Goal: Task Accomplishment & Management: Use online tool/utility

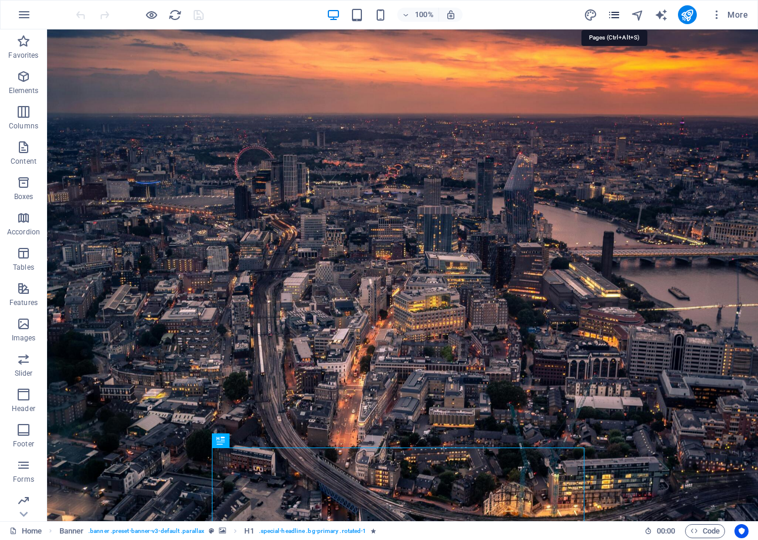
click at [608, 17] on icon "pages" at bounding box center [615, 15] width 14 height 14
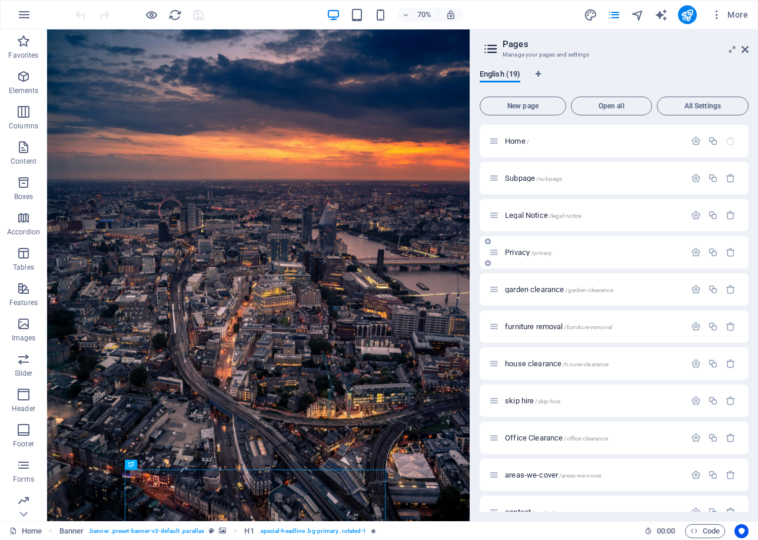
click at [523, 249] on span "Privacy /privacy" at bounding box center [528, 252] width 47 height 9
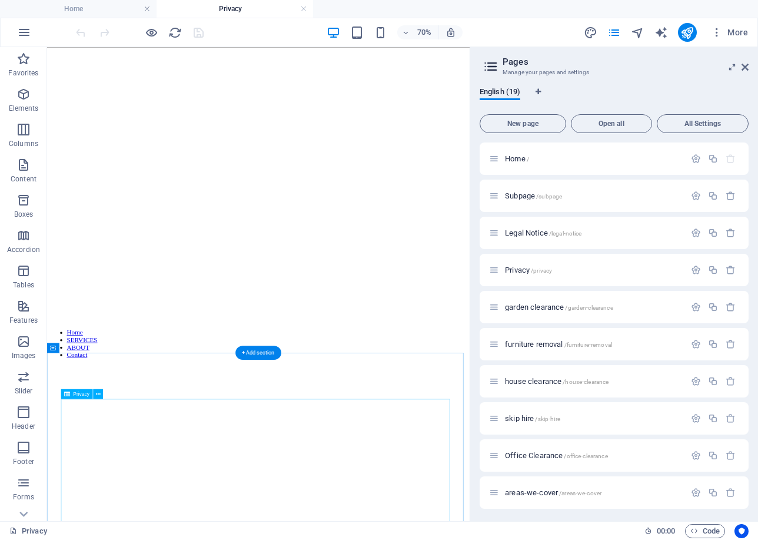
scroll to position [353, 0]
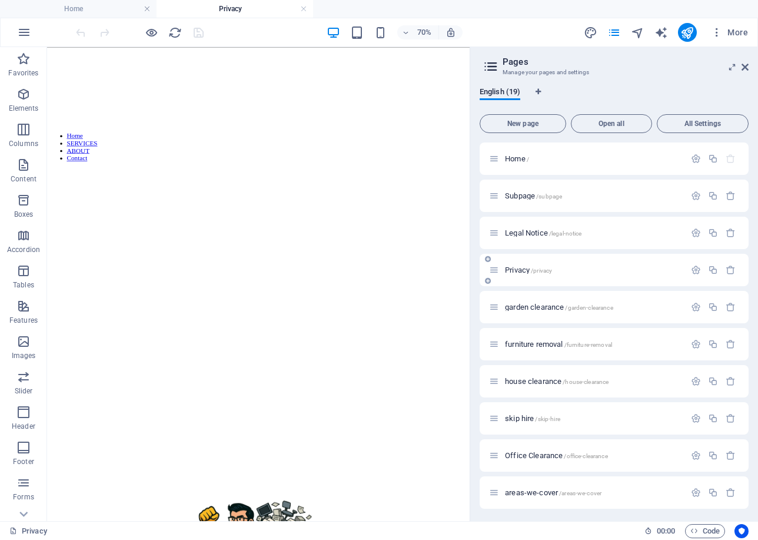
click at [498, 269] on icon at bounding box center [494, 270] width 10 height 10
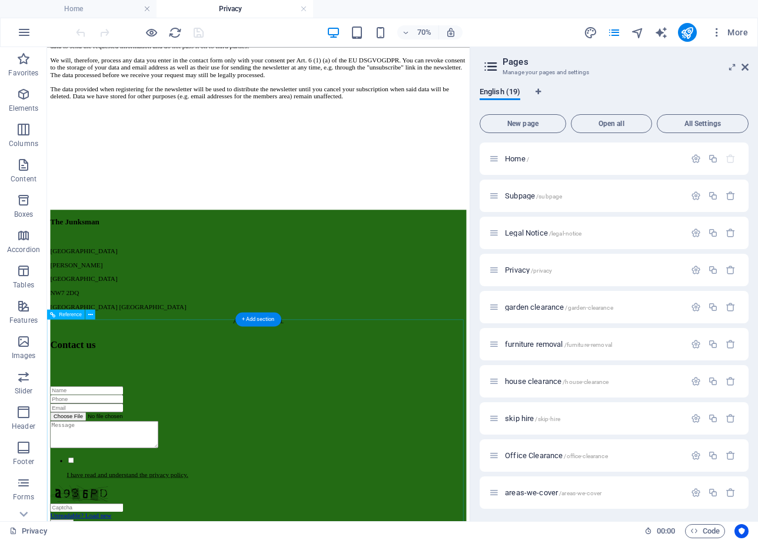
scroll to position [4365, 0]
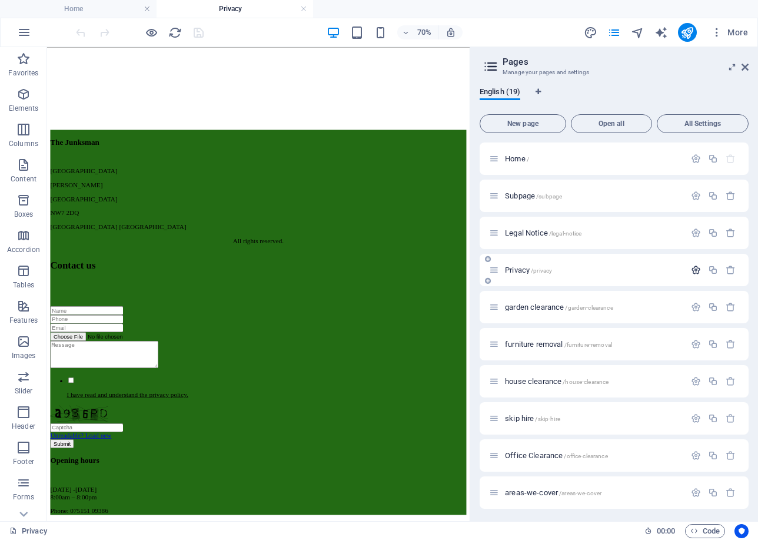
click at [694, 267] on icon "button" at bounding box center [696, 270] width 10 height 10
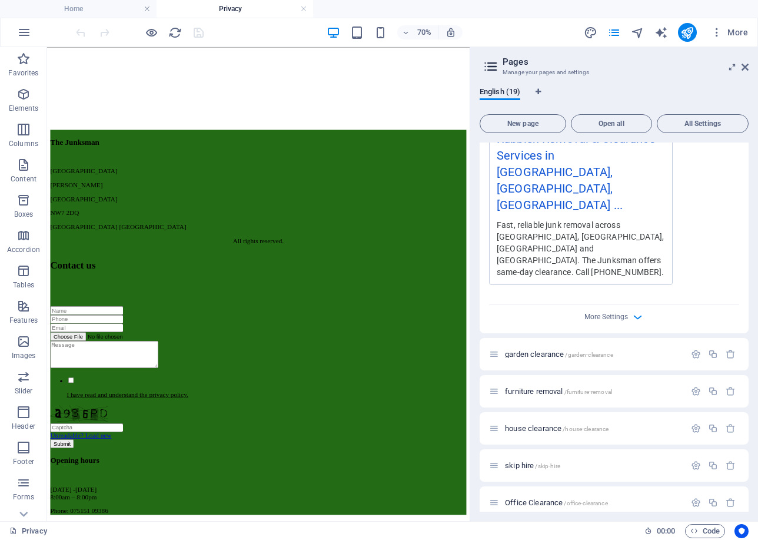
scroll to position [859, 0]
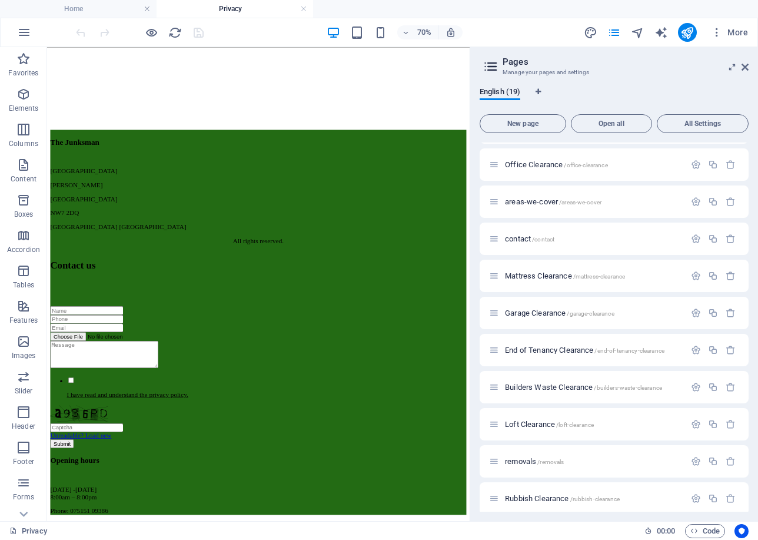
click at [303, 8] on link at bounding box center [303, 9] width 7 height 11
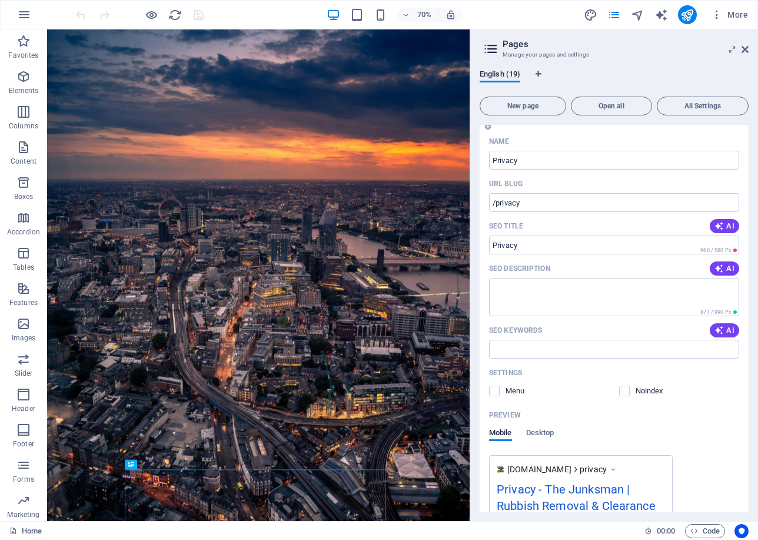
scroll to position [0, 0]
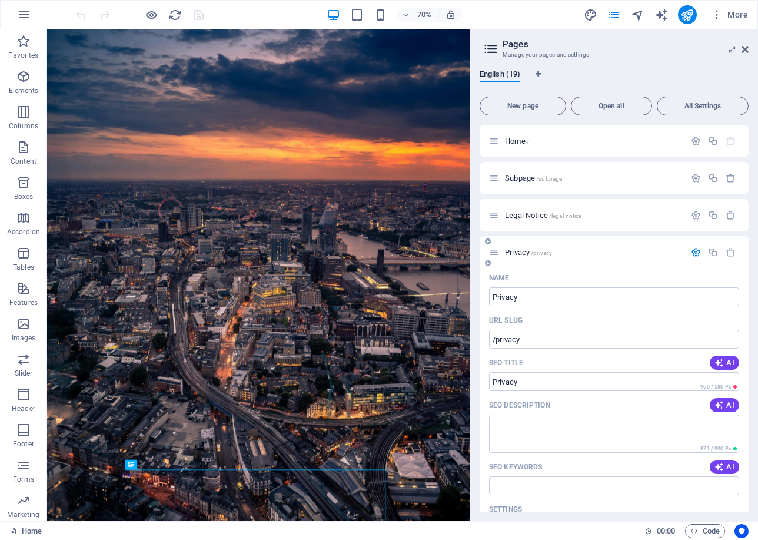
click at [696, 250] on icon "button" at bounding box center [696, 252] width 10 height 10
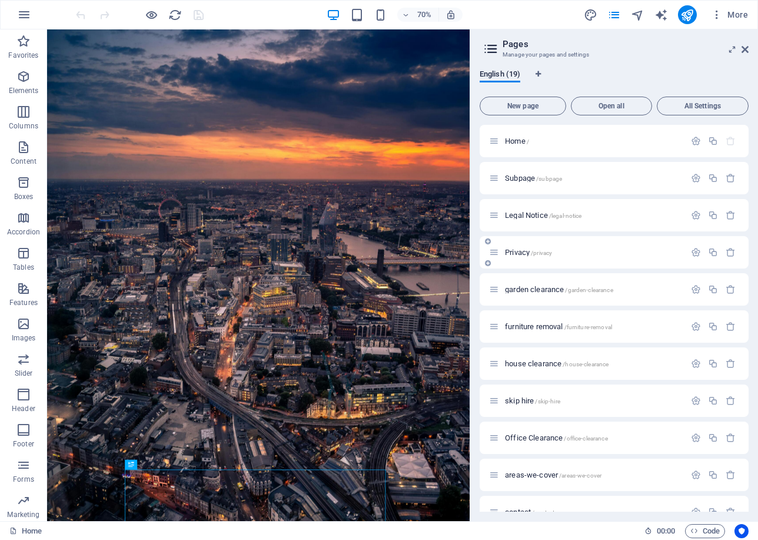
click at [537, 251] on span "/privacy" at bounding box center [541, 253] width 21 height 6
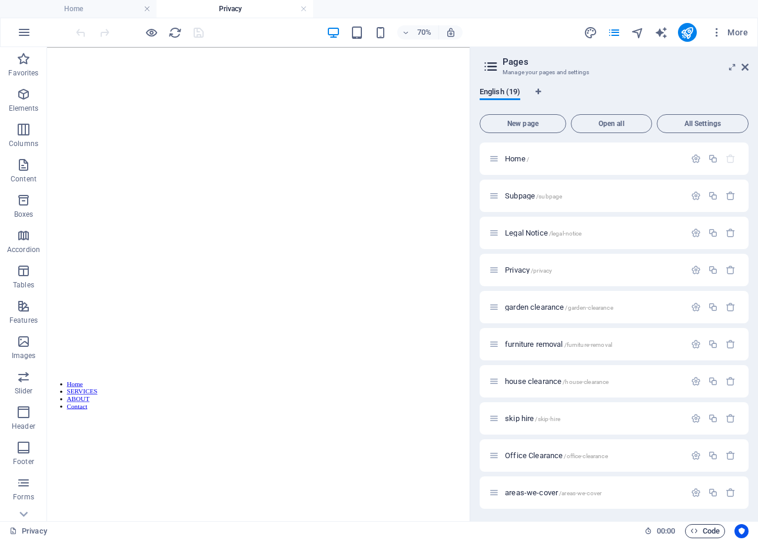
click at [714, 532] on span "Code" at bounding box center [705, 531] width 29 height 14
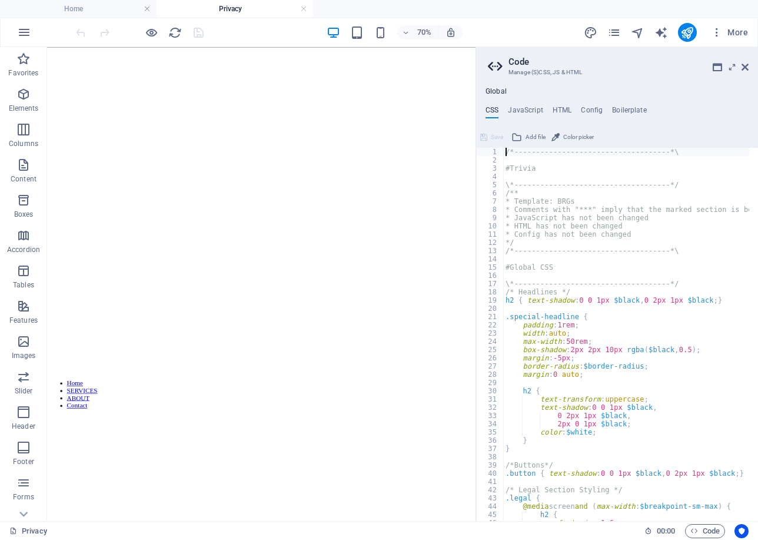
drag, startPoint x: 564, startPoint y: 115, endPoint x: 572, endPoint y: 108, distance: 10.5
click at [564, 114] on h4 "HTML" at bounding box center [562, 112] width 19 height 13
type textarea "<!-- Google Tag Manager -->"
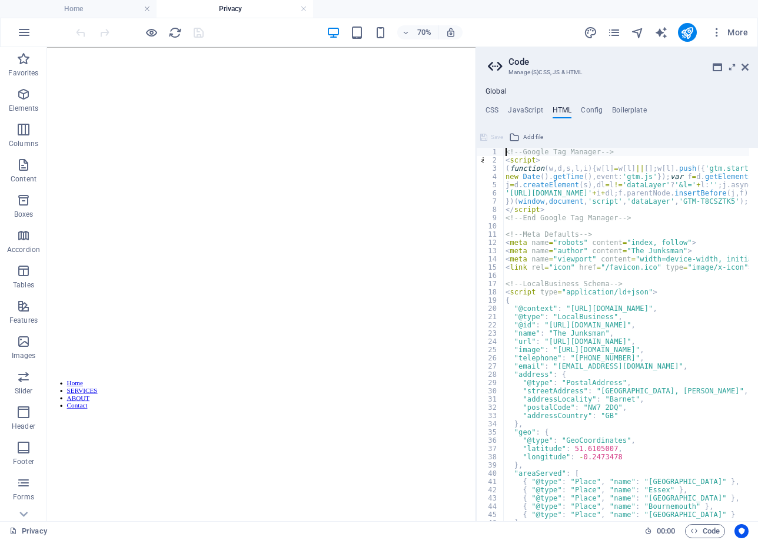
click at [606, 110] on ul "CSS JavaScript HTML Config Boilerplate" at bounding box center [617, 112] width 282 height 13
click at [746, 69] on icon at bounding box center [745, 66] width 7 height 9
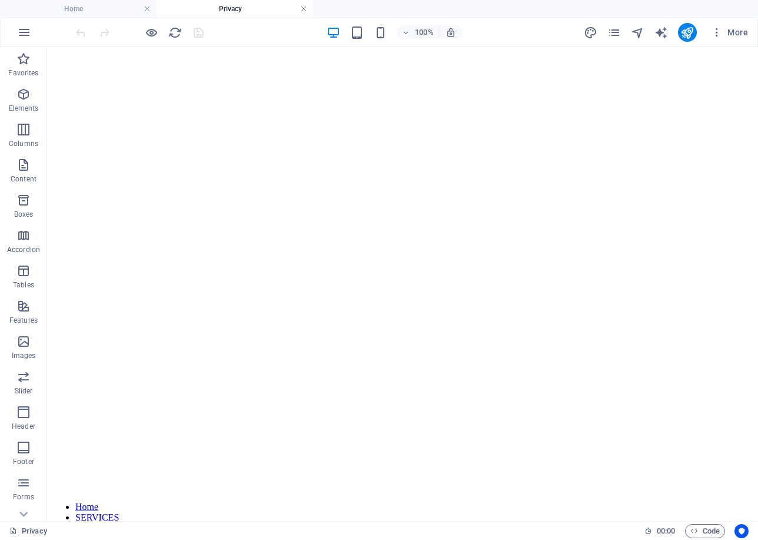
click at [301, 9] on link at bounding box center [303, 9] width 7 height 11
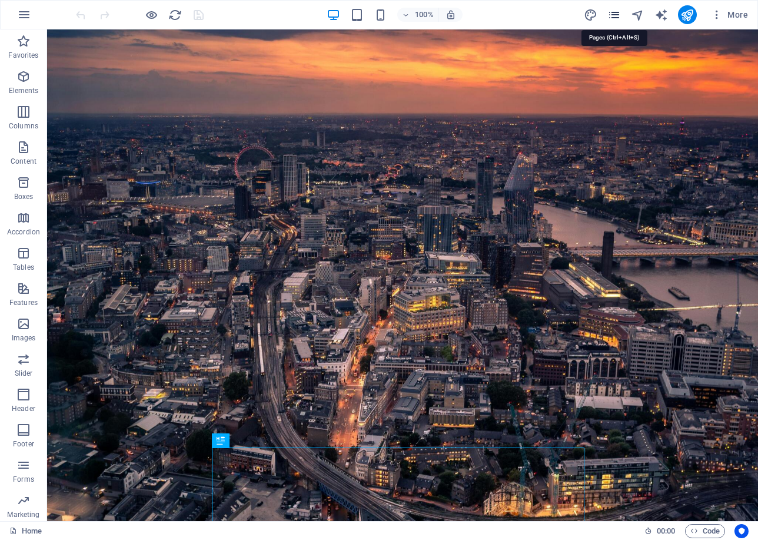
click at [618, 14] on icon "pages" at bounding box center [615, 15] width 14 height 14
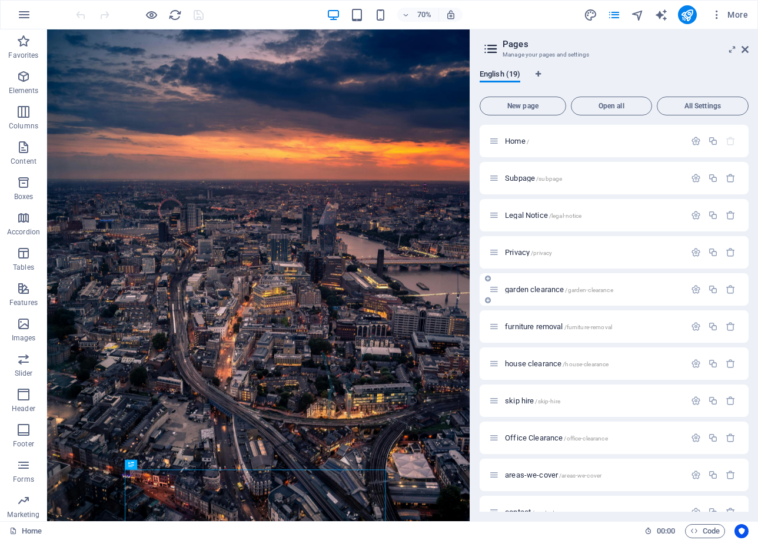
click at [492, 290] on icon at bounding box center [494, 289] width 10 height 10
click at [527, 291] on span "garden clearance /garden-clearance" at bounding box center [559, 289] width 108 height 9
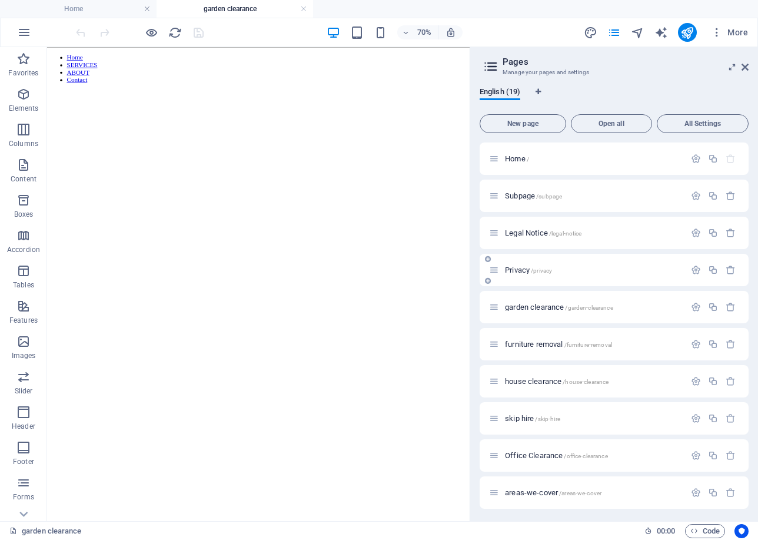
click at [506, 271] on span "Privacy /privacy" at bounding box center [528, 270] width 47 height 9
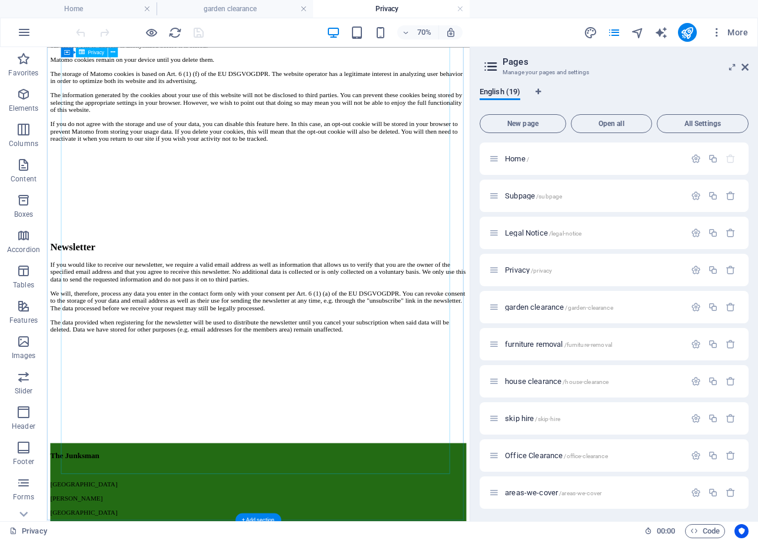
scroll to position [3953, 0]
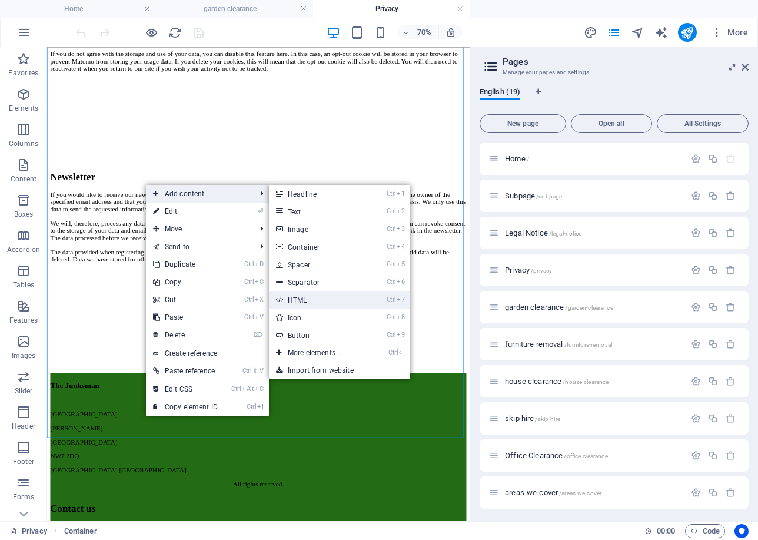
click at [330, 301] on link "Ctrl 7 HTML" at bounding box center [317, 300] width 97 height 18
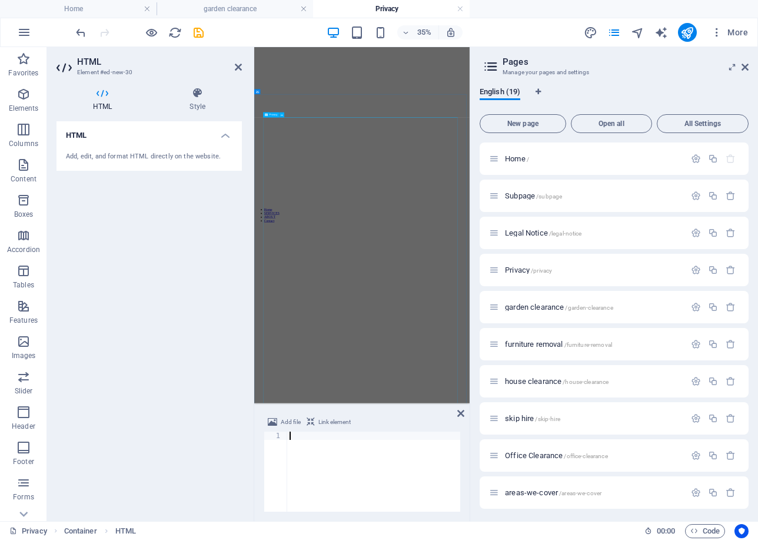
scroll to position [168, 0]
type textarea "<link rel="canonical" href="[URL][DOMAIN_NAME]">"
click at [694, 268] on icon "button" at bounding box center [696, 270] width 10 height 10
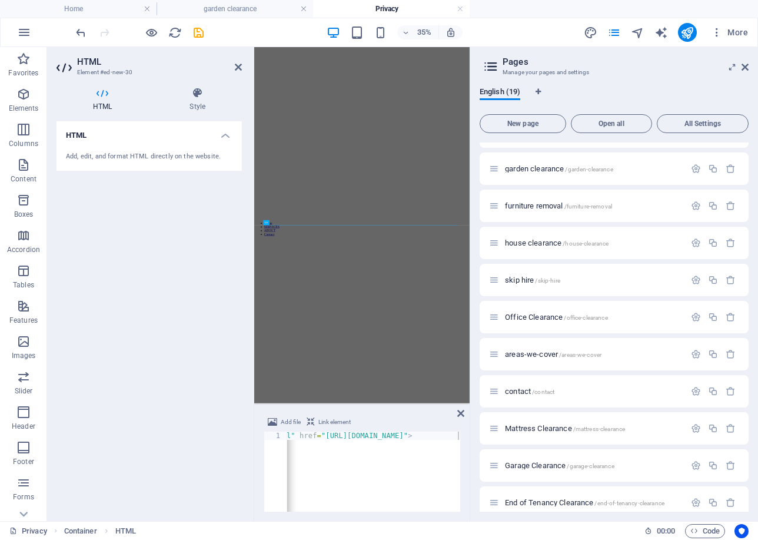
scroll to position [859, 0]
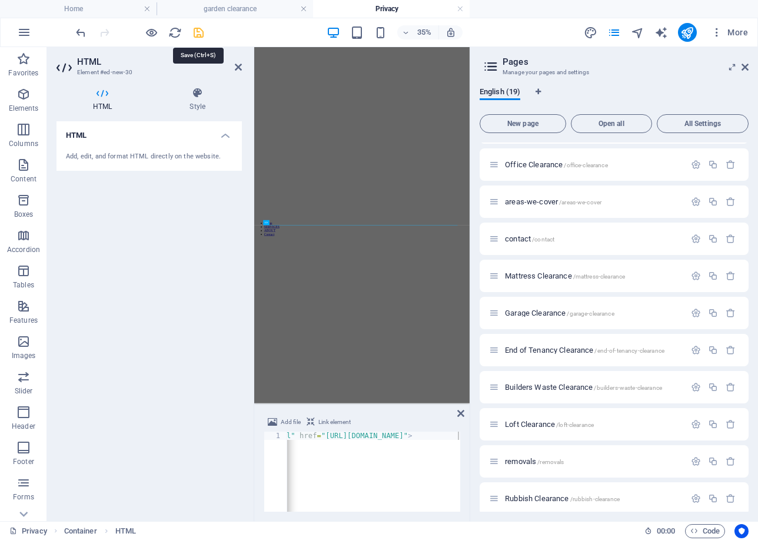
click at [198, 31] on icon "save" at bounding box center [199, 33] width 14 height 14
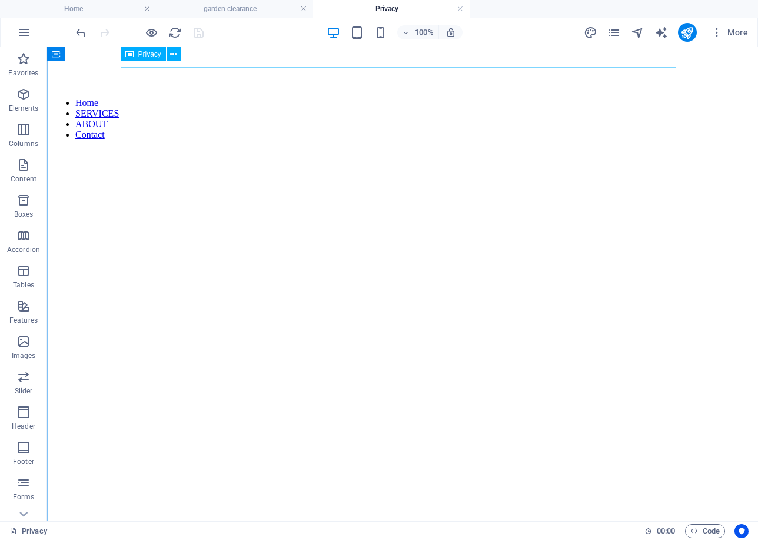
scroll to position [403, 0]
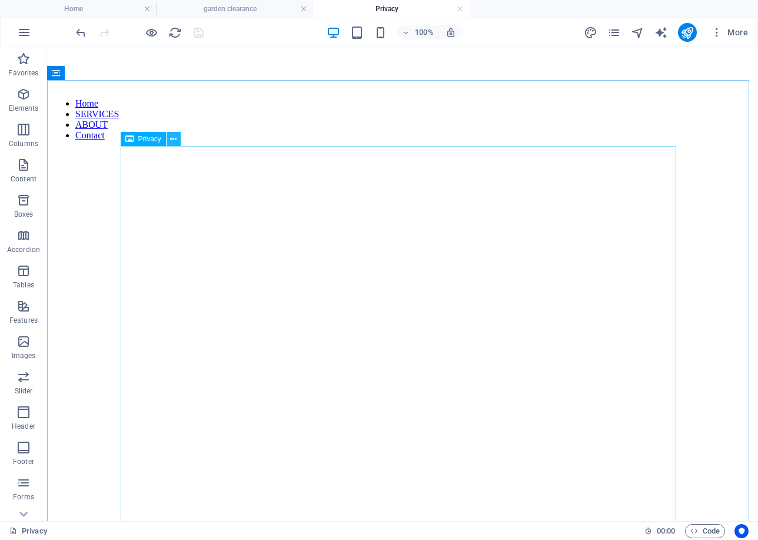
click at [177, 137] on button at bounding box center [174, 139] width 14 height 14
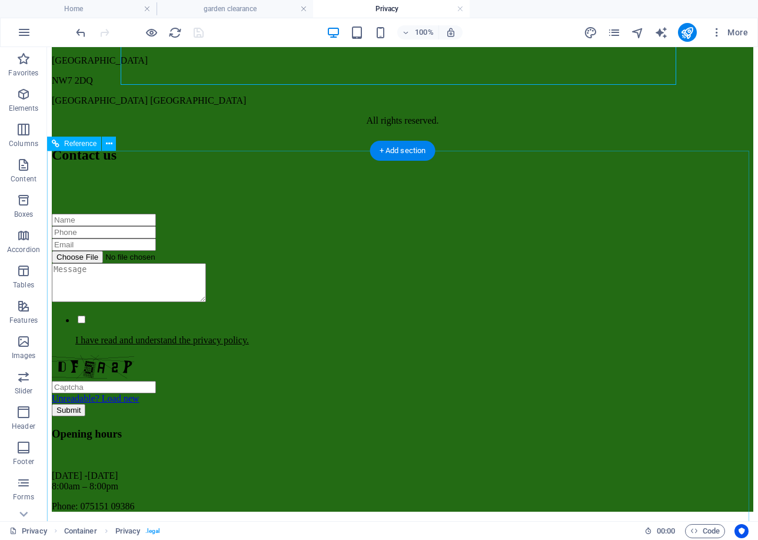
scroll to position [4406, 0]
click at [457, 9] on link at bounding box center [460, 9] width 7 height 11
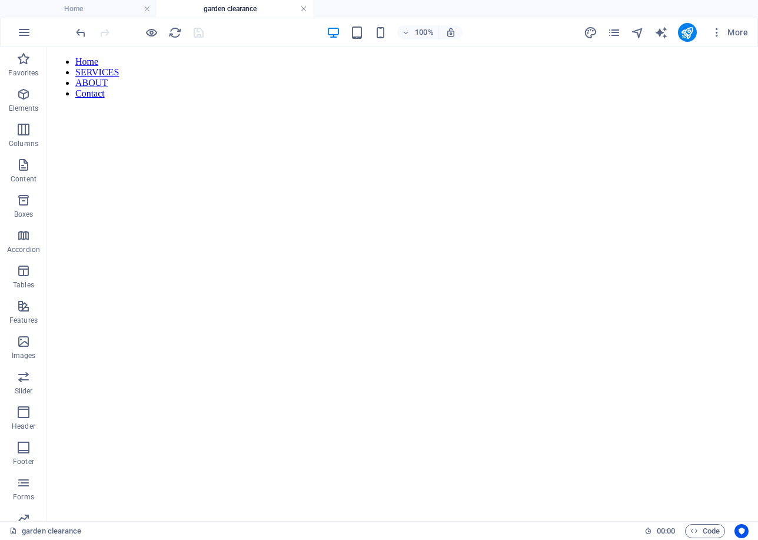
click at [303, 9] on link at bounding box center [303, 9] width 7 height 11
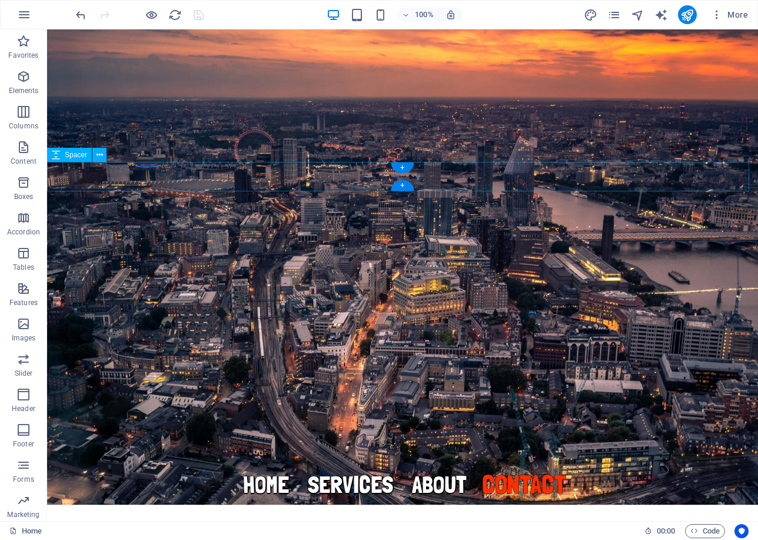
scroll to position [0, 0]
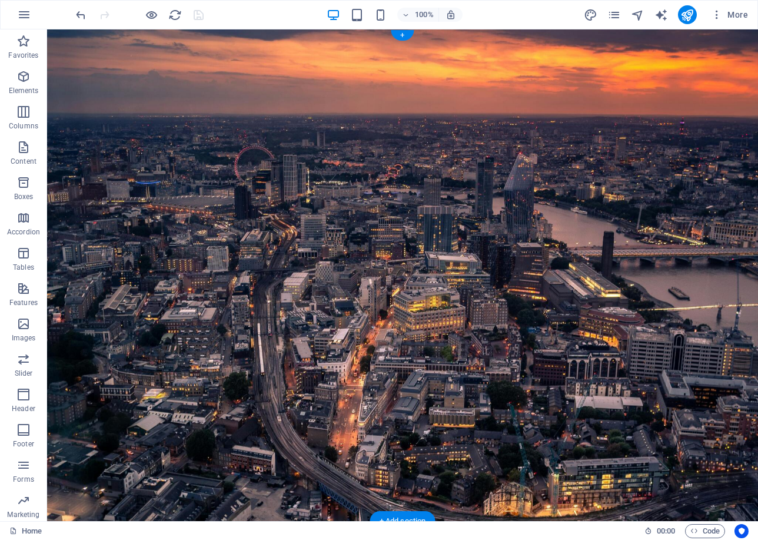
select select "header"
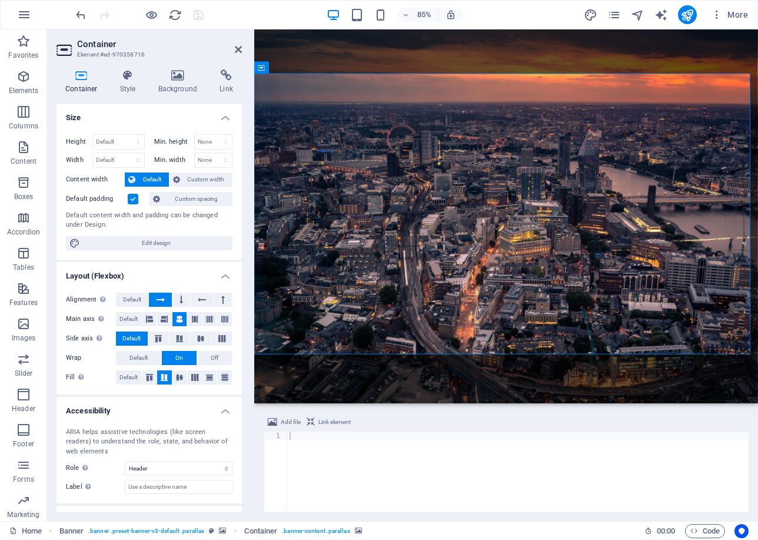
click at [336, 483] on nav "Home SERVICES ABOUT Contact" at bounding box center [551, 495] width 556 height 24
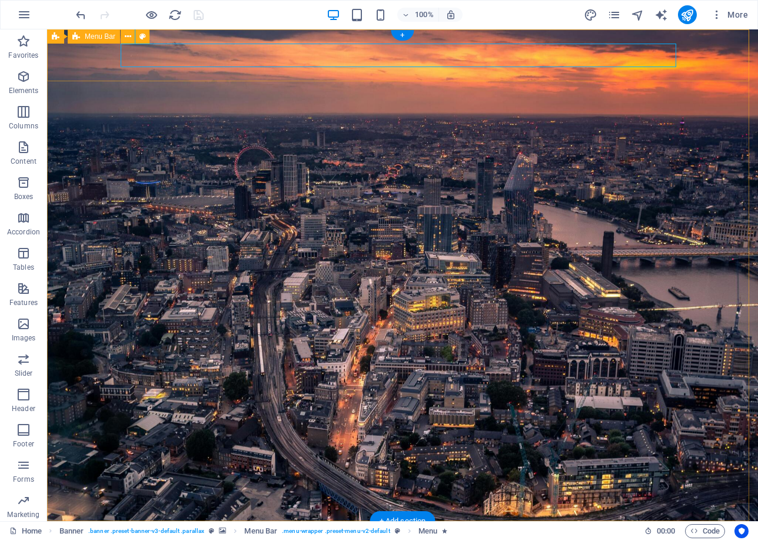
click at [94, 521] on div "Home SERVICES ABOUT Contact" at bounding box center [402, 547] width 711 height 52
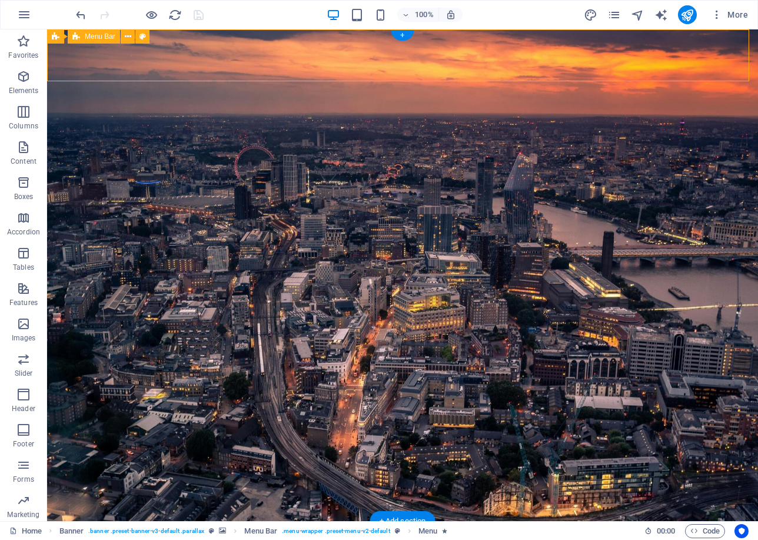
click at [94, 521] on div "Home SERVICES ABOUT Contact" at bounding box center [402, 547] width 711 height 52
select select "header"
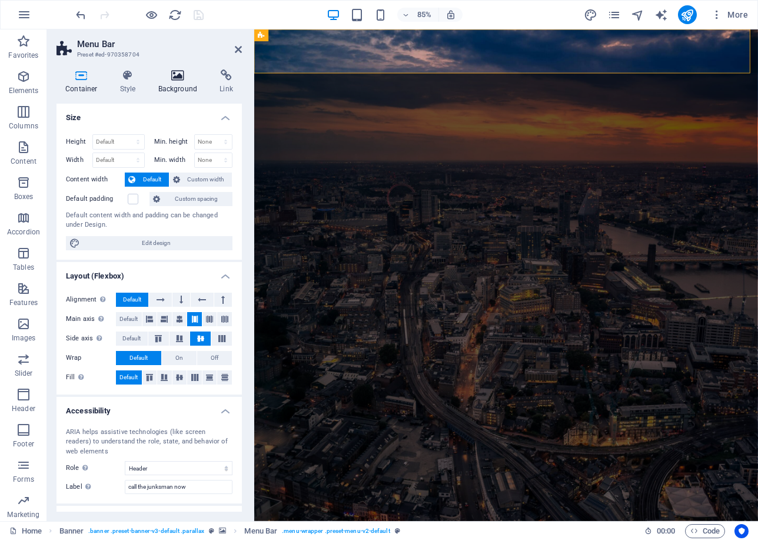
click at [184, 80] on icon at bounding box center [178, 75] width 57 height 12
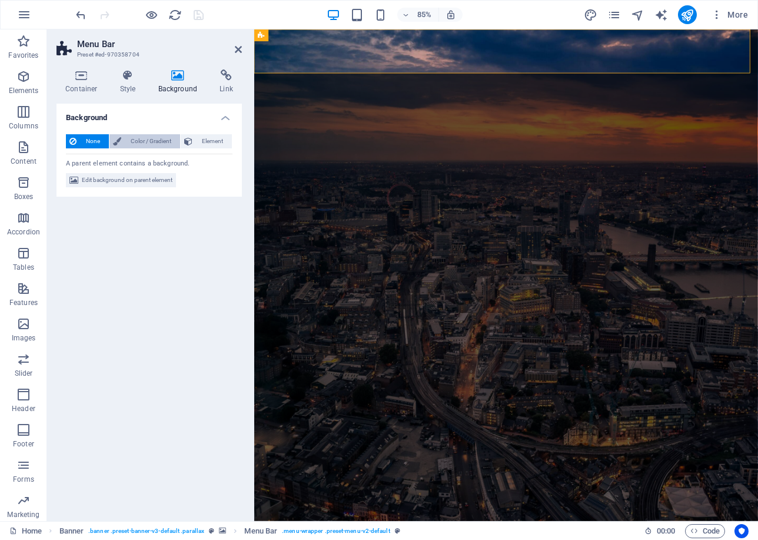
click at [158, 138] on span "Color / Gradient" at bounding box center [151, 141] width 52 height 14
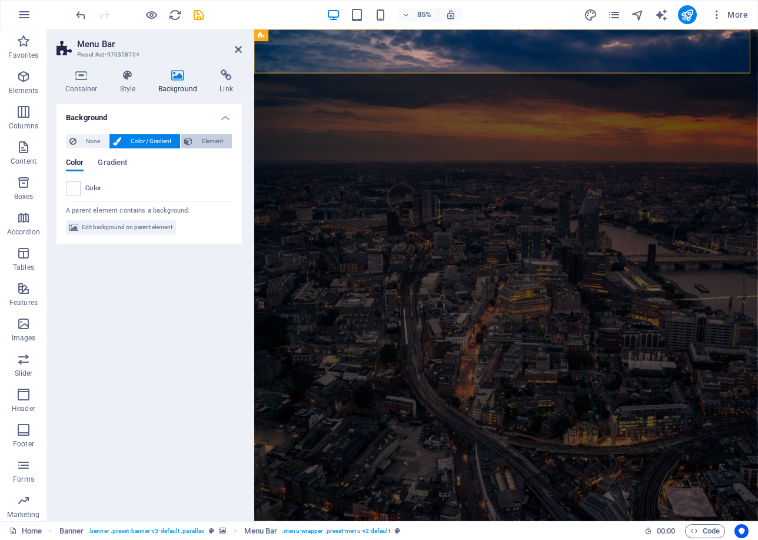
click at [199, 140] on span "Element" at bounding box center [212, 141] width 32 height 14
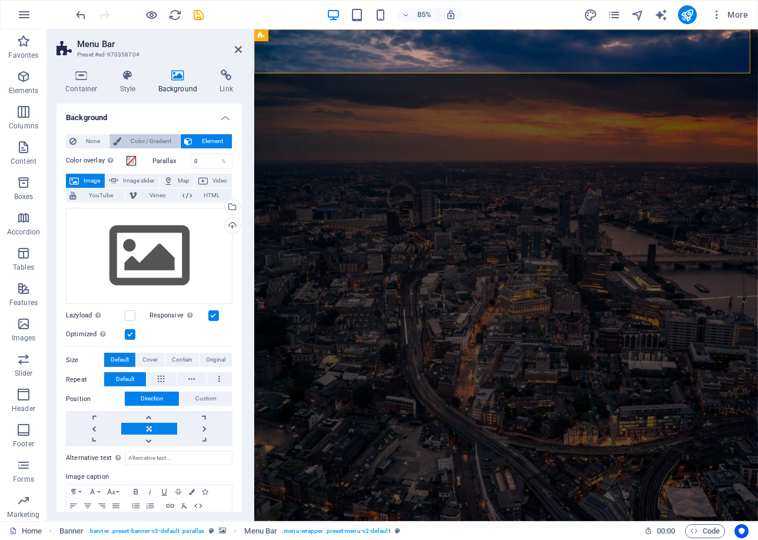
click at [130, 135] on span "Color / Gradient" at bounding box center [151, 141] width 52 height 14
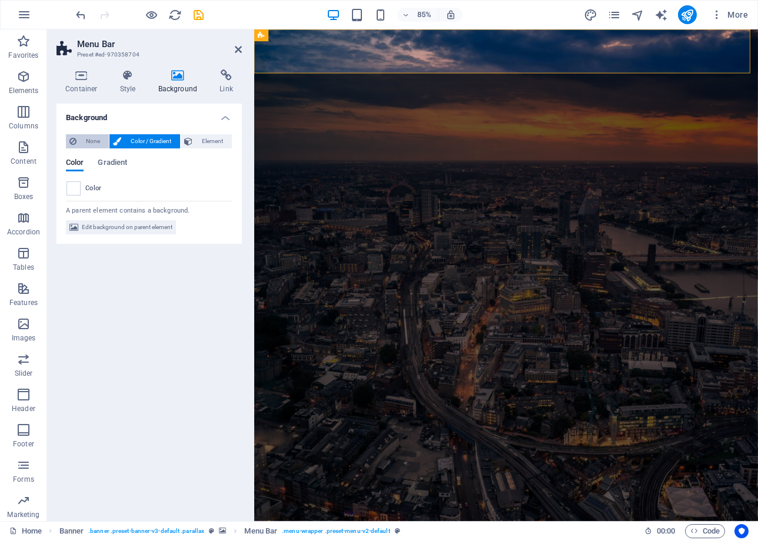
click at [81, 134] on span "None" at bounding box center [92, 141] width 25 height 14
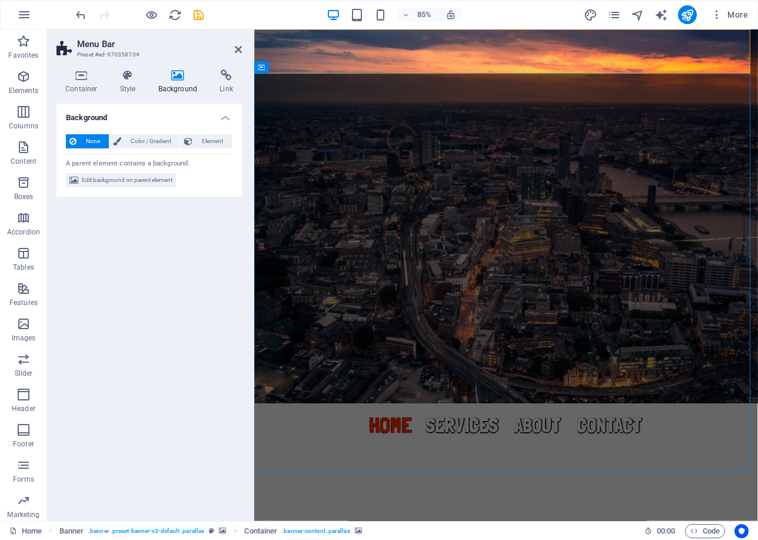
select select "header"
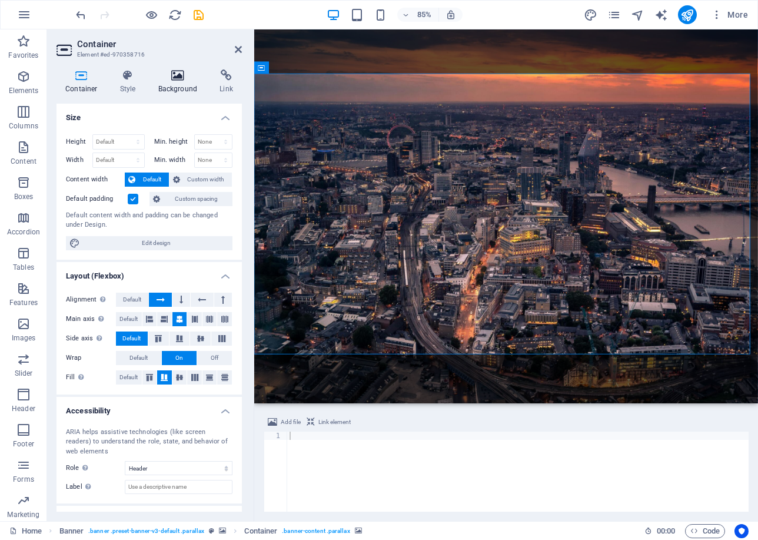
click at [172, 82] on h4 "Background" at bounding box center [181, 81] width 62 height 25
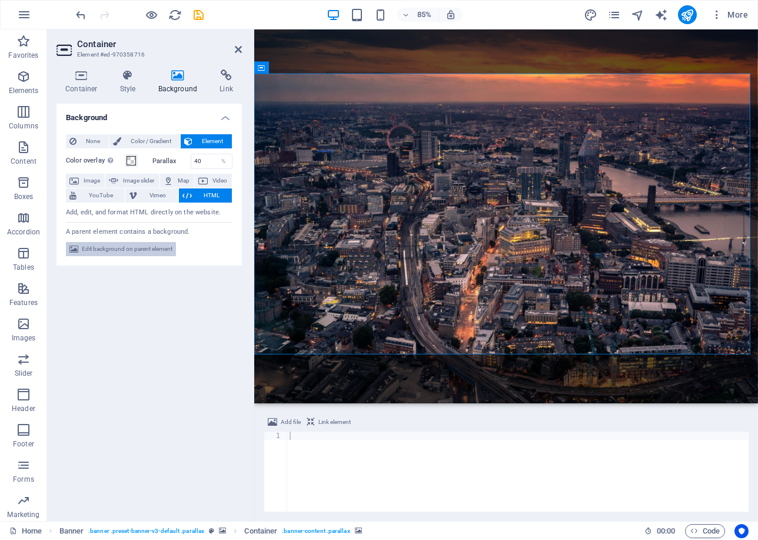
click at [125, 252] on span "Edit background on parent element" at bounding box center [127, 249] width 91 height 14
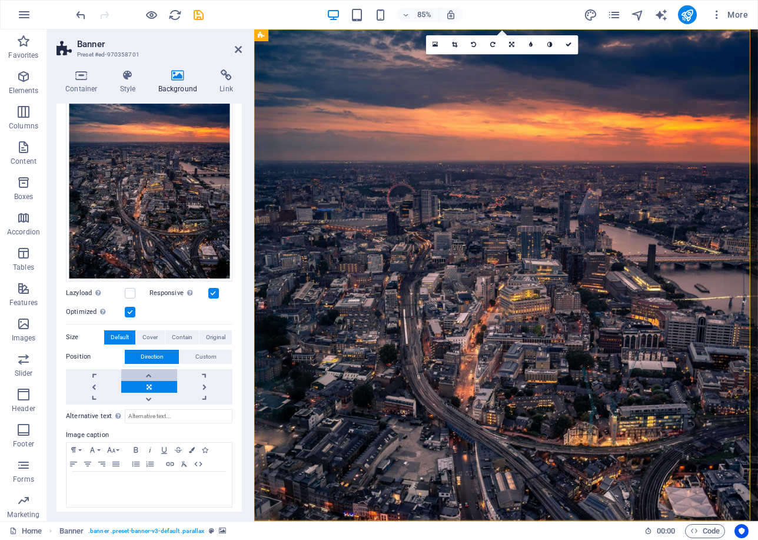
scroll to position [136, 0]
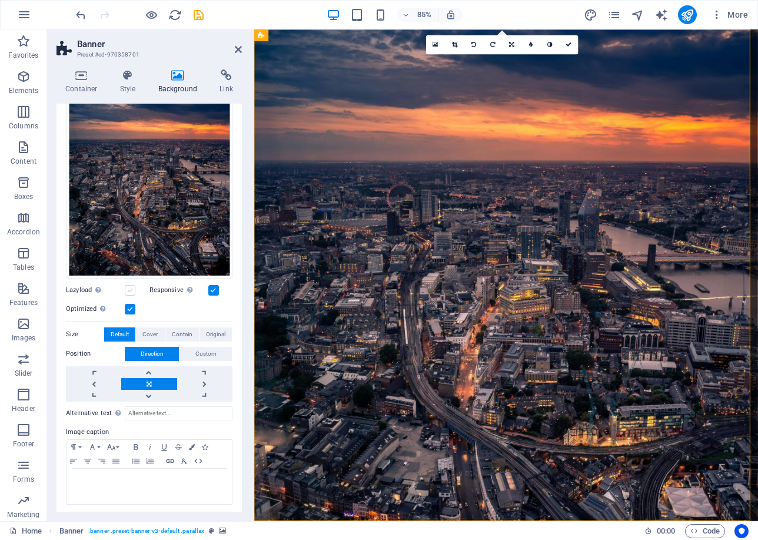
click at [134, 288] on label at bounding box center [130, 290] width 11 height 11
click at [0, 0] on input "Lazyload Loading images after the page loads improves page speed." at bounding box center [0, 0] width 0 height 0
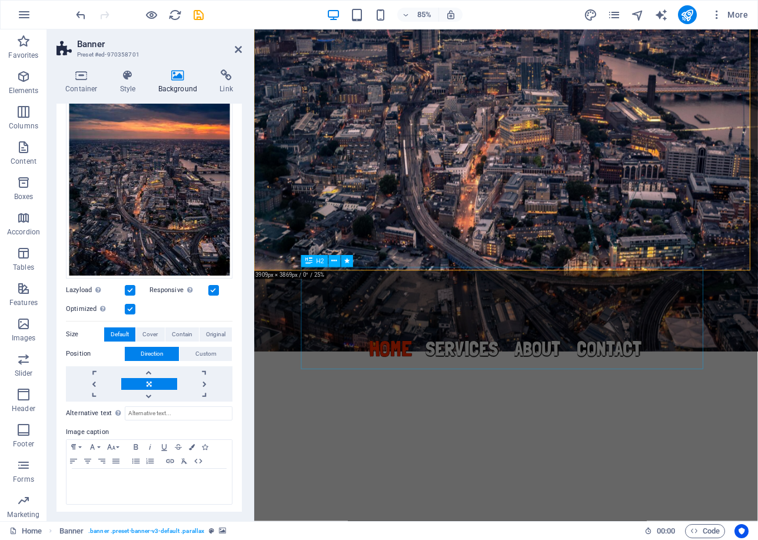
scroll to position [294, 0]
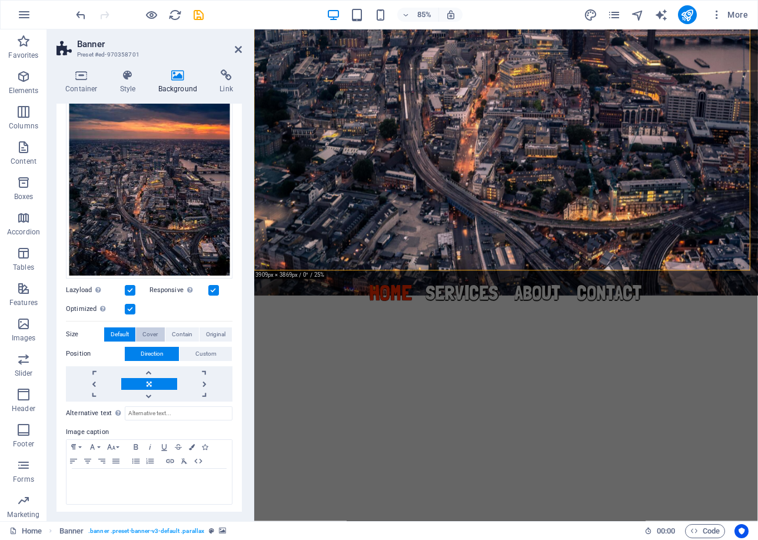
click at [148, 334] on span "Cover" at bounding box center [149, 334] width 15 height 14
click at [175, 331] on span "Contain" at bounding box center [182, 334] width 21 height 14
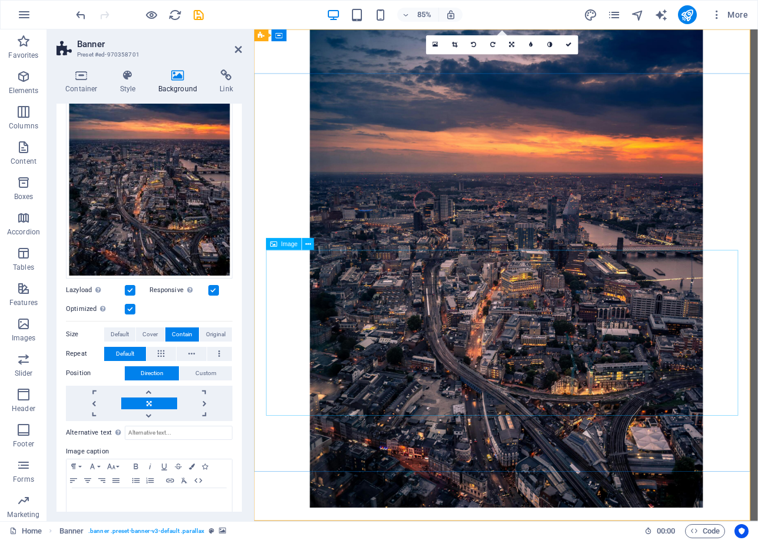
scroll to position [0, 0]
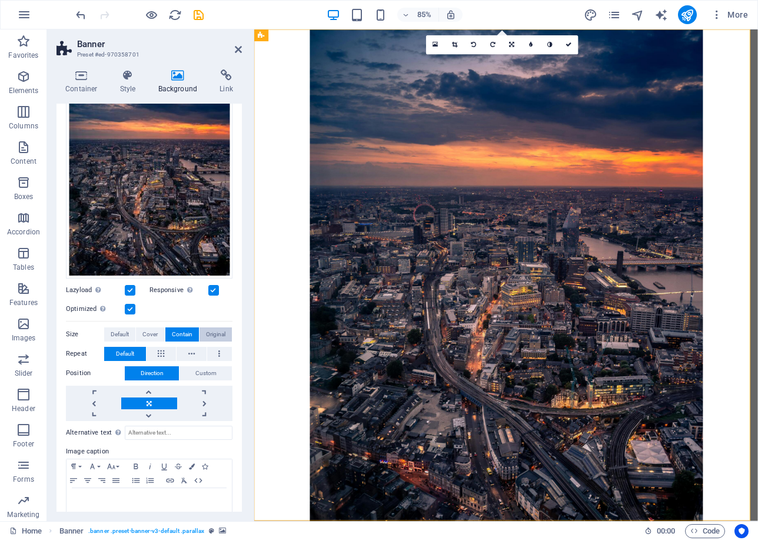
click at [215, 331] on span "Original" at bounding box center [215, 334] width 19 height 14
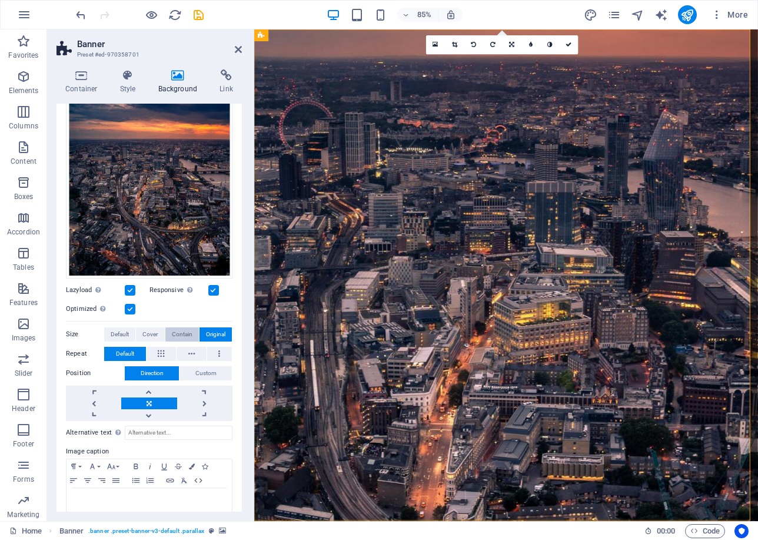
click at [188, 332] on span "Contain" at bounding box center [182, 334] width 21 height 14
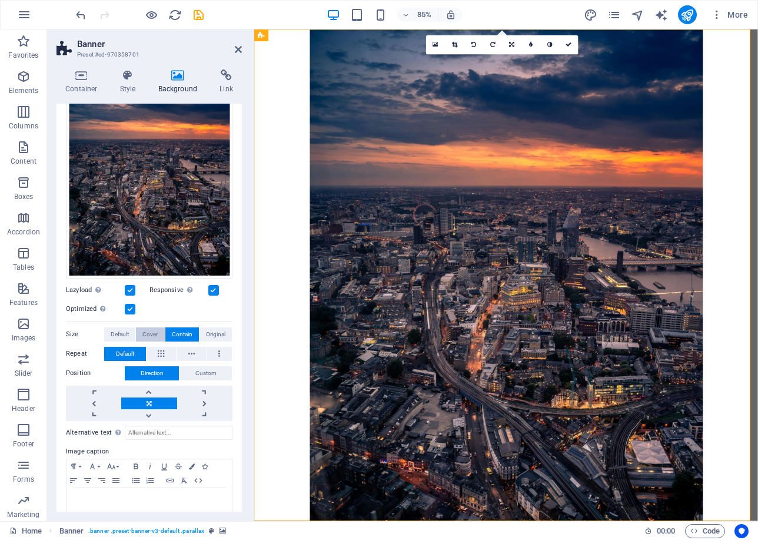
click at [144, 331] on span "Cover" at bounding box center [149, 334] width 15 height 14
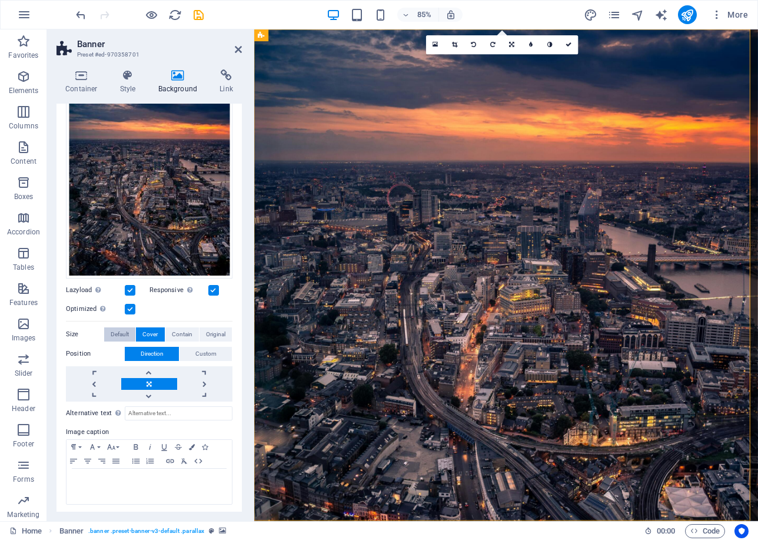
click at [119, 331] on span "Default" at bounding box center [120, 334] width 18 height 14
click at [156, 333] on span "Cover" at bounding box center [149, 334] width 15 height 14
click at [215, 351] on button "Custom" at bounding box center [206, 354] width 52 height 14
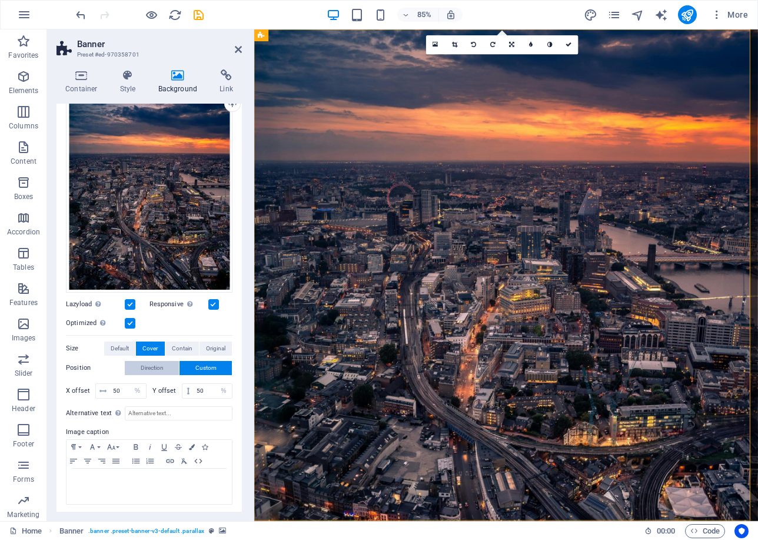
click at [149, 364] on span "Direction" at bounding box center [152, 368] width 23 height 14
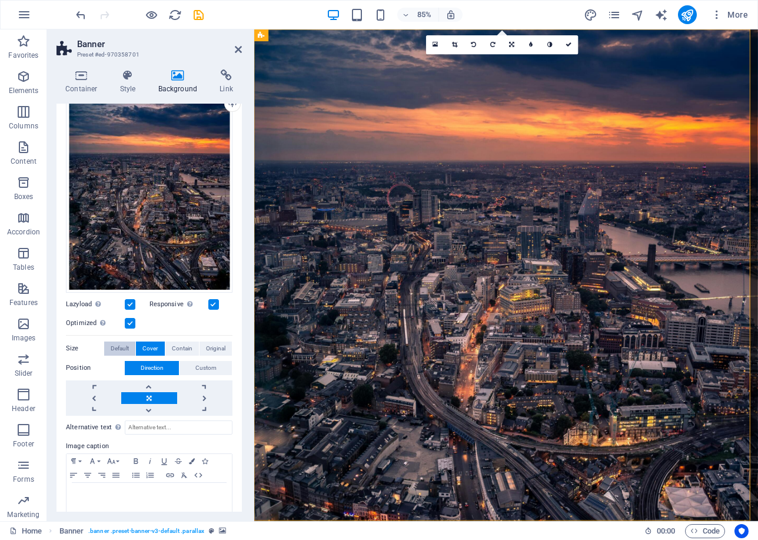
click at [125, 344] on span "Default" at bounding box center [120, 348] width 18 height 14
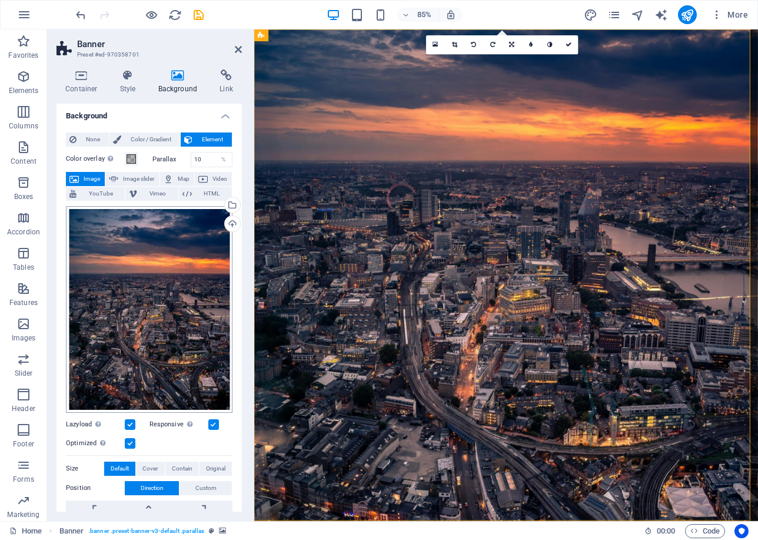
scroll to position [0, 0]
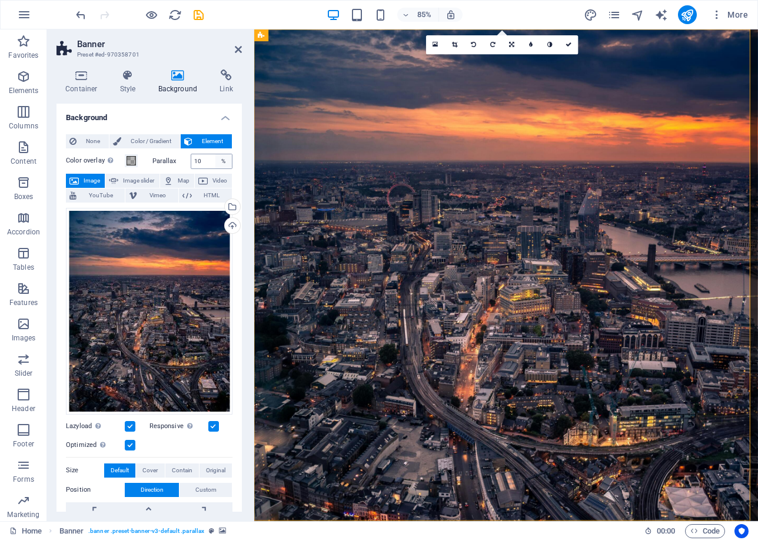
click at [220, 161] on div "%" at bounding box center [223, 161] width 16 height 14
click at [208, 163] on input "10" at bounding box center [211, 161] width 41 height 14
type input "1"
type input "5"
click at [221, 161] on div "%" at bounding box center [223, 161] width 16 height 14
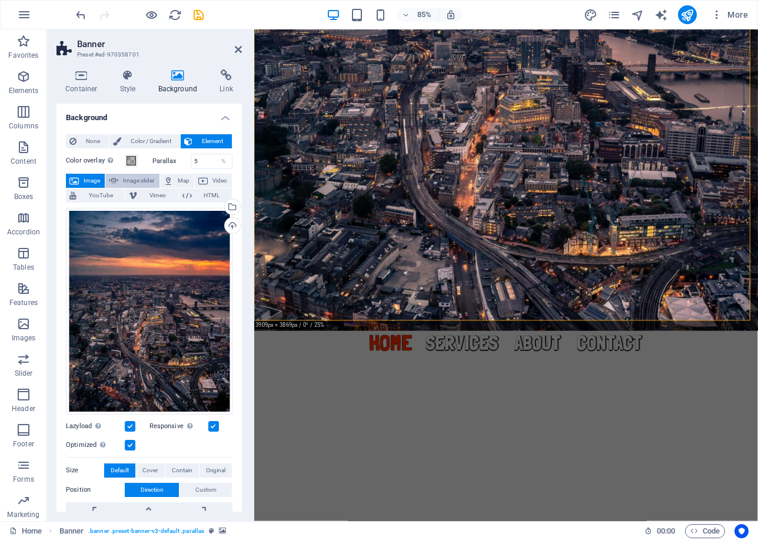
click at [130, 174] on span "Image slider" at bounding box center [139, 181] width 34 height 14
select select "ms"
select select "s"
select select "progressive"
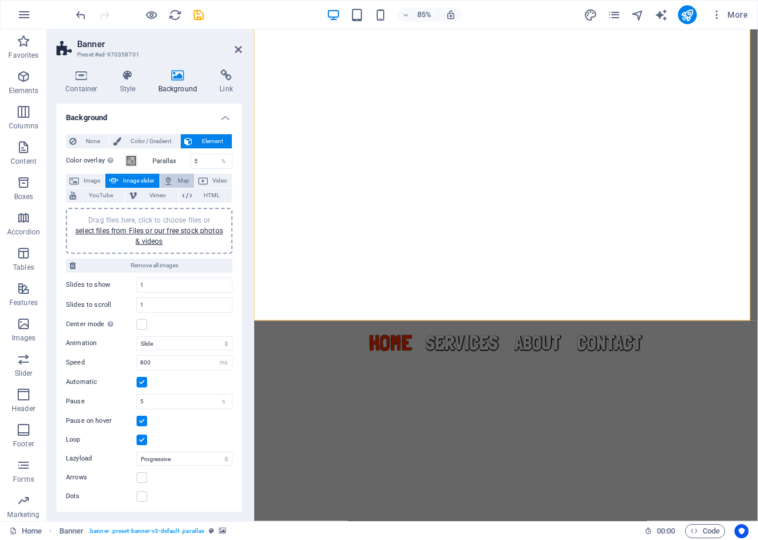
click at [175, 177] on button "Map" at bounding box center [177, 181] width 34 height 14
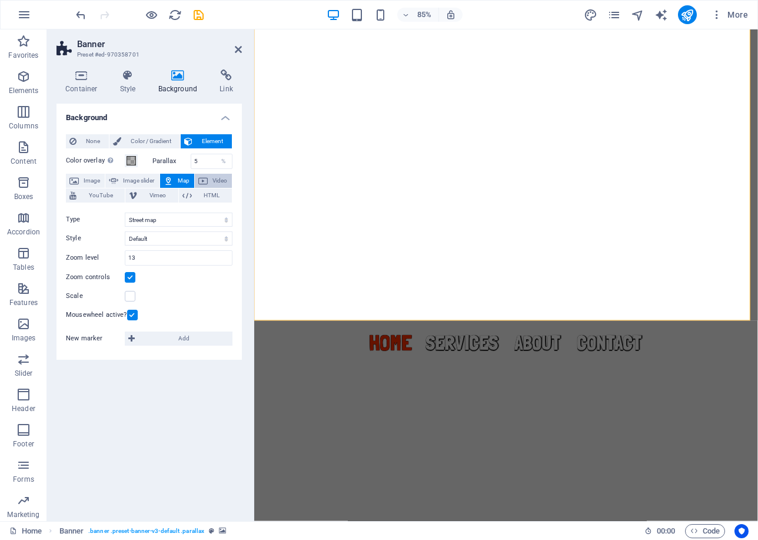
click at [223, 181] on span "Video" at bounding box center [219, 181] width 17 height 14
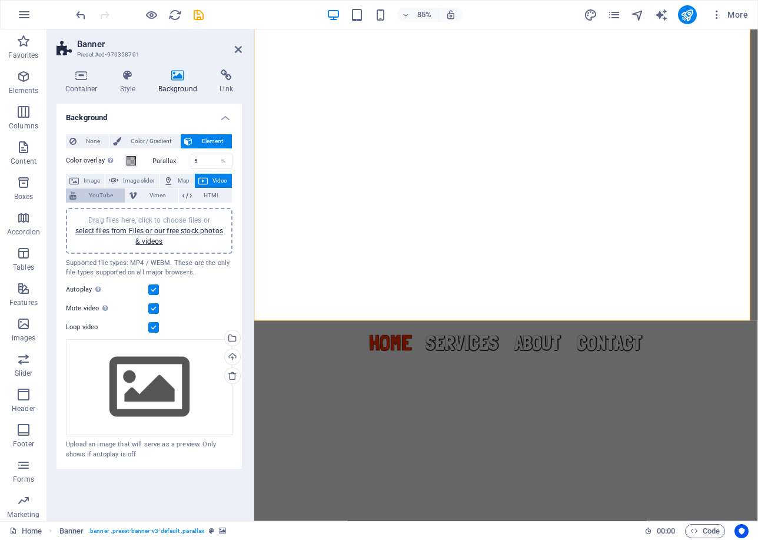
click at [93, 193] on span "YouTube" at bounding box center [100, 195] width 41 height 14
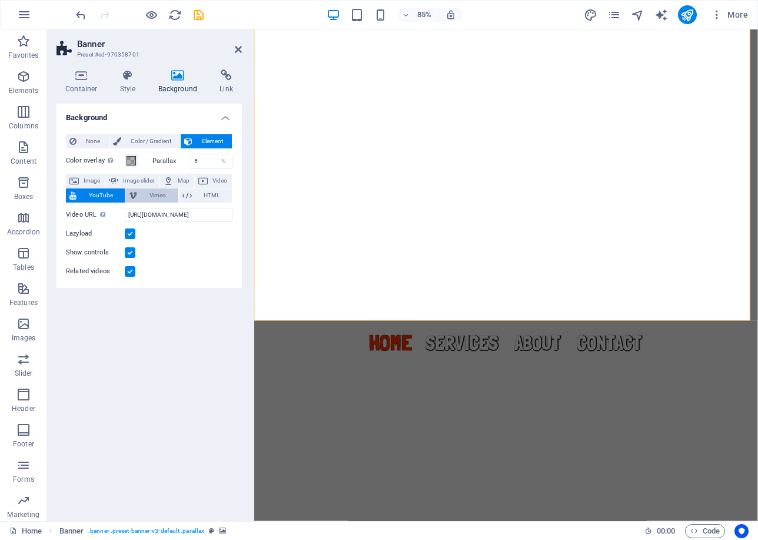
click at [138, 190] on button "Vimeo" at bounding box center [151, 195] width 52 height 14
select select "ar16_9"
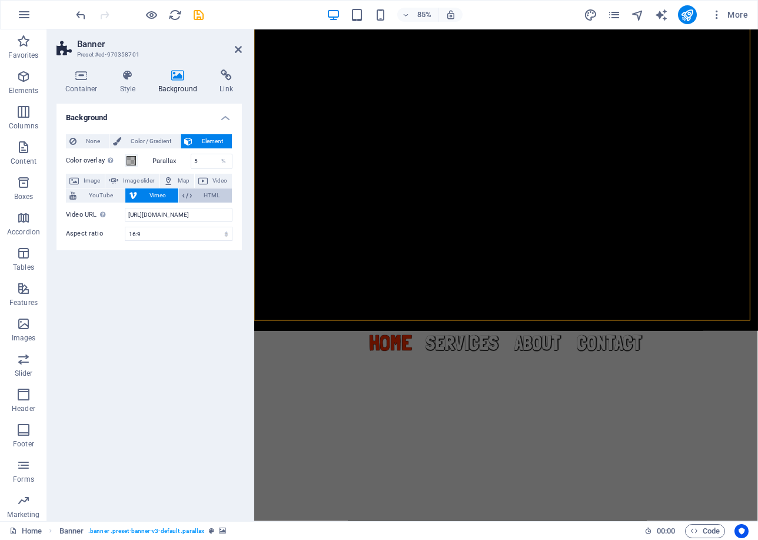
click at [204, 194] on span "HTML" at bounding box center [211, 195] width 33 height 14
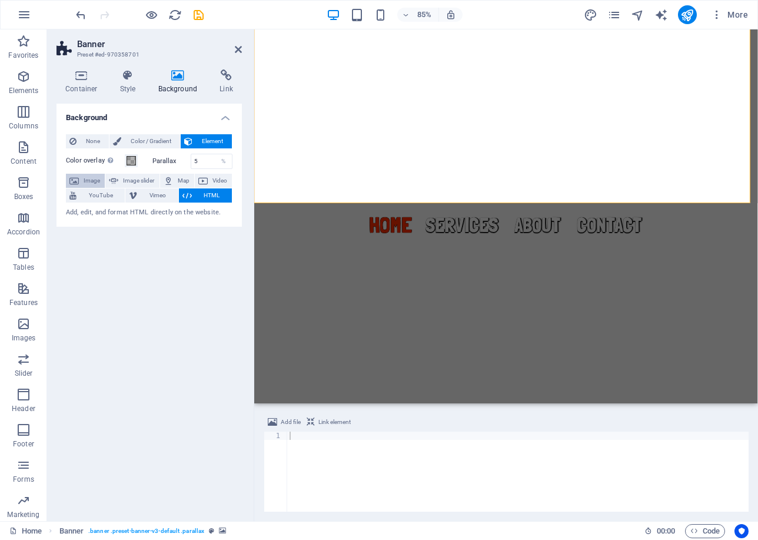
click at [88, 179] on span "Image" at bounding box center [91, 181] width 19 height 14
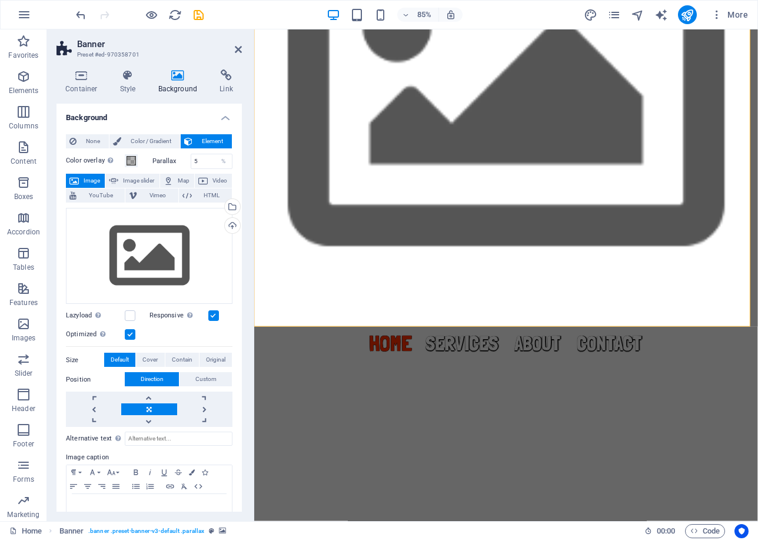
scroll to position [235, 0]
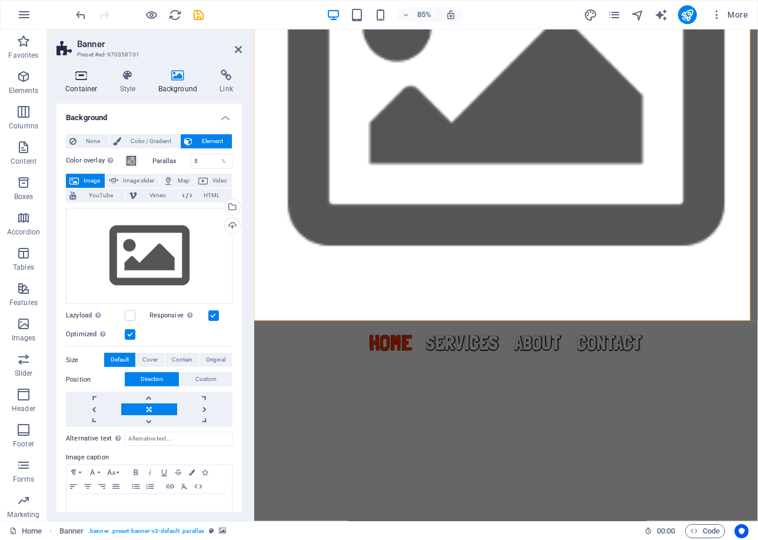
click at [78, 80] on icon at bounding box center [82, 75] width 50 height 12
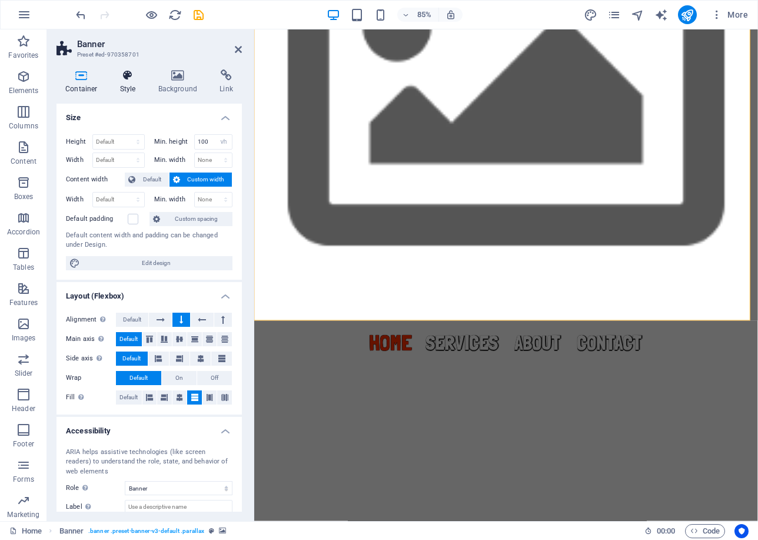
click at [122, 75] on icon at bounding box center [128, 75] width 34 height 12
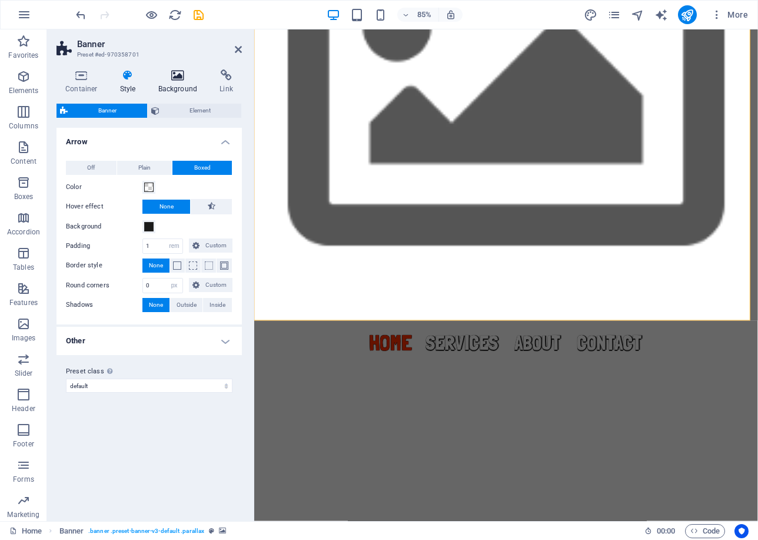
click at [177, 78] on icon at bounding box center [178, 75] width 57 height 12
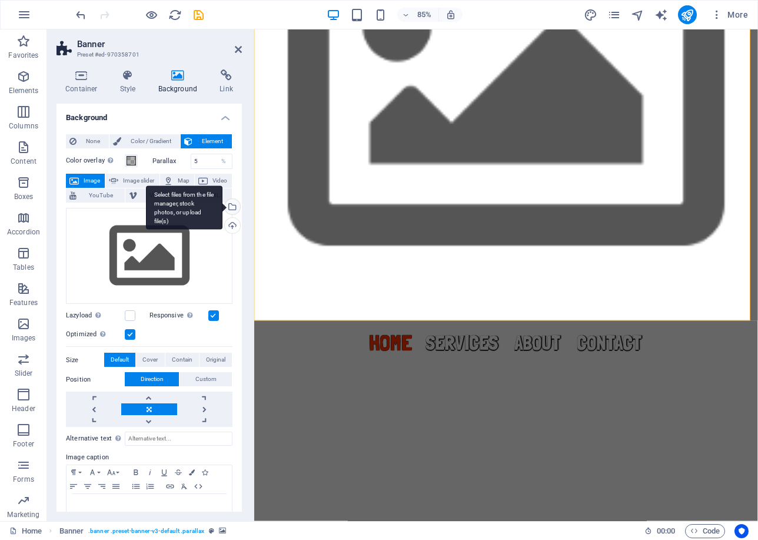
click at [223, 204] on div "Select files from the file manager, stock photos, or upload file(s)" at bounding box center [184, 207] width 77 height 44
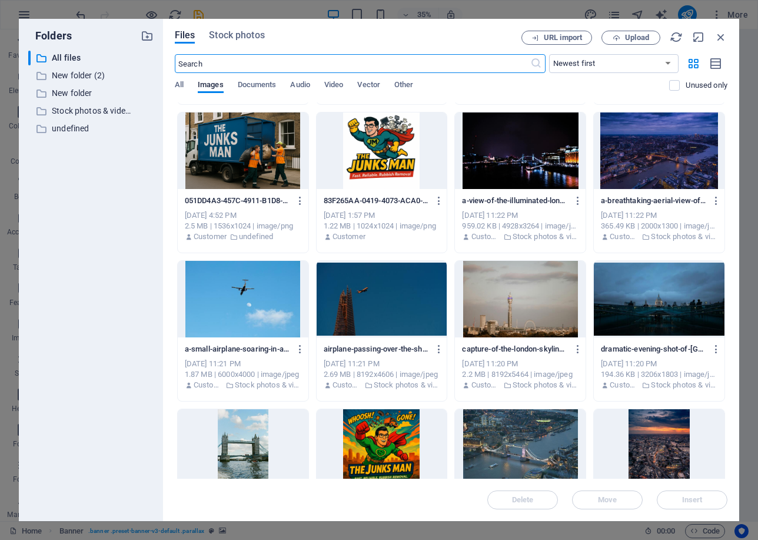
scroll to position [1236, 0]
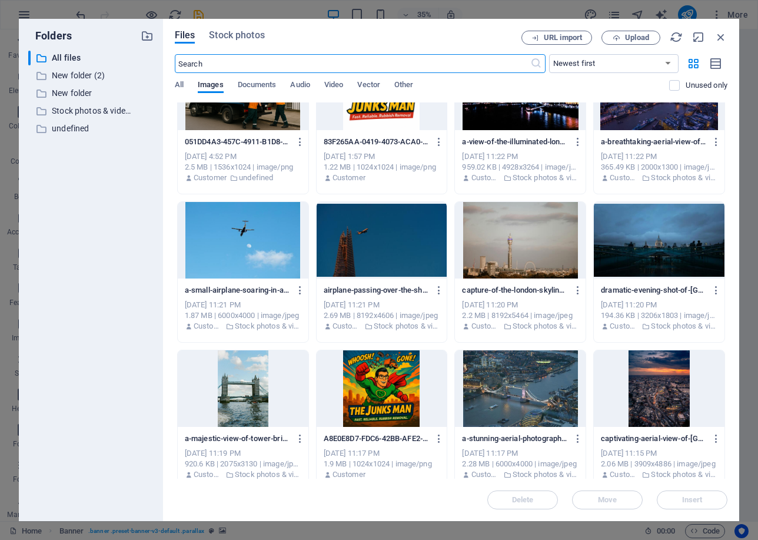
click at [407, 248] on div at bounding box center [382, 240] width 131 height 77
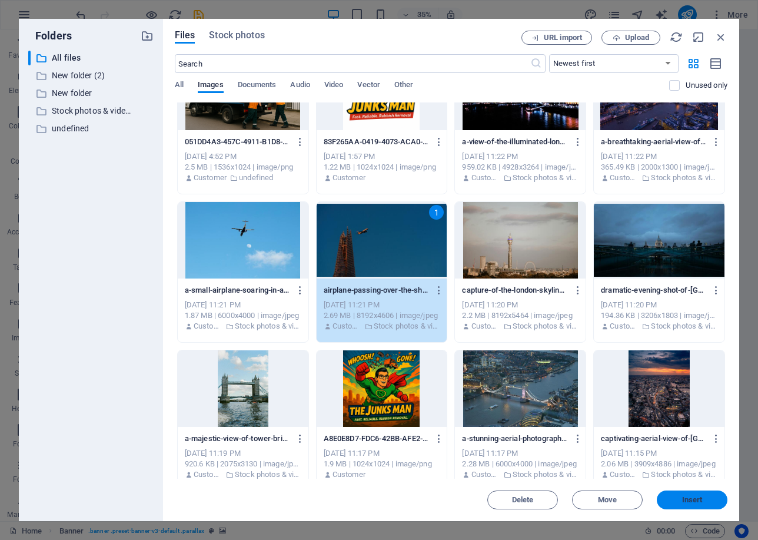
click at [691, 493] on button "Insert" at bounding box center [692, 499] width 71 height 19
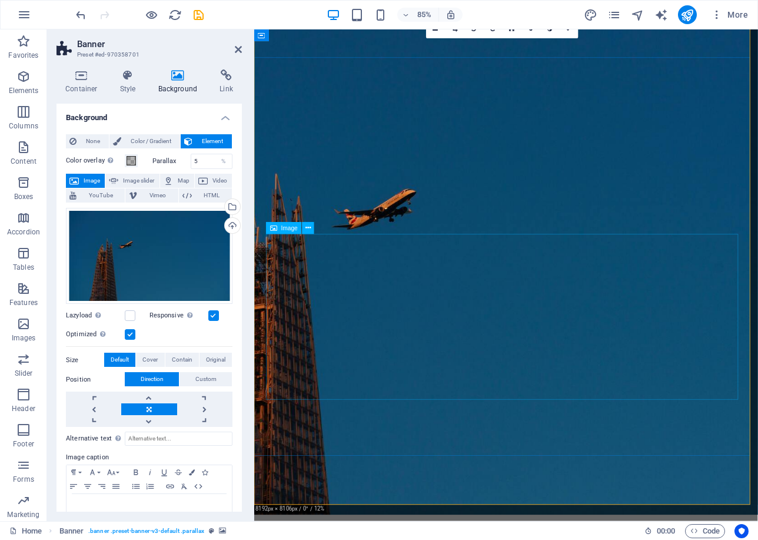
scroll to position [0, 0]
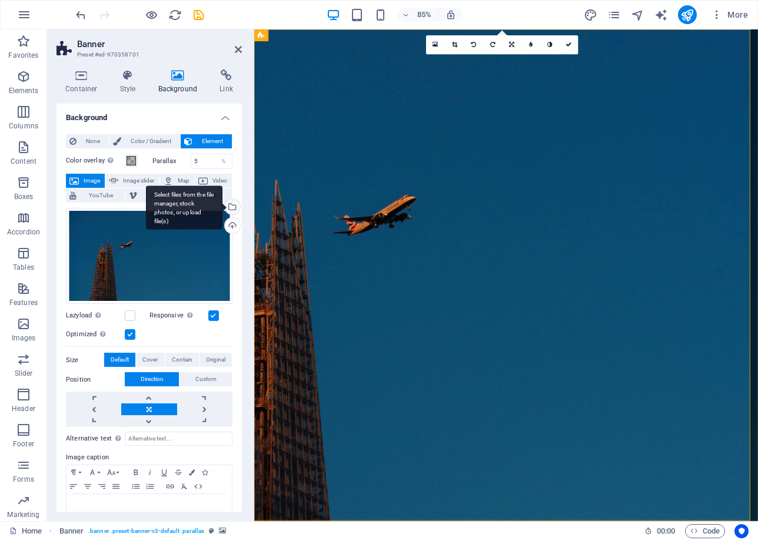
click at [223, 204] on div "Select files from the file manager, stock photos, or upload file(s)" at bounding box center [184, 207] width 77 height 44
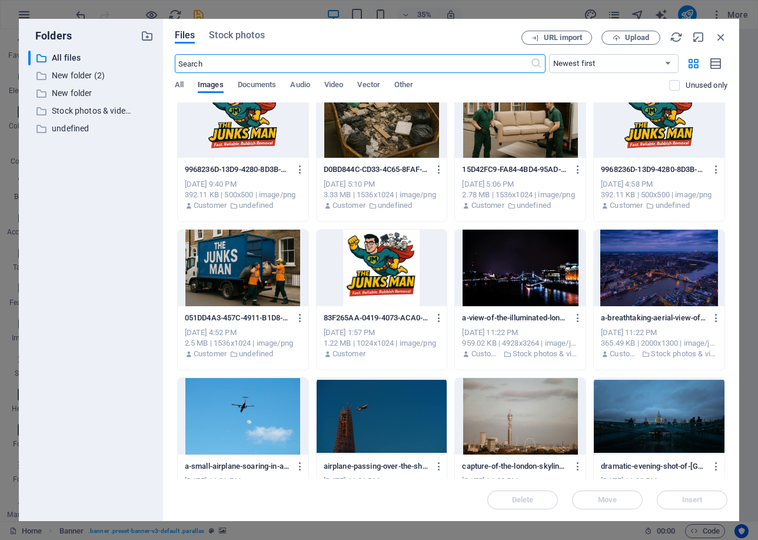
scroll to position [1060, 0]
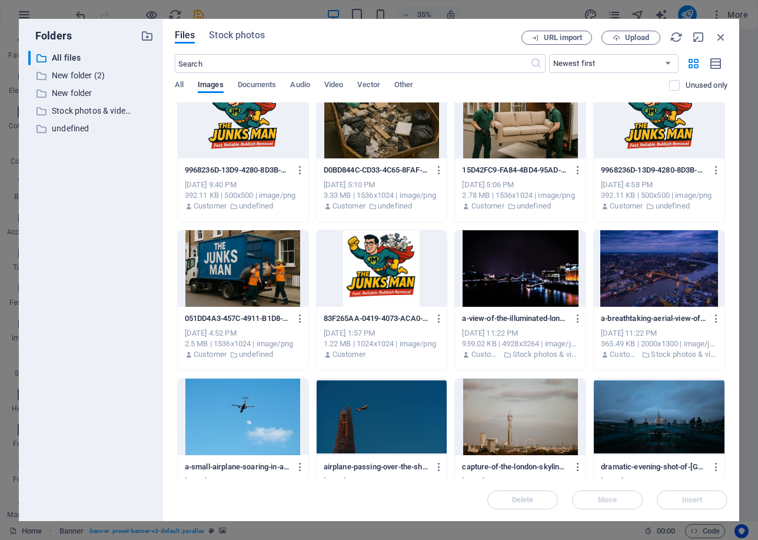
click at [641, 284] on div at bounding box center [659, 268] width 131 height 77
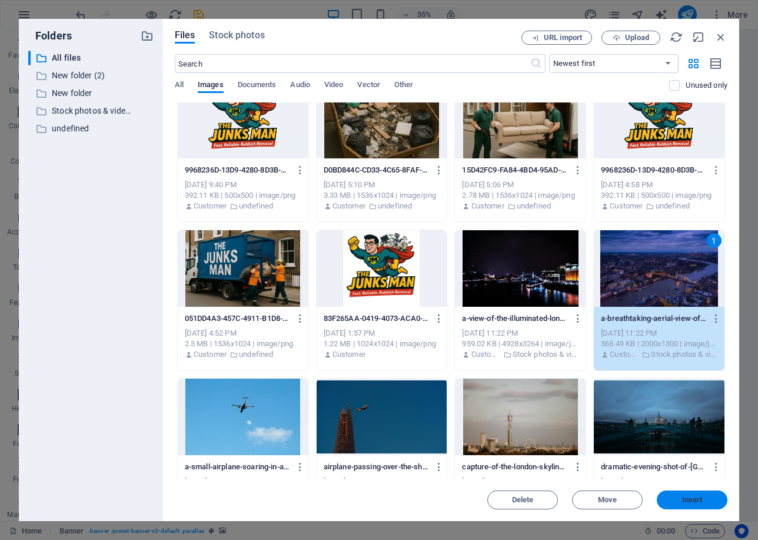
click at [687, 503] on span "Insert" at bounding box center [692, 499] width 21 height 7
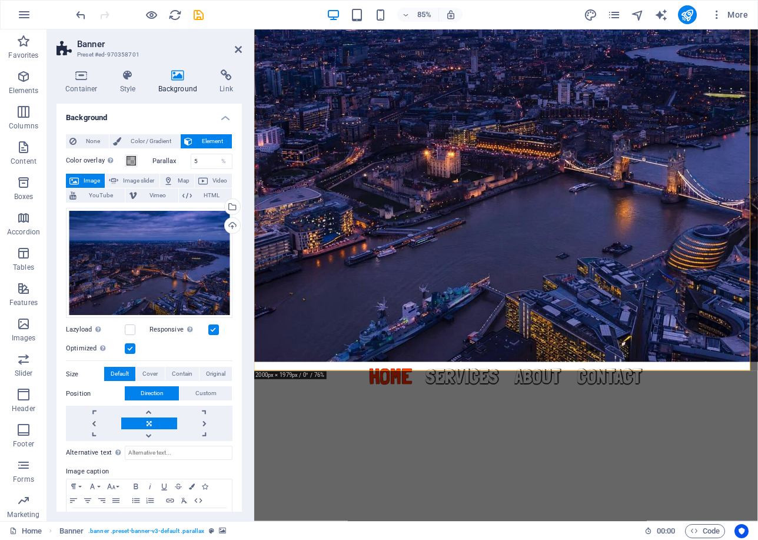
scroll to position [177, 0]
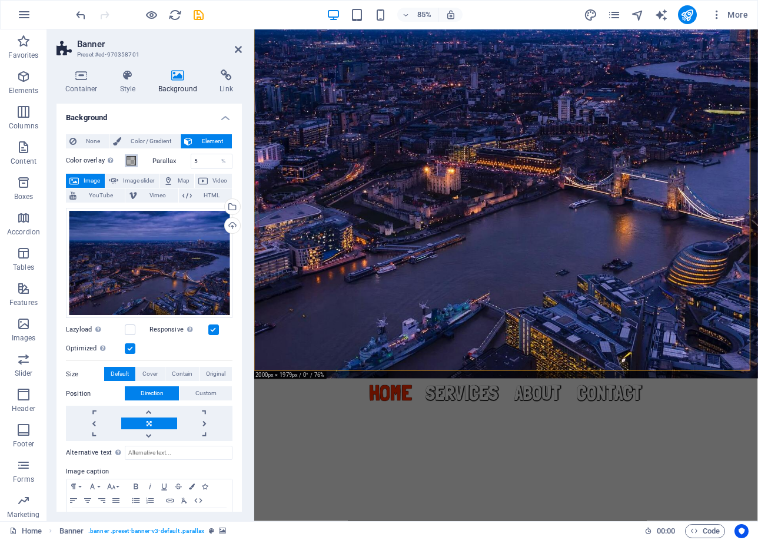
click at [126, 165] on button "Color overlay Places an overlay over the background to colorize it" at bounding box center [131, 160] width 13 height 13
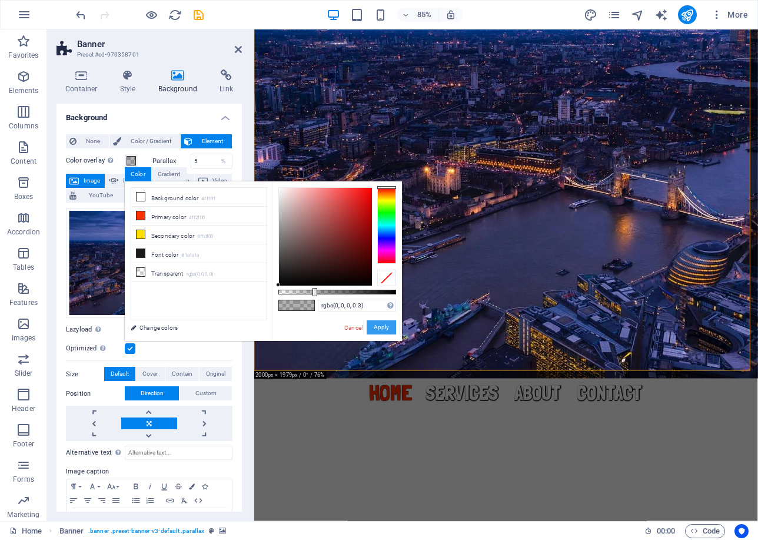
click at [376, 326] on button "Apply" at bounding box center [381, 327] width 29 height 14
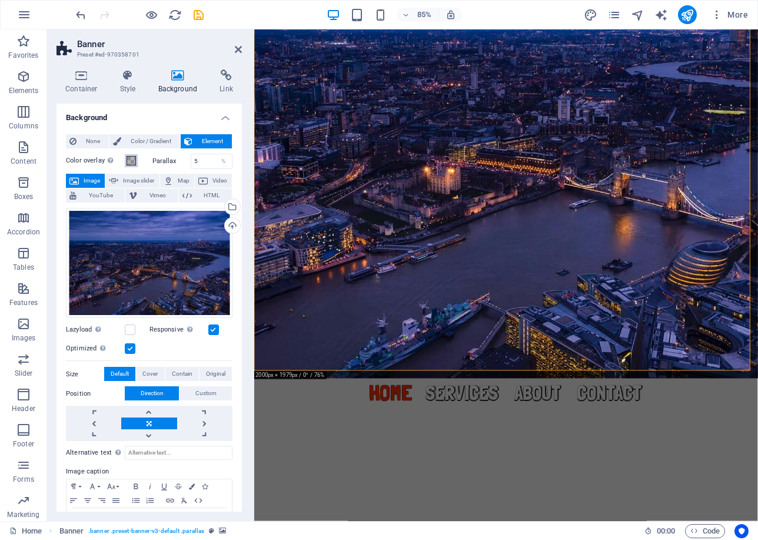
click at [127, 160] on span at bounding box center [131, 160] width 9 height 9
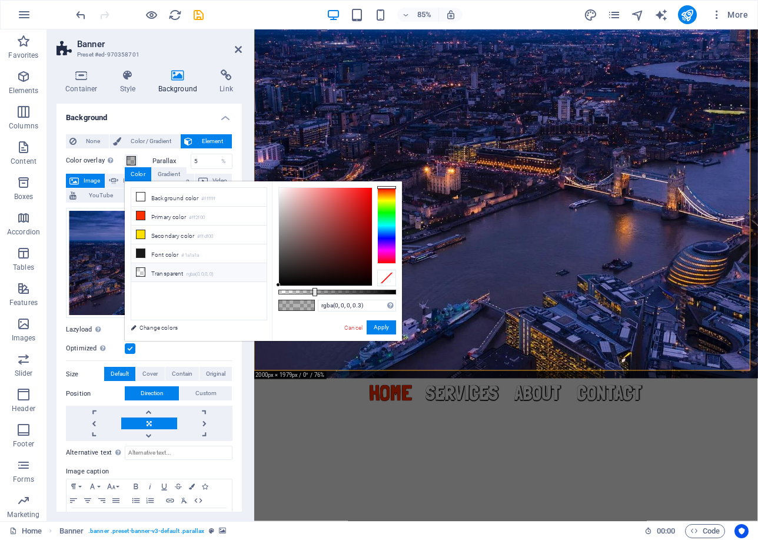
click at [184, 268] on li "Transparent rgba(0,0,0,.0)" at bounding box center [198, 272] width 135 height 19
type input "rgba(0, 0, 0, 0)"
click at [382, 324] on button "Apply" at bounding box center [381, 327] width 29 height 14
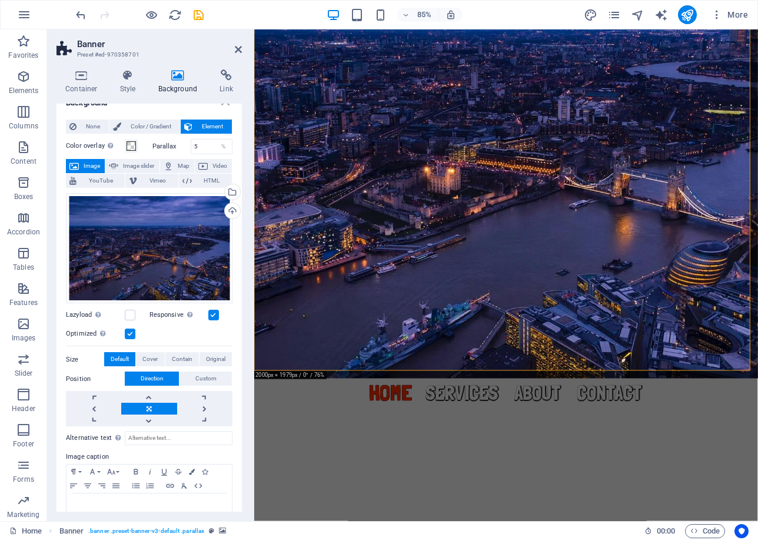
scroll to position [0, 0]
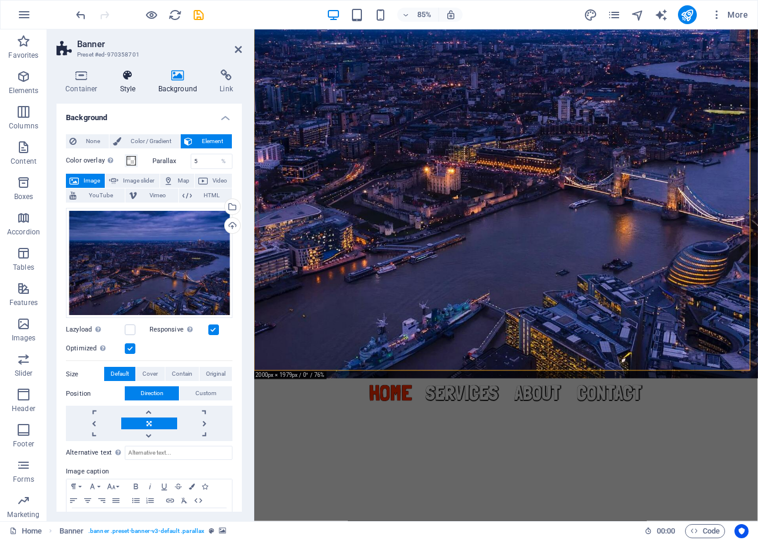
click at [120, 82] on h4 "Style" at bounding box center [130, 81] width 38 height 25
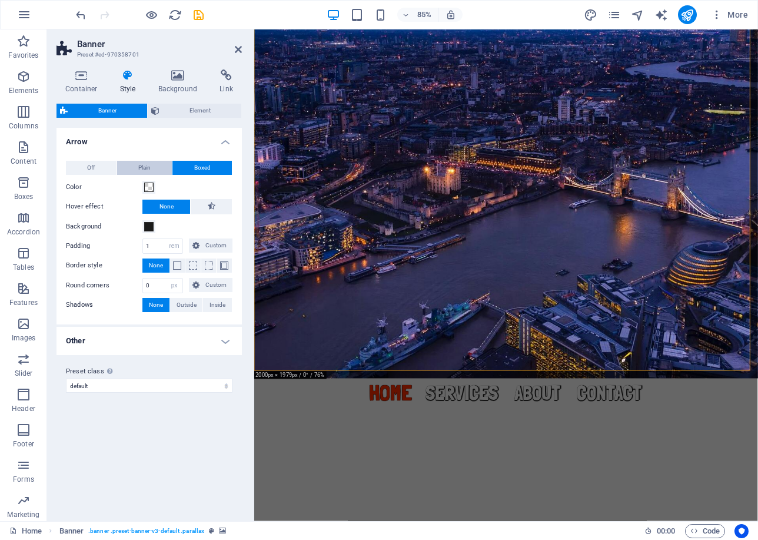
click at [145, 171] on span "Plain" at bounding box center [144, 168] width 12 height 14
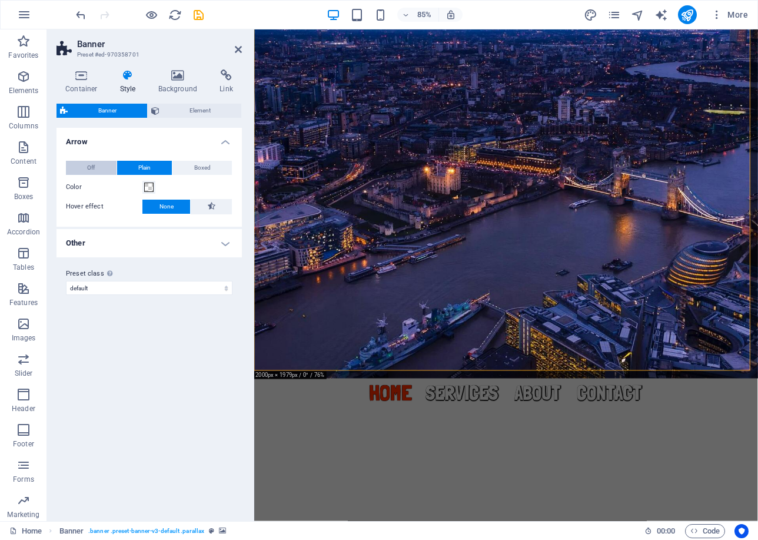
click at [90, 168] on span "Off" at bounding box center [91, 168] width 8 height 14
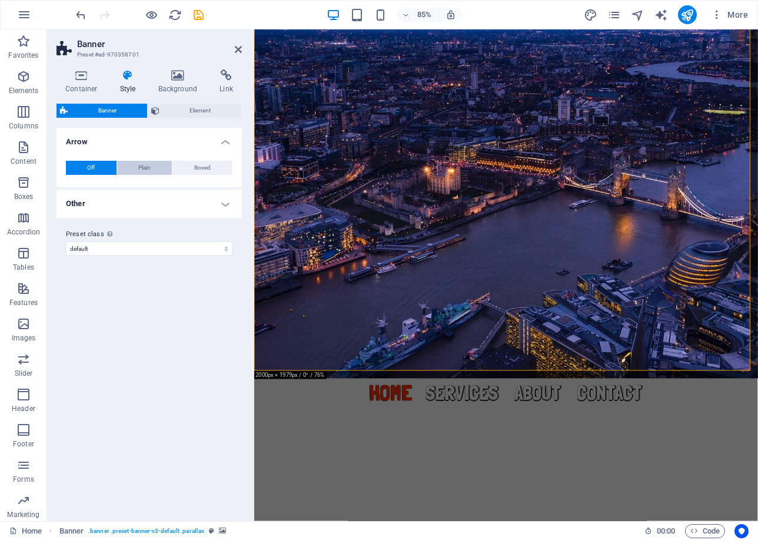
click at [155, 169] on button "Plain" at bounding box center [144, 168] width 55 height 14
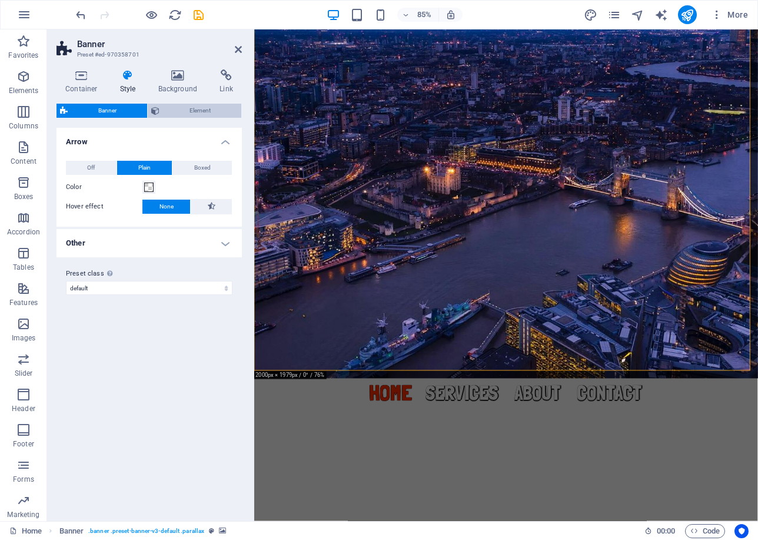
click at [197, 110] on span "Element" at bounding box center [200, 111] width 75 height 14
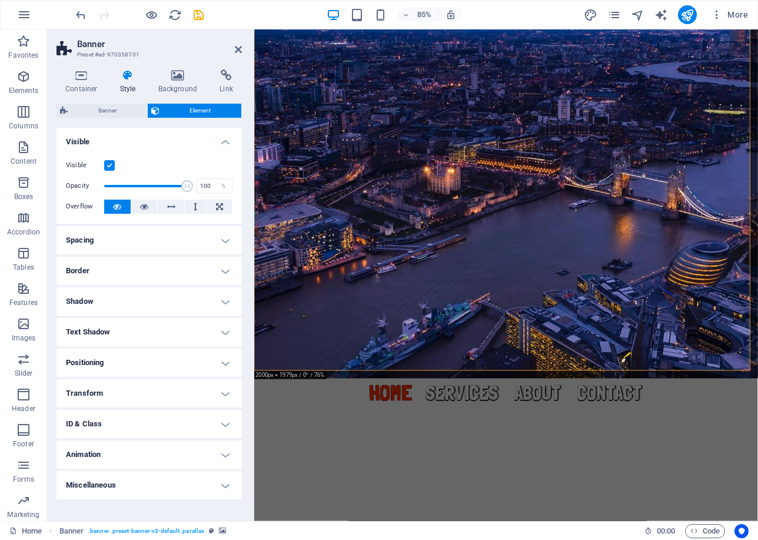
click at [181, 300] on h4 "Shadow" at bounding box center [149, 301] width 185 height 28
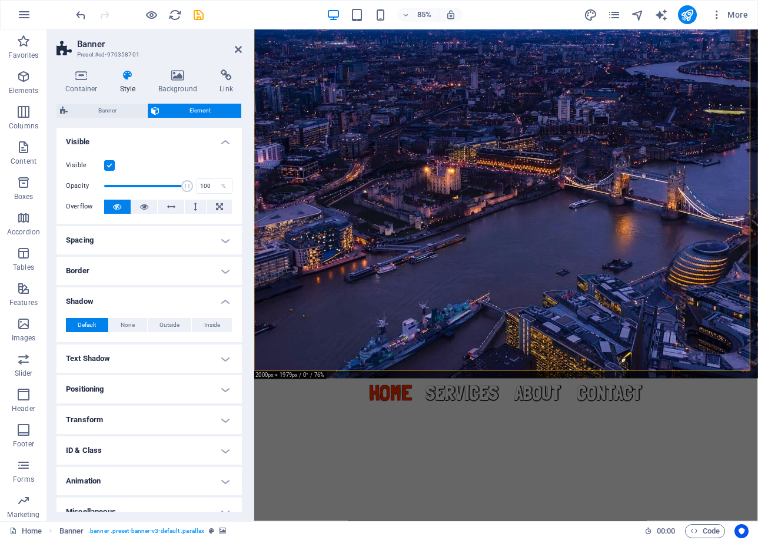
scroll to position [14, 0]
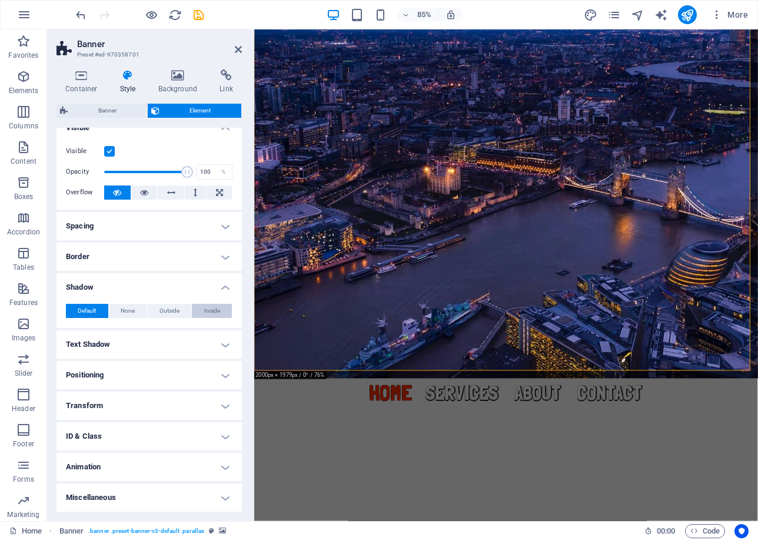
click at [211, 310] on span "Inside" at bounding box center [212, 311] width 16 height 14
type input "2"
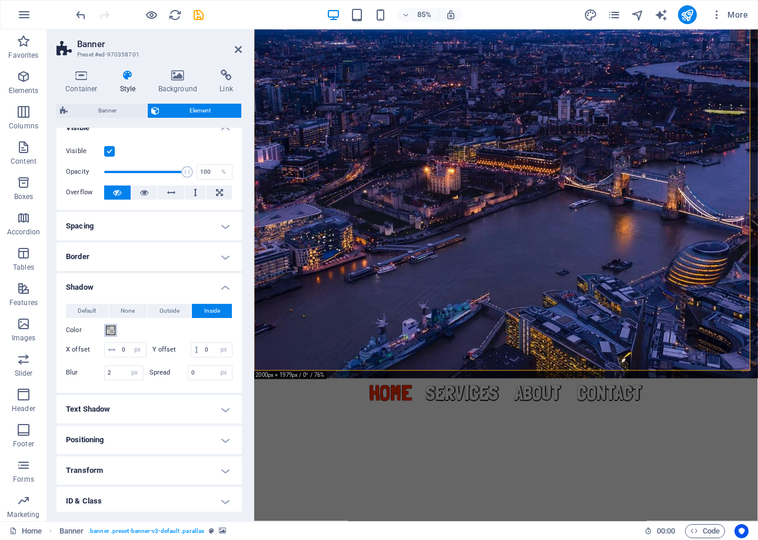
click at [112, 333] on span at bounding box center [110, 330] width 9 height 9
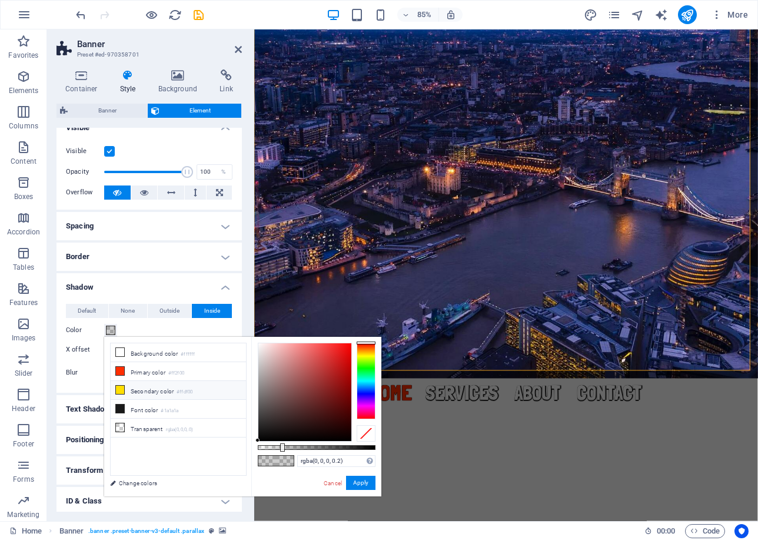
click at [160, 386] on li "Secondary color #ffdf00" at bounding box center [178, 390] width 135 height 19
type input "#ffdf00"
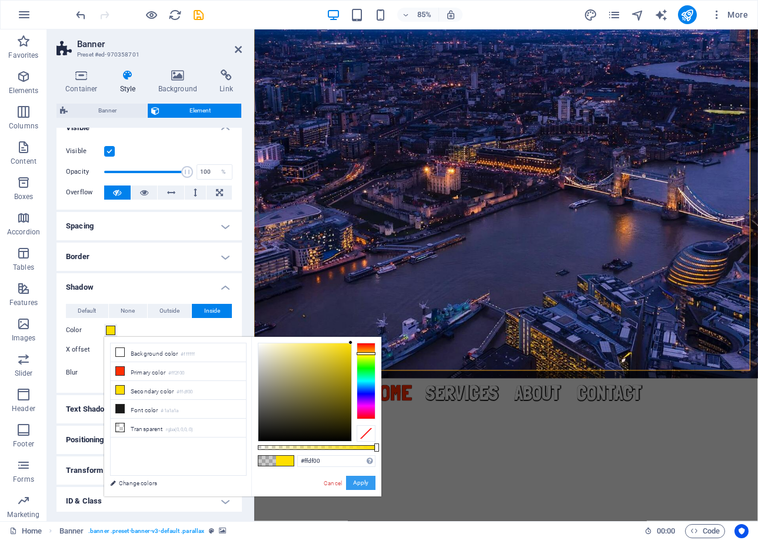
click at [364, 484] on button "Apply" at bounding box center [360, 483] width 29 height 14
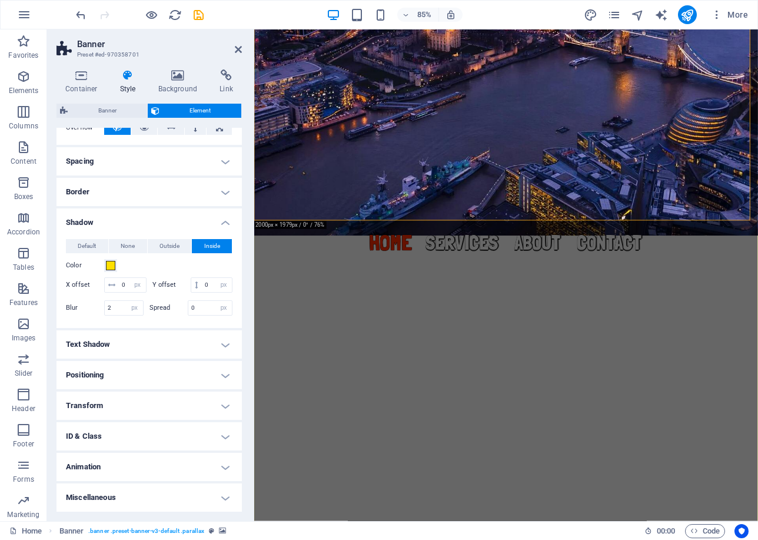
scroll to position [94, 0]
click at [192, 345] on h4 "Text Shadow" at bounding box center [149, 344] width 185 height 28
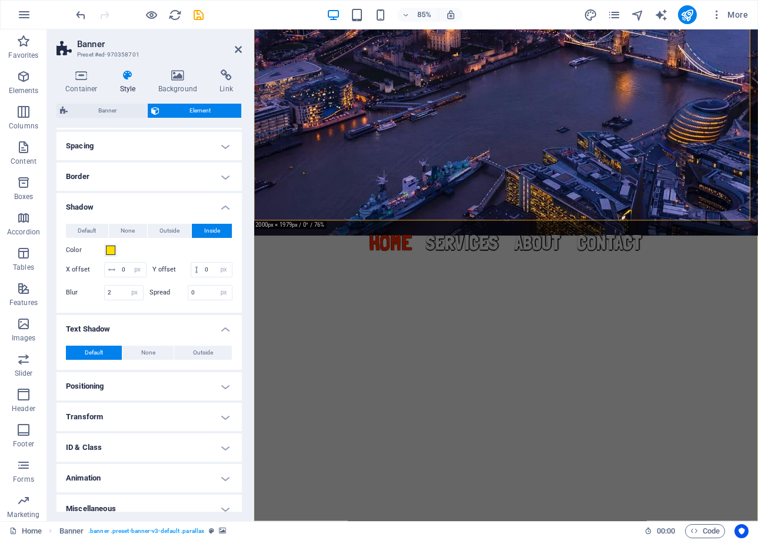
scroll to position [121, 0]
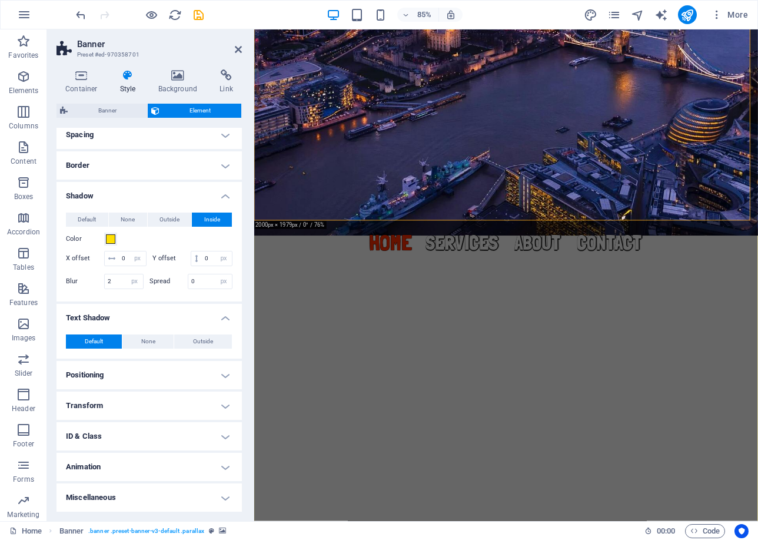
click at [201, 374] on h4 "Positioning" at bounding box center [149, 375] width 185 height 28
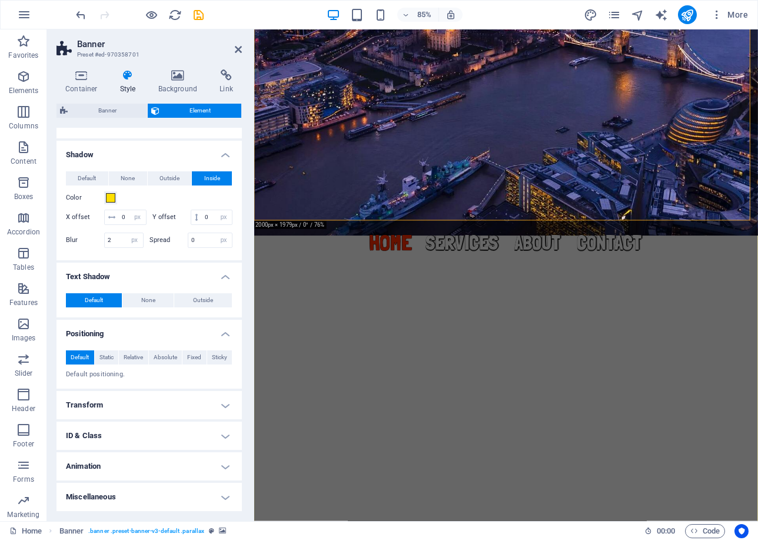
scroll to position [161, 0]
click at [191, 412] on h4 "Transform" at bounding box center [149, 405] width 185 height 28
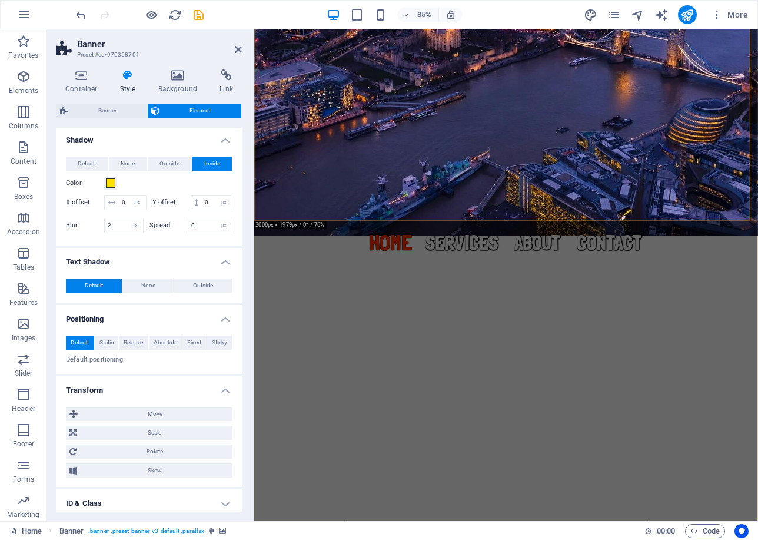
scroll to position [244, 0]
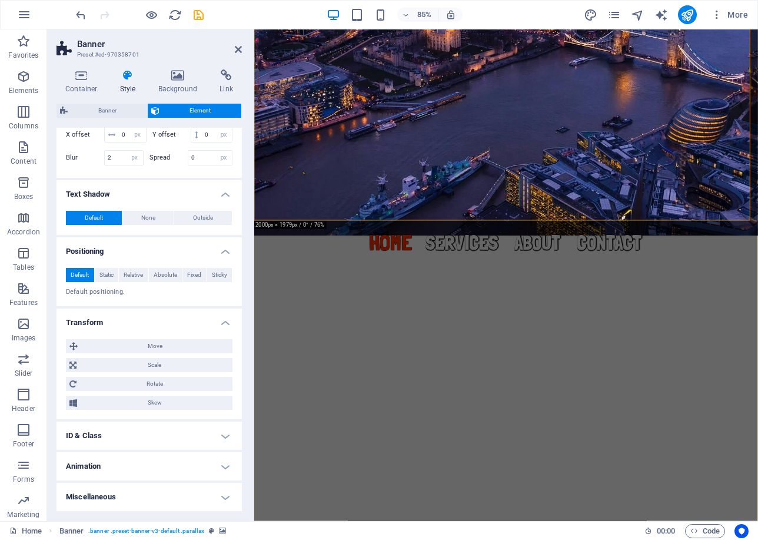
click at [185, 460] on h4 "Animation" at bounding box center [149, 466] width 185 height 28
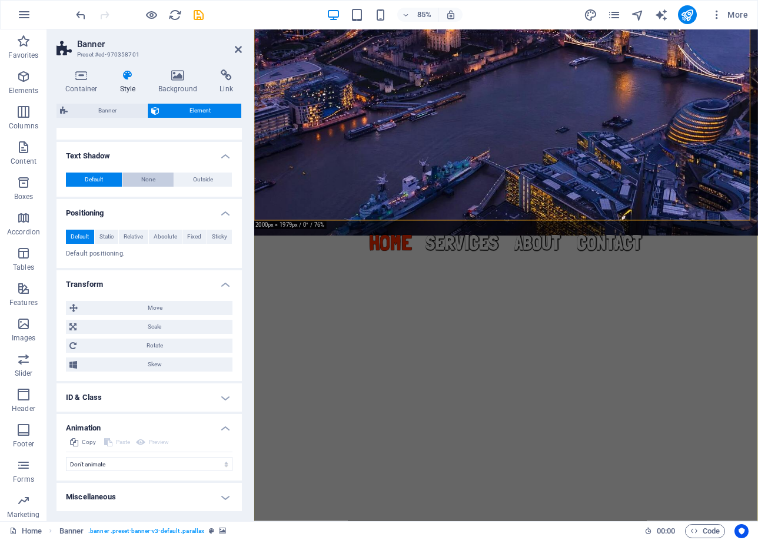
scroll to position [0, 0]
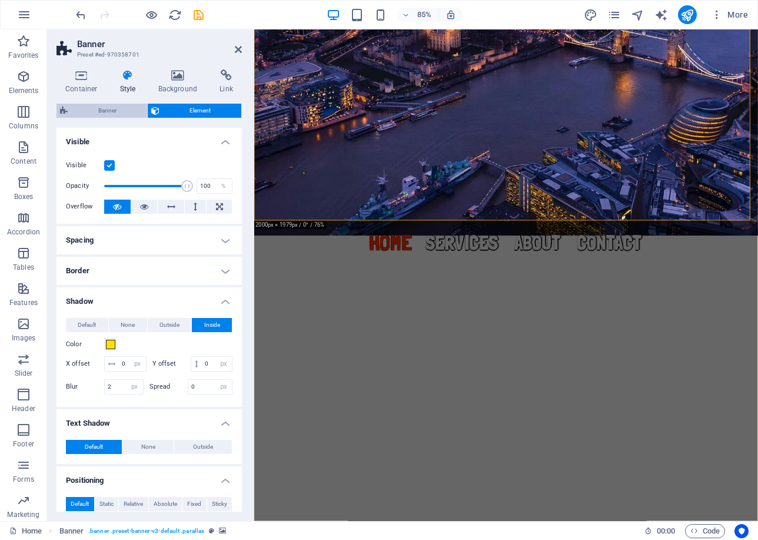
click at [123, 105] on span "Banner" at bounding box center [107, 111] width 72 height 14
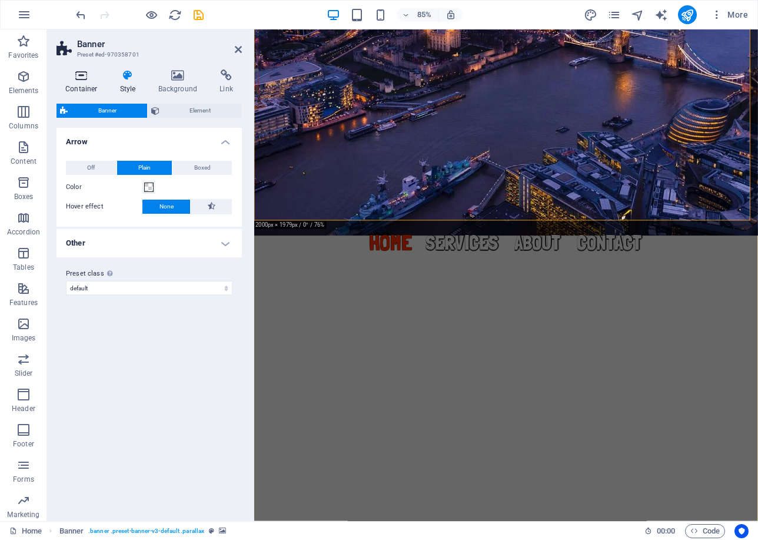
click at [82, 82] on h4 "Container" at bounding box center [84, 81] width 55 height 25
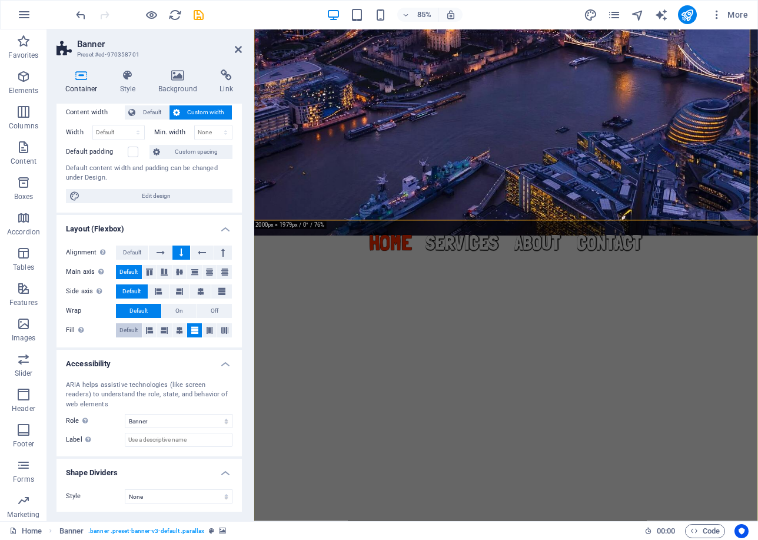
scroll to position [68, 0]
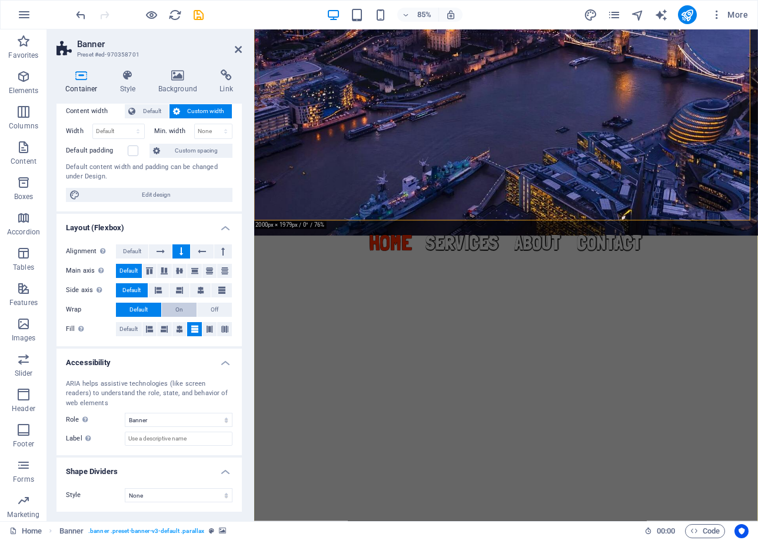
click at [167, 307] on button "On" at bounding box center [179, 310] width 35 height 14
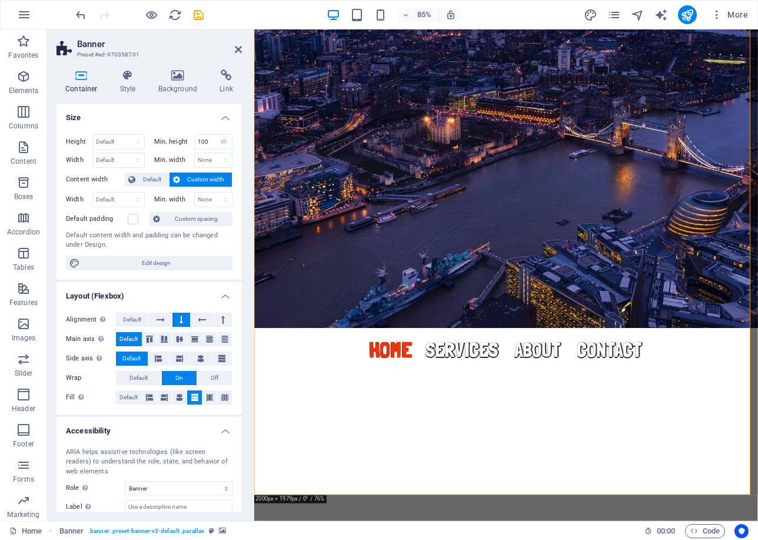
scroll to position [0, 0]
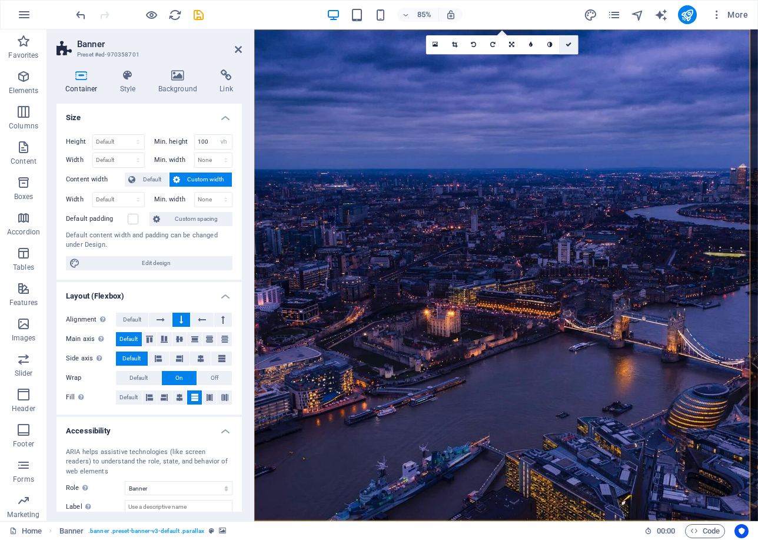
click at [565, 44] on link at bounding box center [569, 44] width 19 height 19
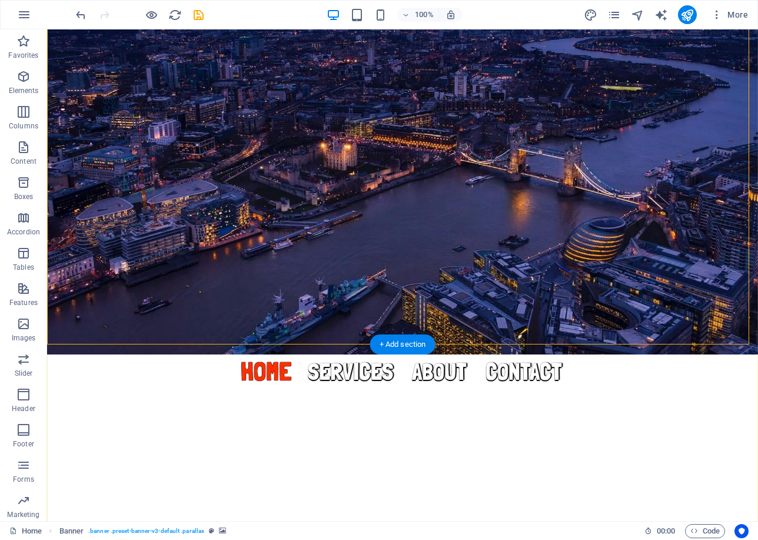
scroll to position [177, 0]
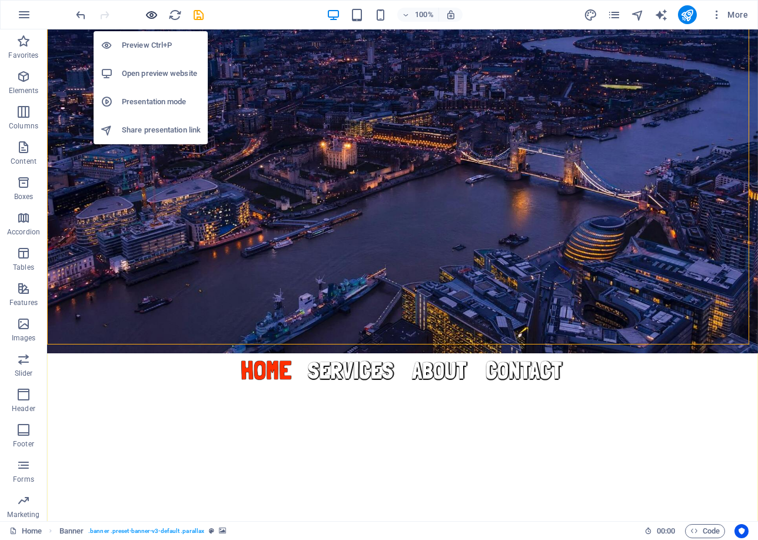
click at [151, 17] on icon "button" at bounding box center [152, 15] width 14 height 14
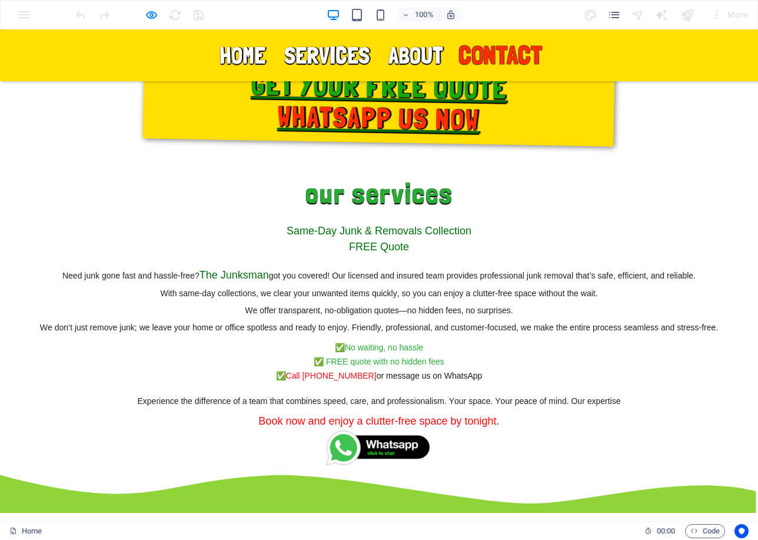
scroll to position [1413, 0]
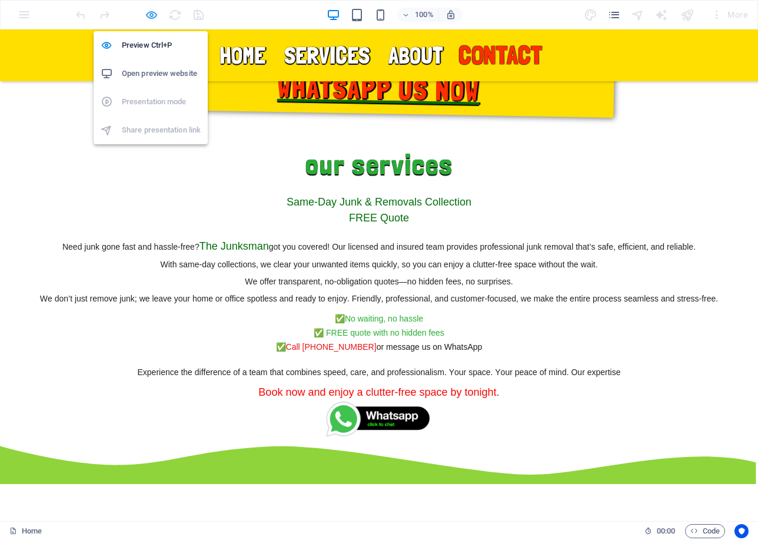
click at [147, 16] on icon "button" at bounding box center [152, 15] width 14 height 14
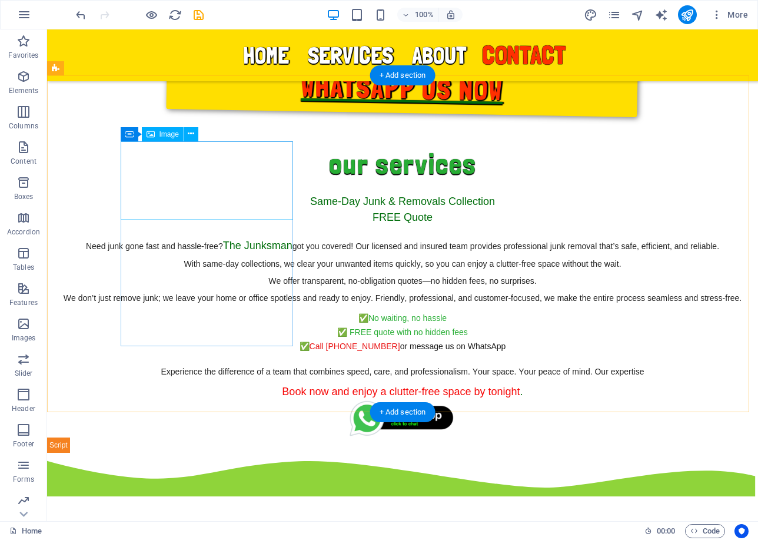
select select "px"
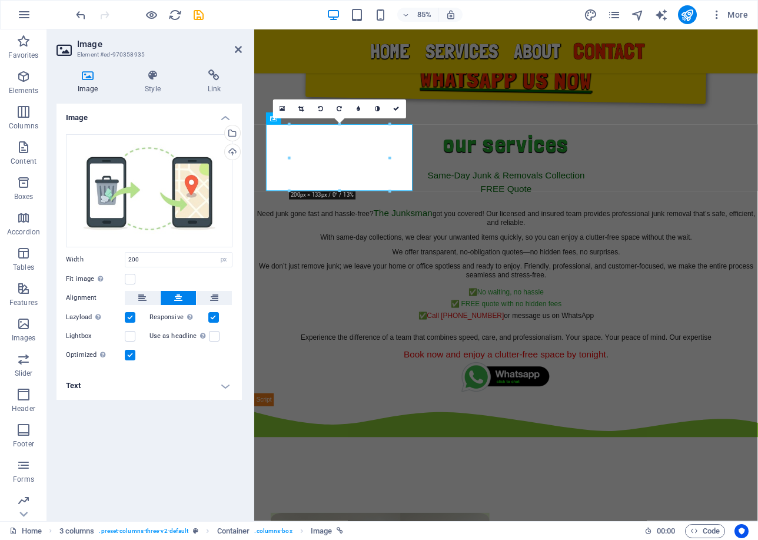
scroll to position [1481, 0]
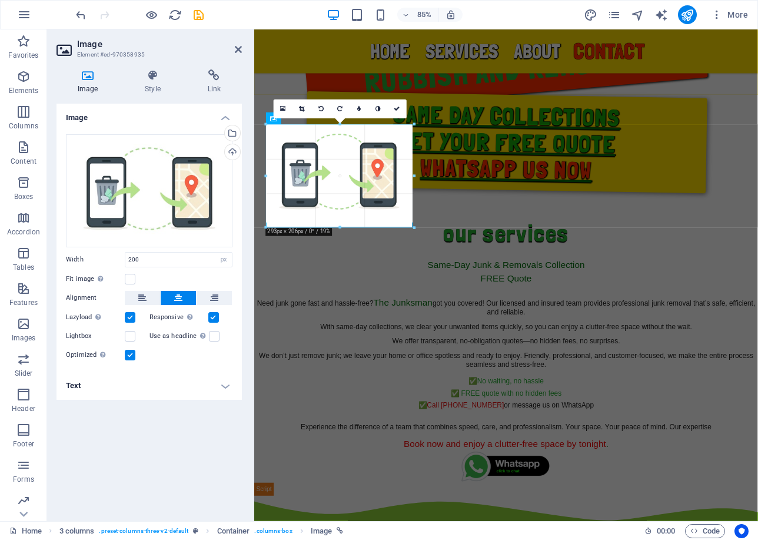
drag, startPoint x: 340, startPoint y: 190, endPoint x: 98, endPoint y: 237, distance: 245.9
type input "293"
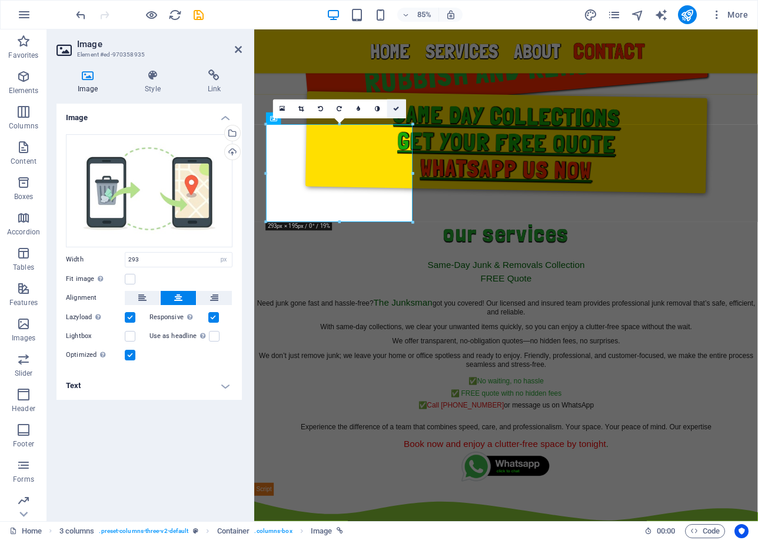
click at [403, 110] on link at bounding box center [396, 108] width 19 height 19
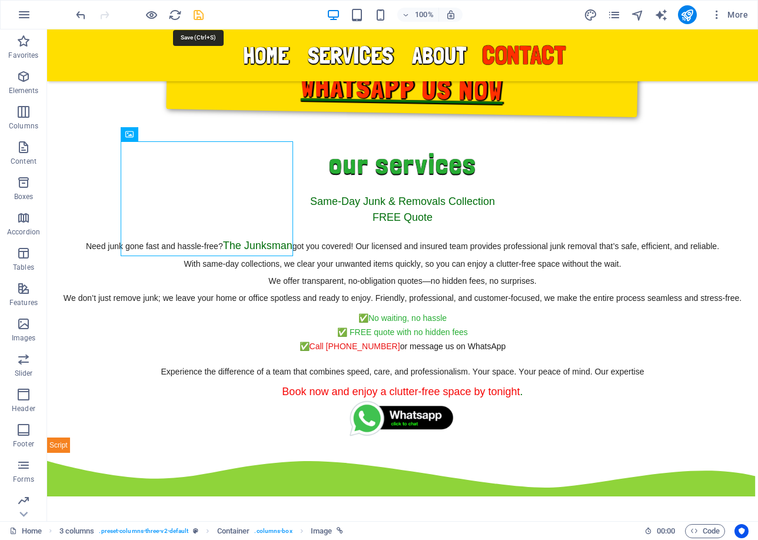
click at [204, 16] on icon "save" at bounding box center [199, 15] width 14 height 14
checkbox input "false"
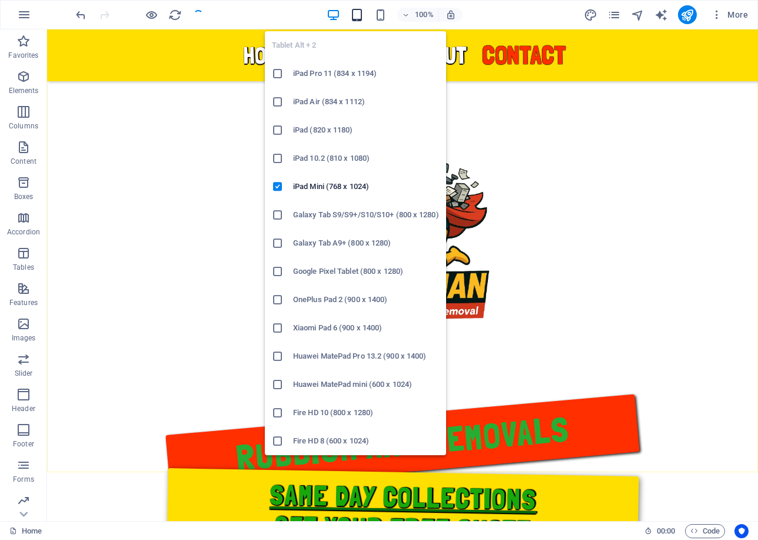
click at [360, 16] on icon "button" at bounding box center [357, 15] width 14 height 14
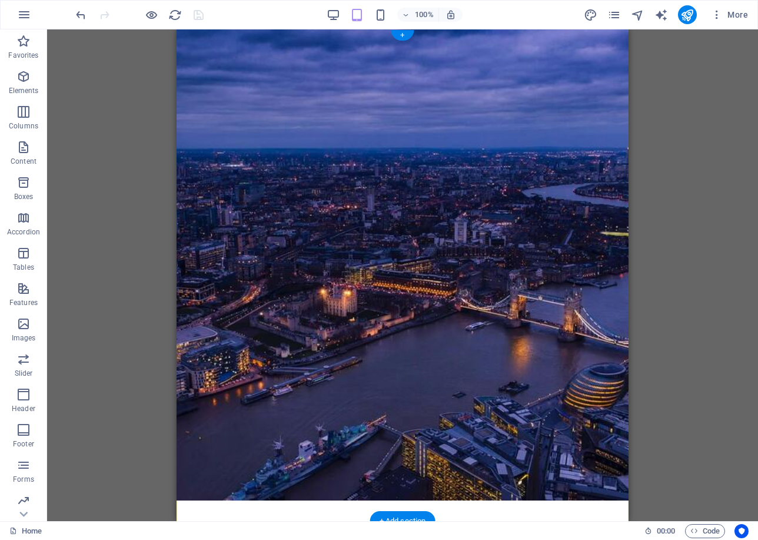
scroll to position [0, 0]
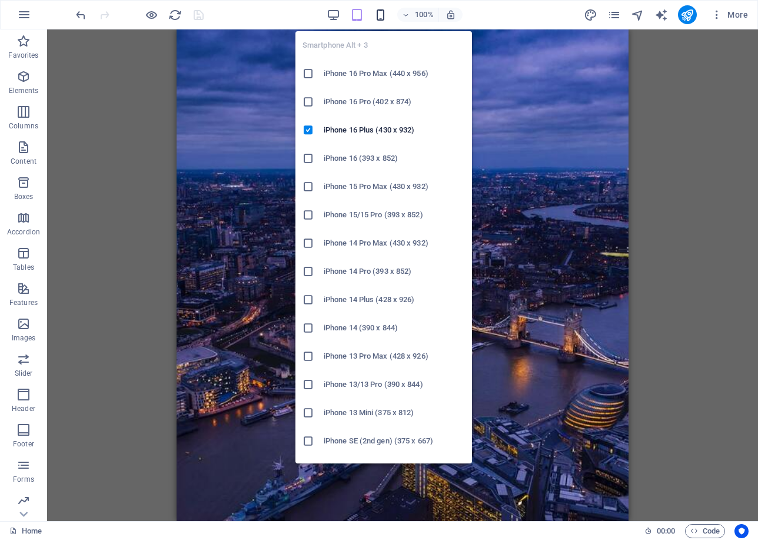
click at [380, 12] on icon "button" at bounding box center [381, 15] width 14 height 14
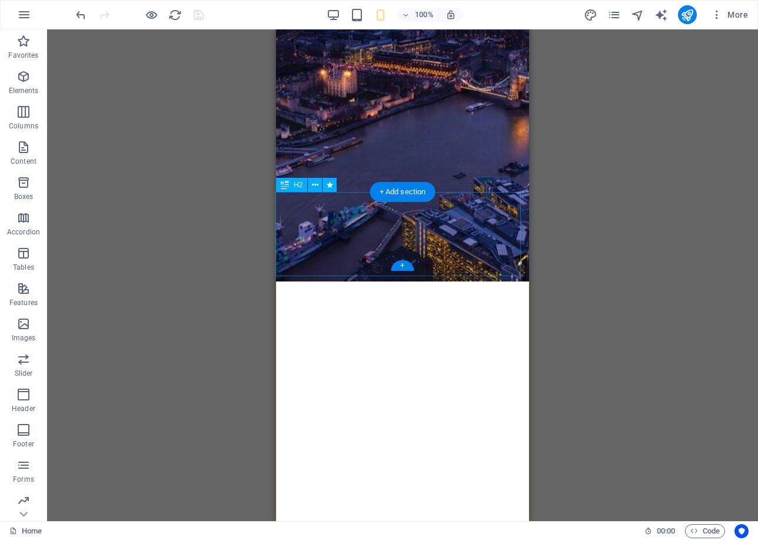
scroll to position [353, 0]
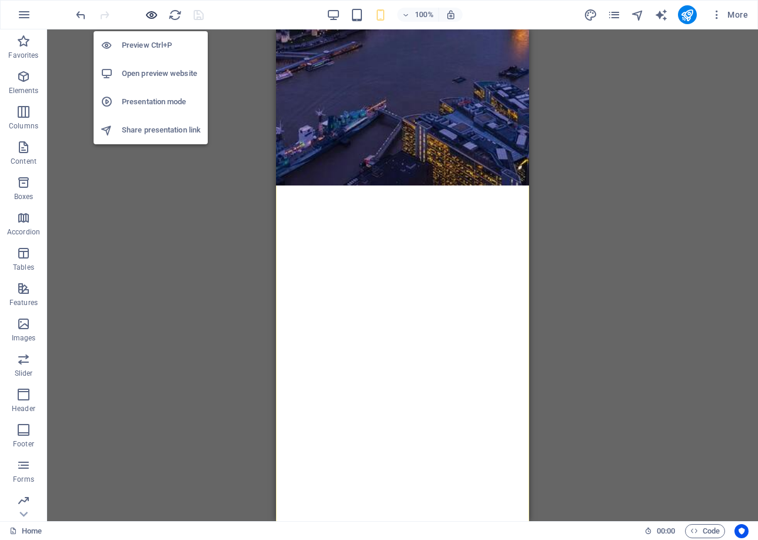
click at [147, 9] on icon "button" at bounding box center [152, 15] width 14 height 14
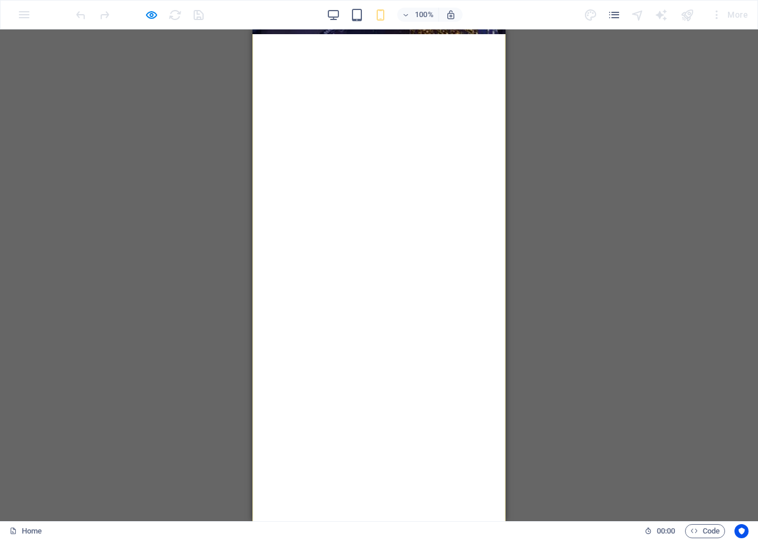
scroll to position [0, 0]
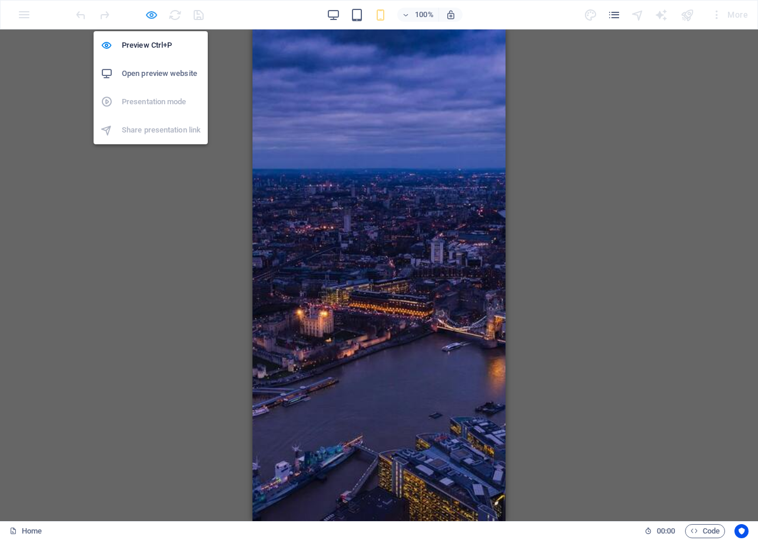
click at [150, 13] on icon "button" at bounding box center [152, 15] width 14 height 14
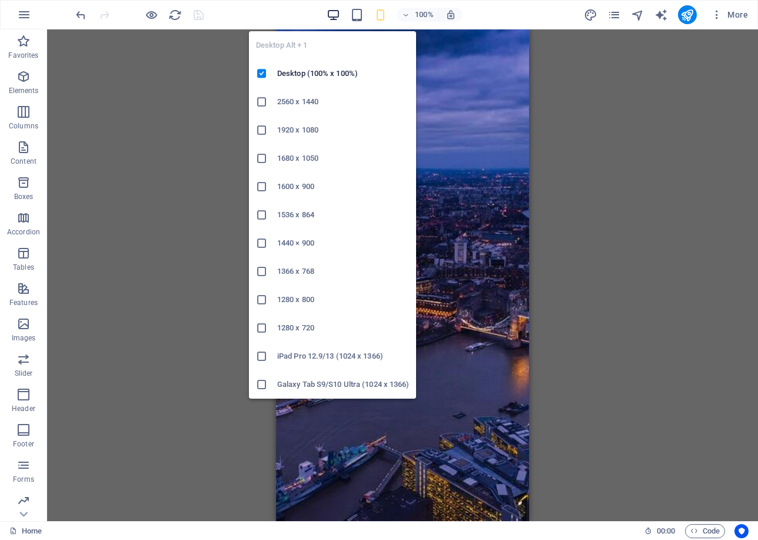
click at [335, 8] on icon "button" at bounding box center [334, 15] width 14 height 14
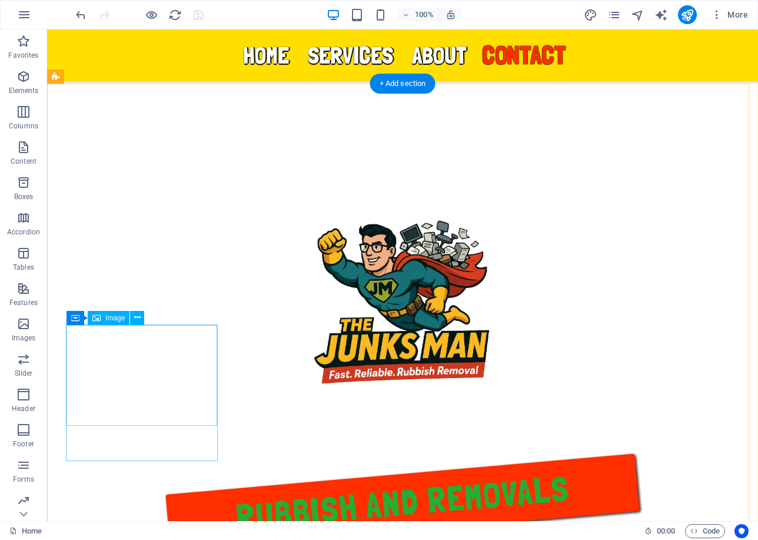
scroll to position [942, 0]
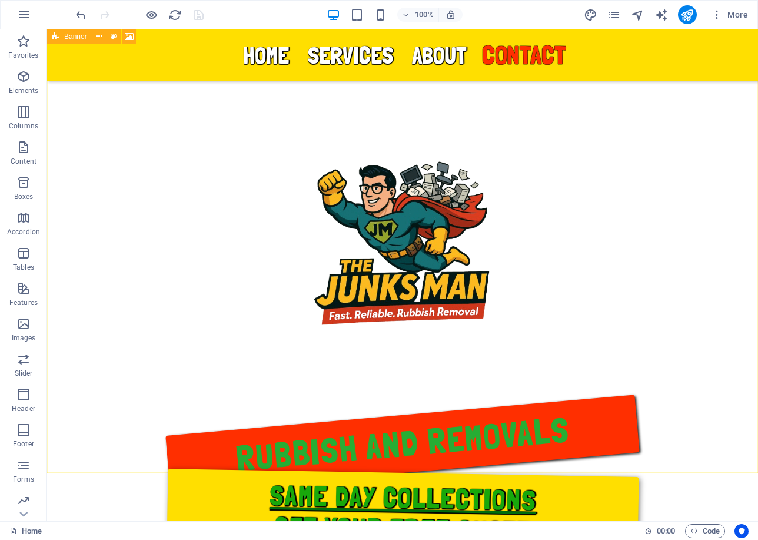
click at [57, 34] on icon at bounding box center [56, 36] width 8 height 14
select select "vh"
select select "banner"
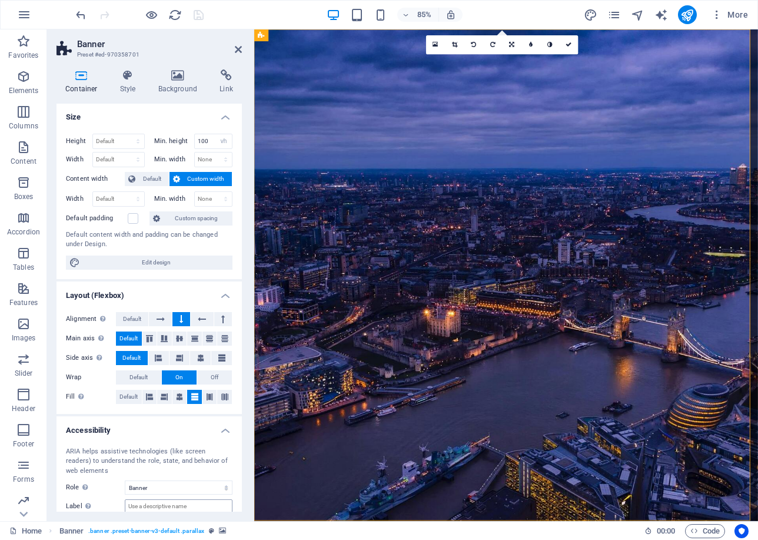
scroll to position [0, 0]
click at [127, 89] on h4 "Style" at bounding box center [130, 81] width 38 height 25
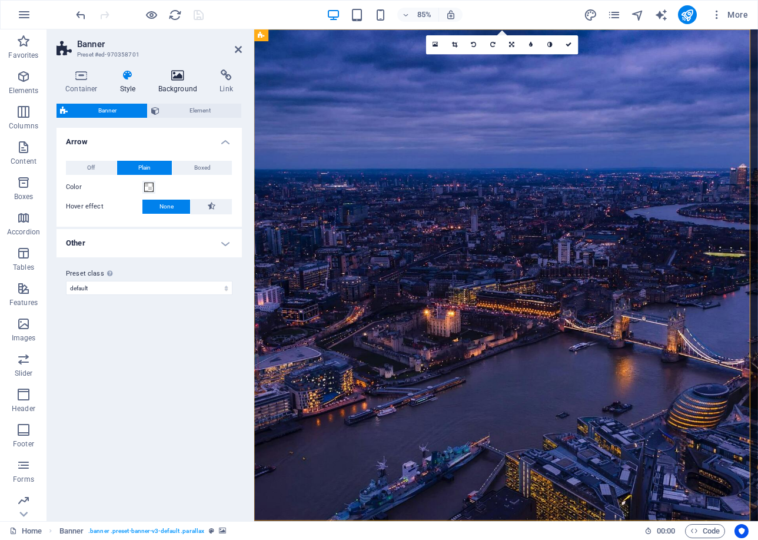
click at [178, 85] on h4 "Background" at bounding box center [181, 81] width 62 height 25
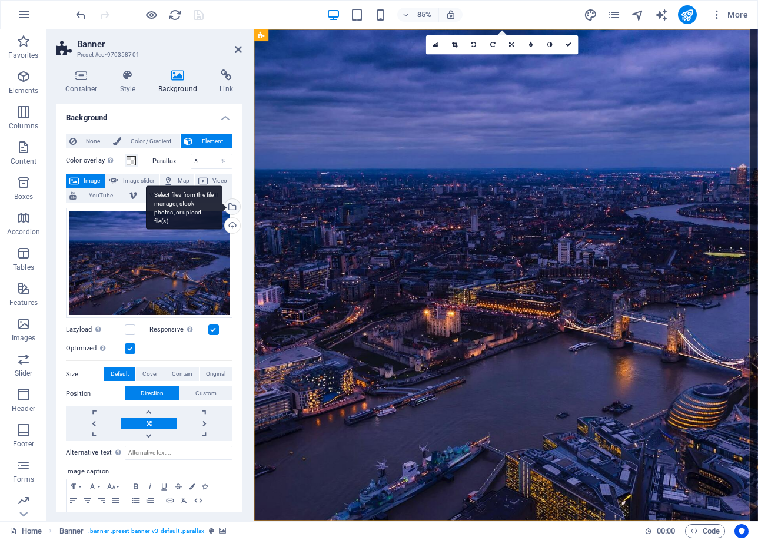
click at [234, 205] on div "Select files from the file manager, stock photos, or upload file(s)" at bounding box center [232, 208] width 18 height 18
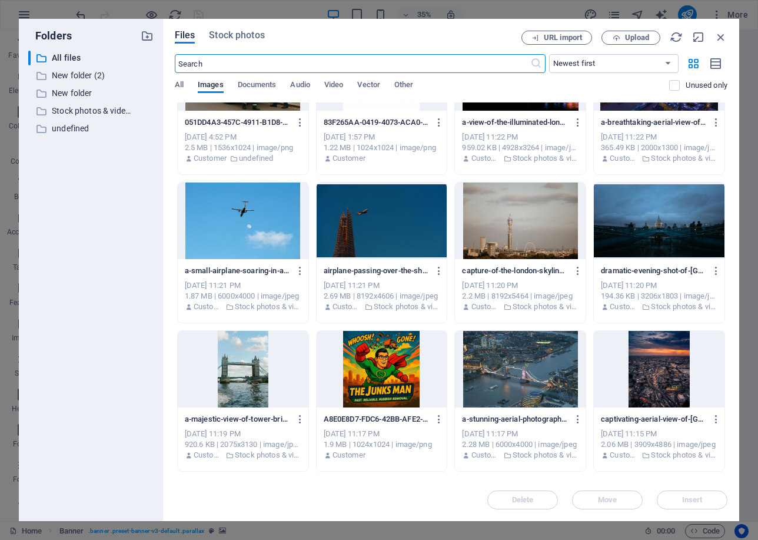
scroll to position [1275, 0]
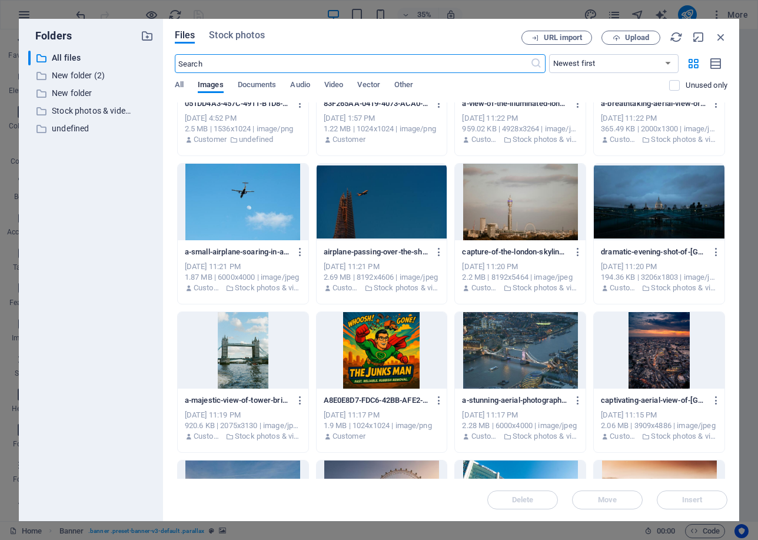
click at [646, 351] on div at bounding box center [659, 350] width 131 height 77
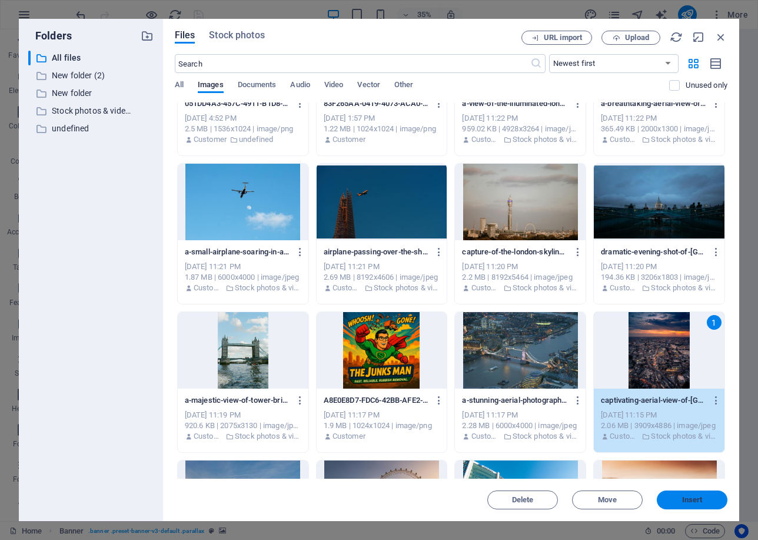
click at [704, 495] on button "Insert" at bounding box center [692, 499] width 71 height 19
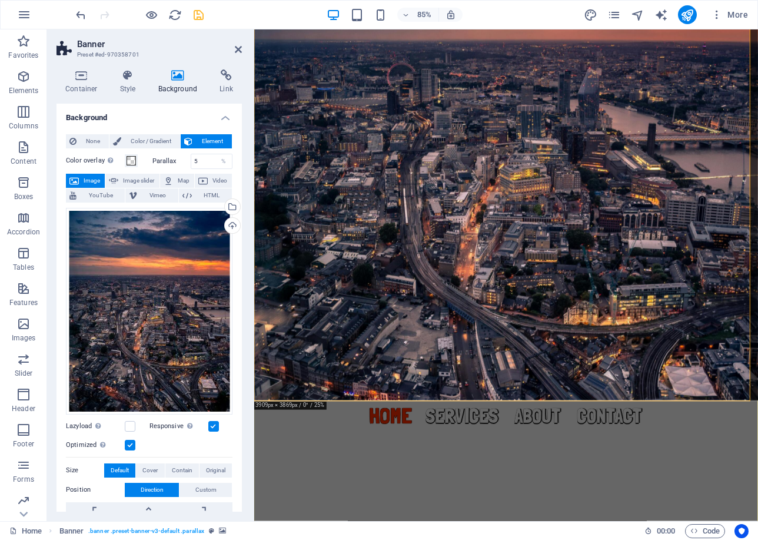
scroll to position [177, 0]
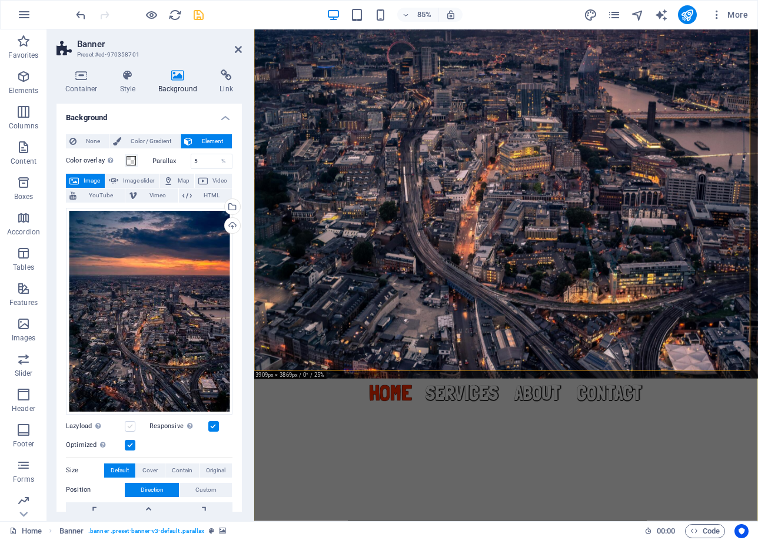
click at [127, 422] on label at bounding box center [130, 426] width 11 height 11
click at [0, 0] on input "Lazyload Loading images after the page loads improves page speed." at bounding box center [0, 0] width 0 height 0
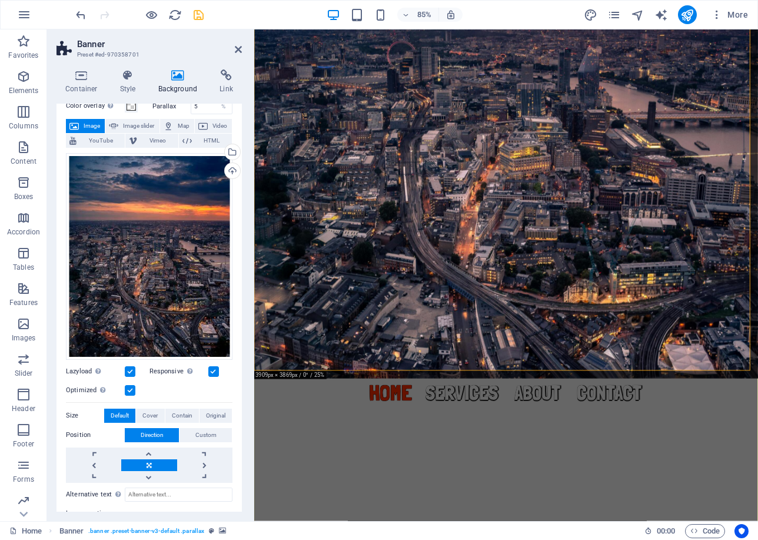
scroll to position [118, 0]
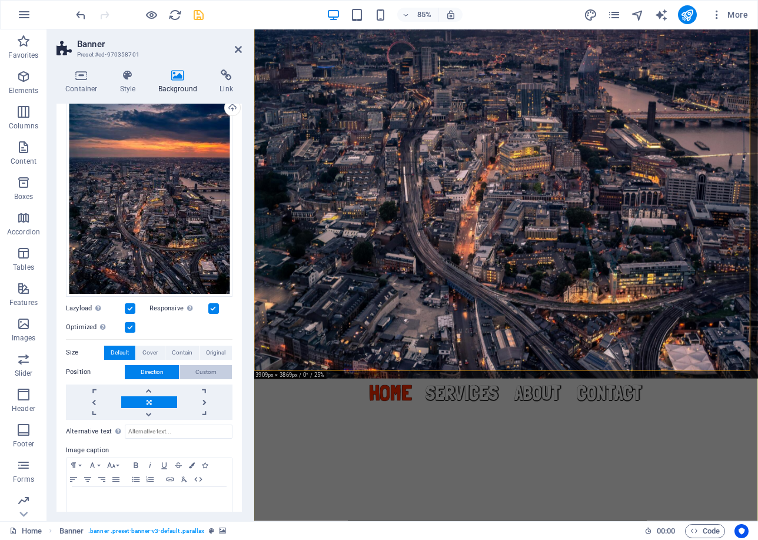
click at [190, 367] on button "Custom" at bounding box center [206, 372] width 52 height 14
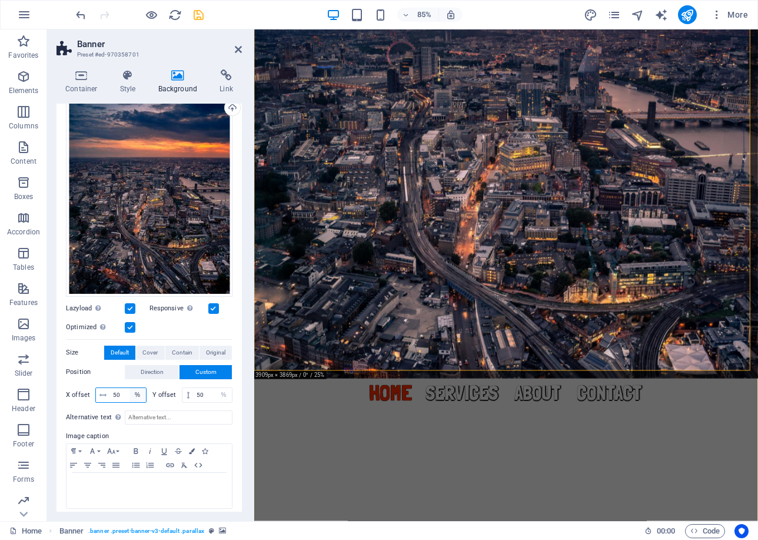
click at [130, 393] on select "px rem % vh vw" at bounding box center [138, 395] width 16 height 14
click at [130, 388] on select "px rem % vh vw" at bounding box center [138, 395] width 16 height 14
click at [121, 391] on input "50" at bounding box center [128, 395] width 36 height 14
type input "5"
type input "30"
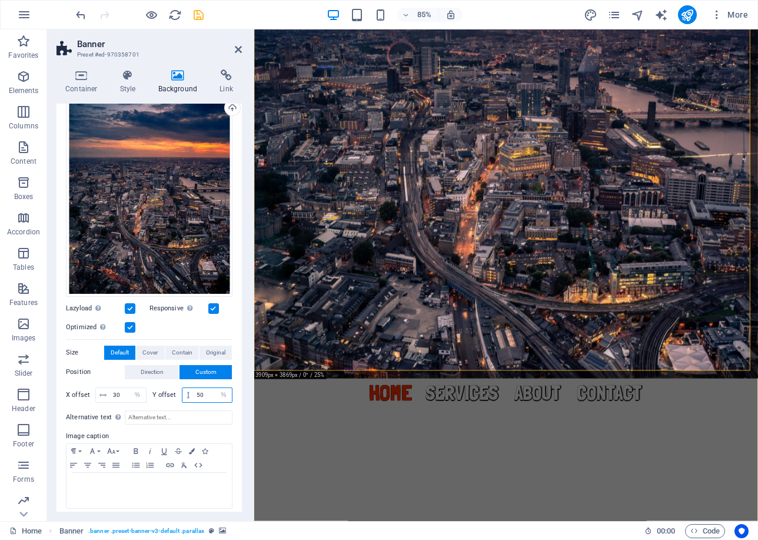
click at [204, 390] on input "50" at bounding box center [213, 395] width 38 height 14
type input "5"
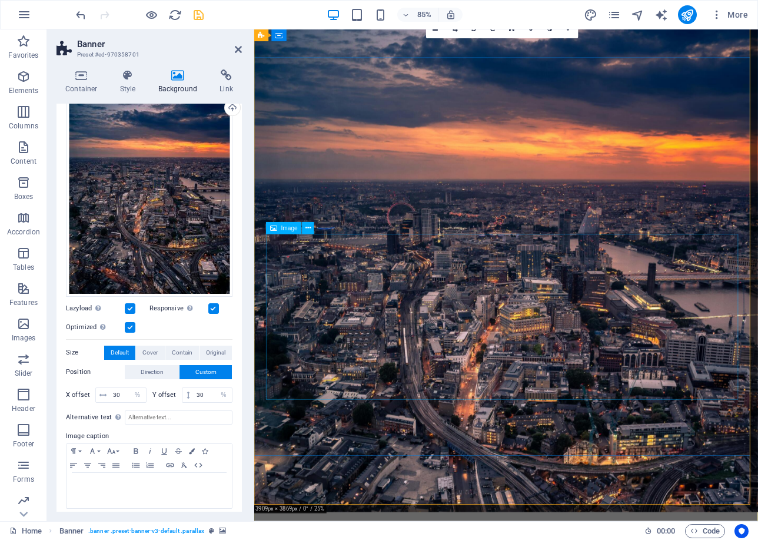
scroll to position [0, 0]
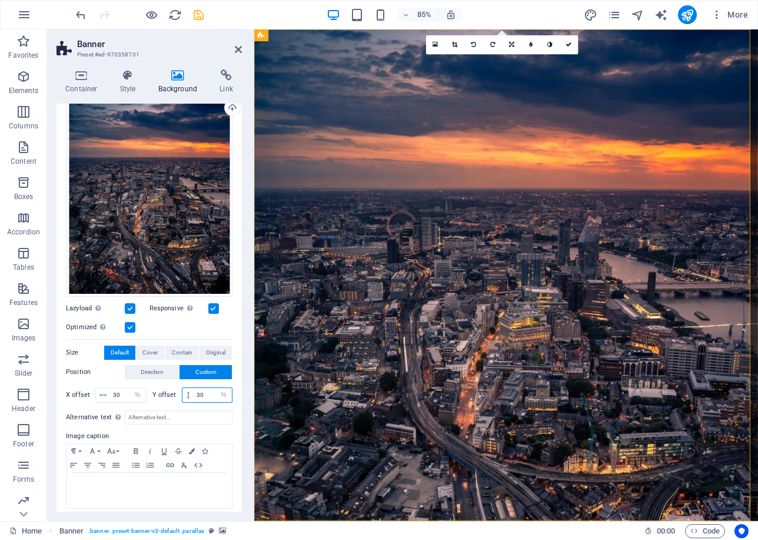
click at [207, 390] on input "30" at bounding box center [213, 395] width 38 height 14
type input "3"
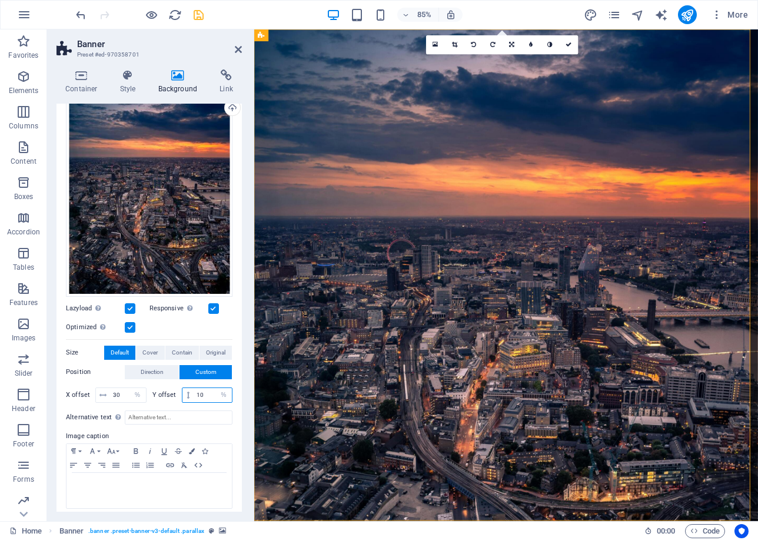
type input "1"
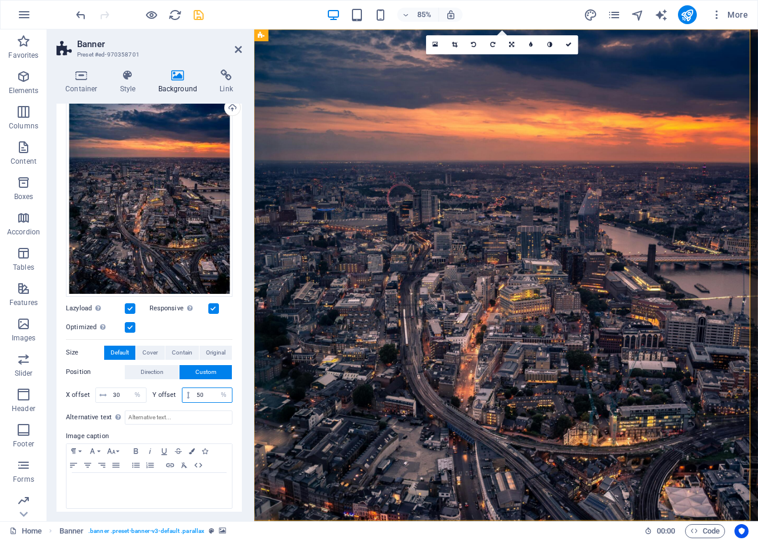
type input "5"
type input "50"
click at [120, 394] on input "30" at bounding box center [128, 395] width 36 height 14
type input "3"
type input "50"
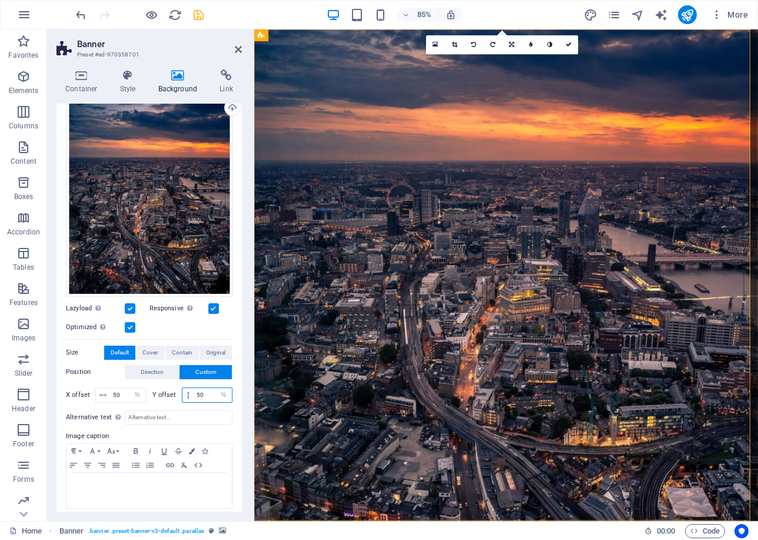
click at [207, 392] on input "50" at bounding box center [213, 395] width 38 height 14
type input "5"
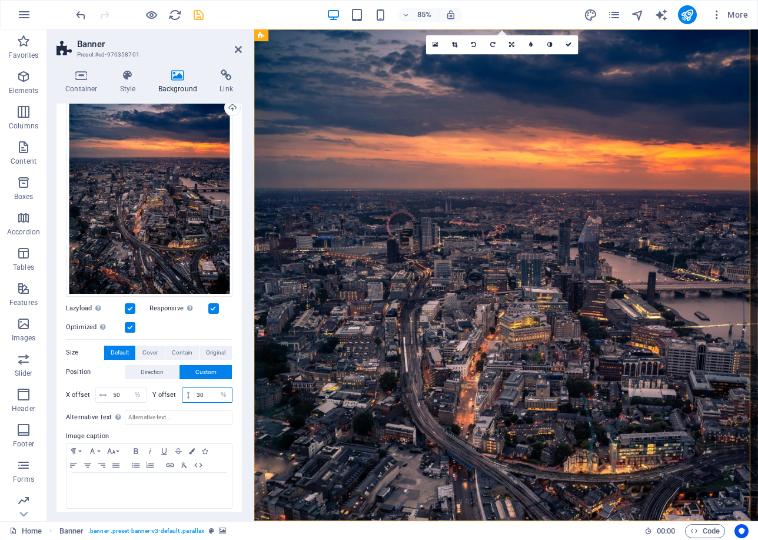
type input "3"
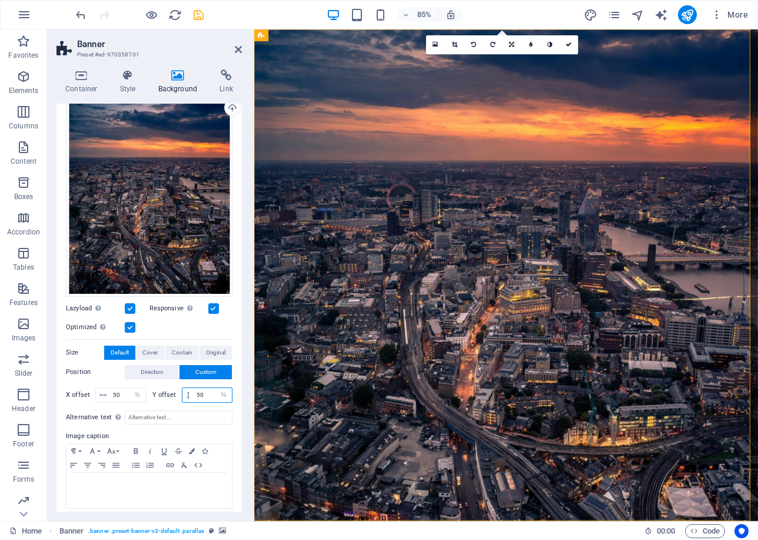
type input "5"
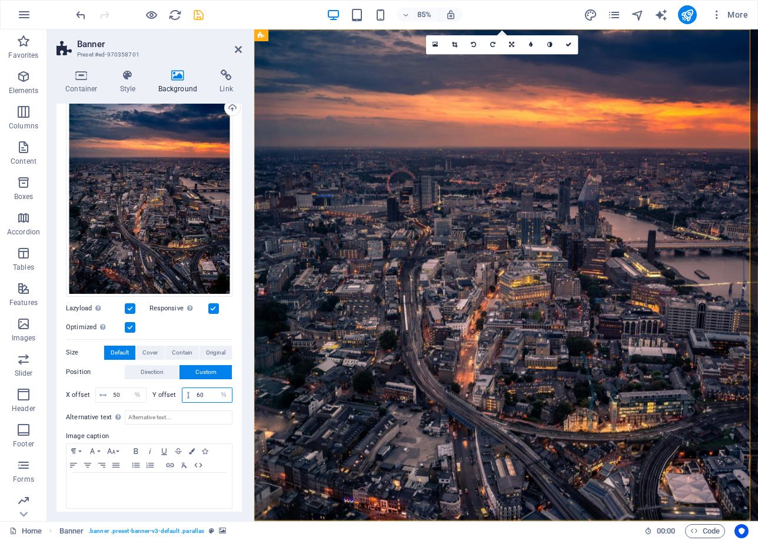
type input "6"
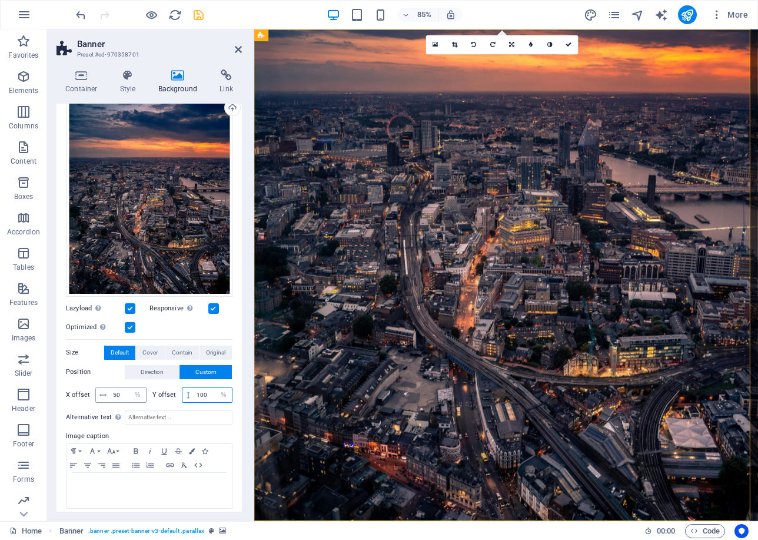
type input "100"
click at [122, 393] on input "50" at bounding box center [128, 395] width 36 height 14
type input "5"
type input "100"
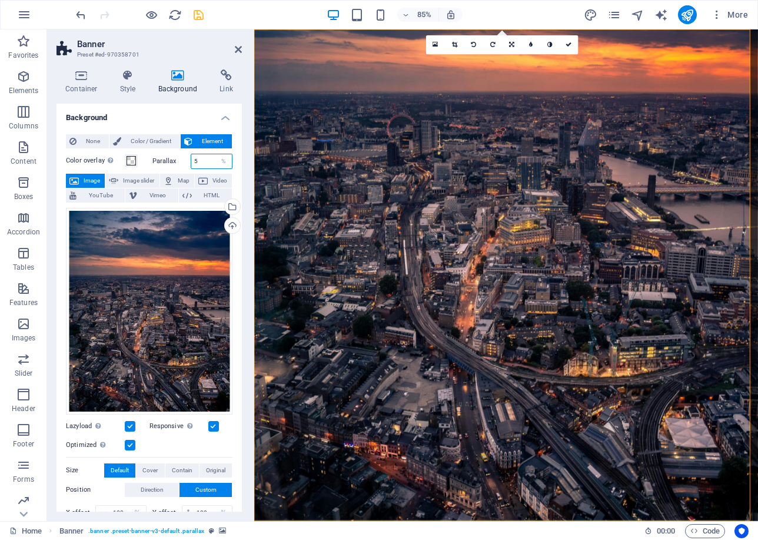
click at [208, 161] on input "5" at bounding box center [211, 161] width 41 height 14
type input "1"
type input "10"
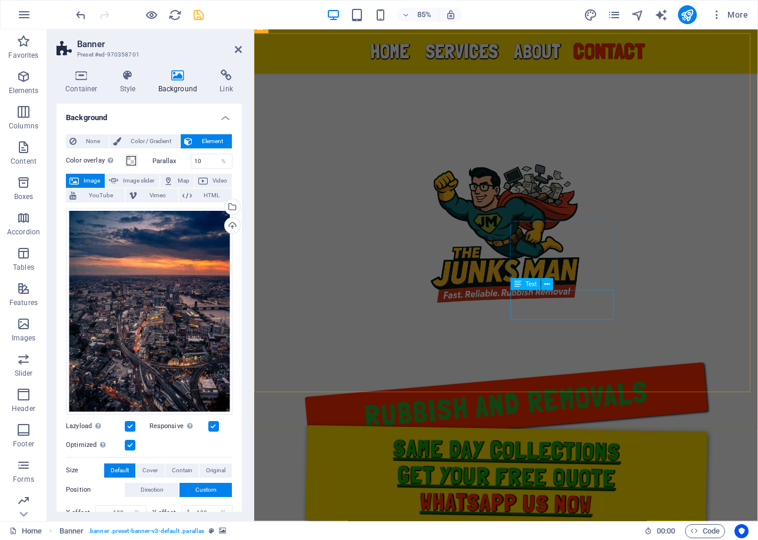
scroll to position [1060, 0]
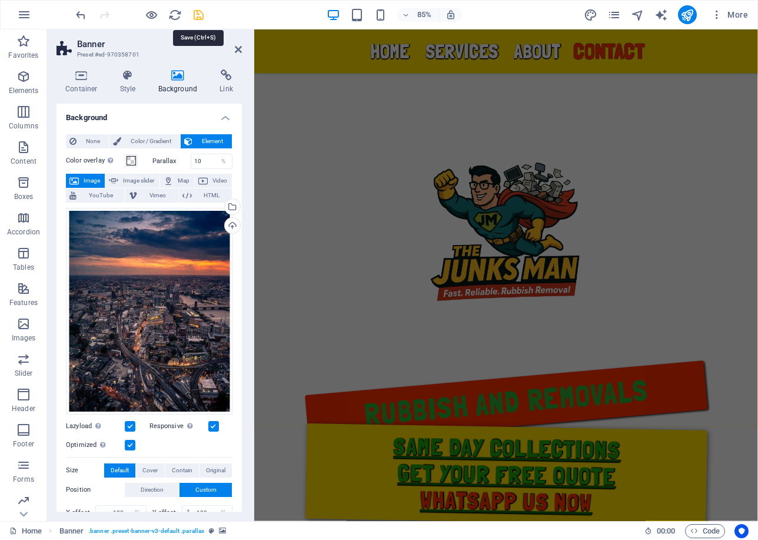
click at [200, 16] on icon "save" at bounding box center [199, 15] width 14 height 14
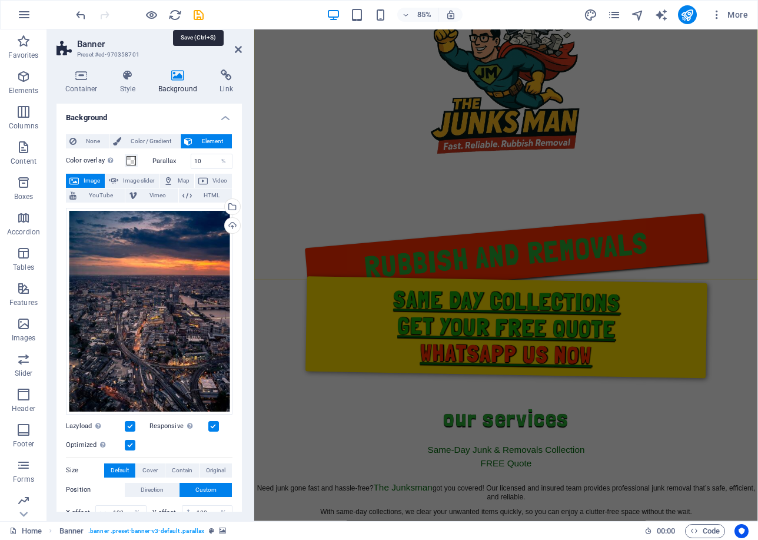
checkbox input "false"
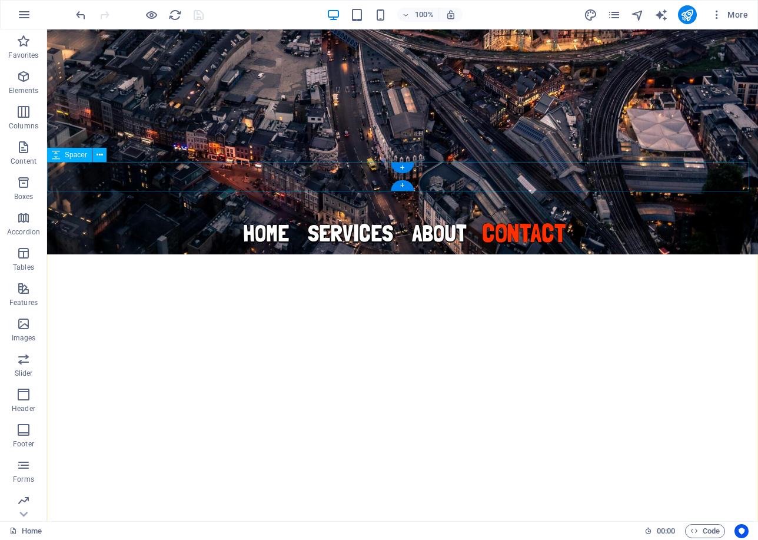
scroll to position [0, 0]
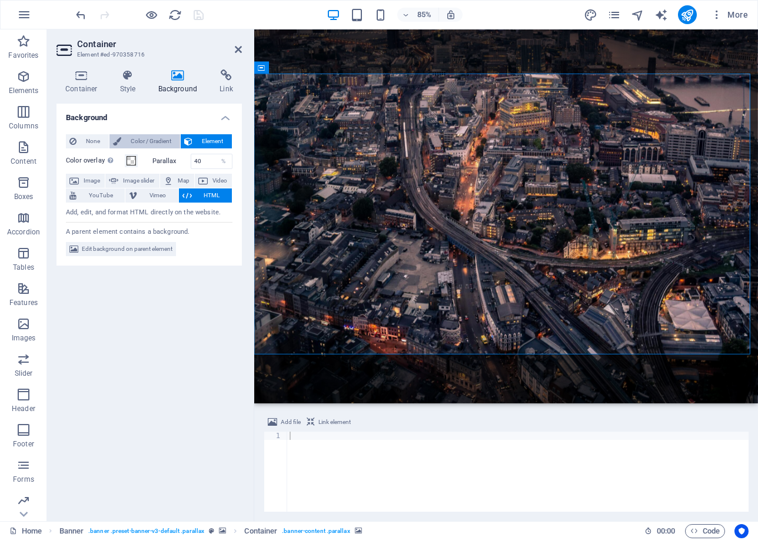
click at [157, 141] on span "Color / Gradient" at bounding box center [151, 141] width 52 height 14
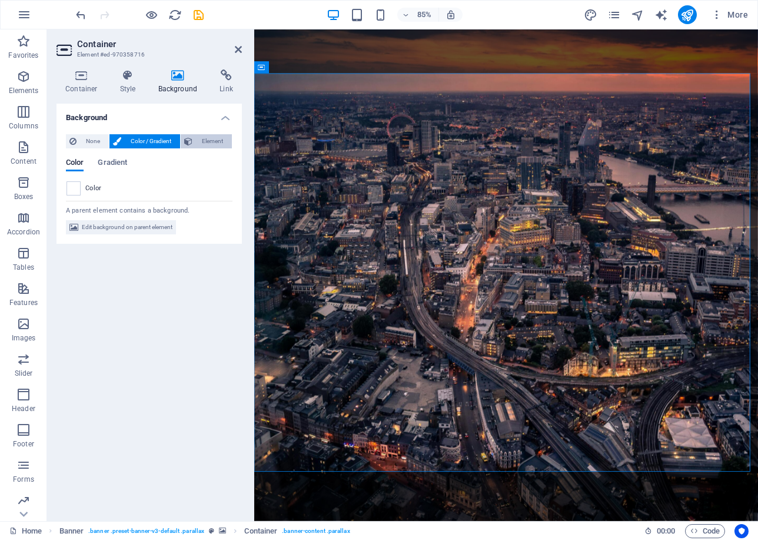
click at [224, 140] on span "Element" at bounding box center [212, 141] width 32 height 14
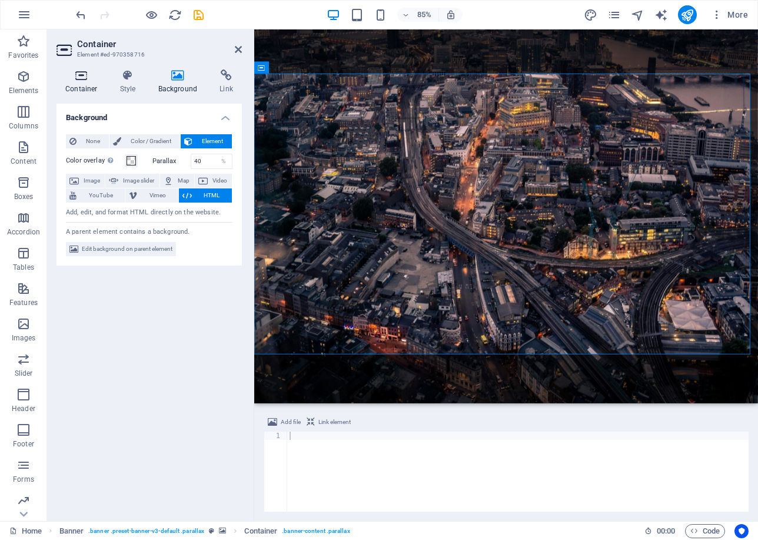
click at [87, 72] on icon at bounding box center [82, 75] width 50 height 12
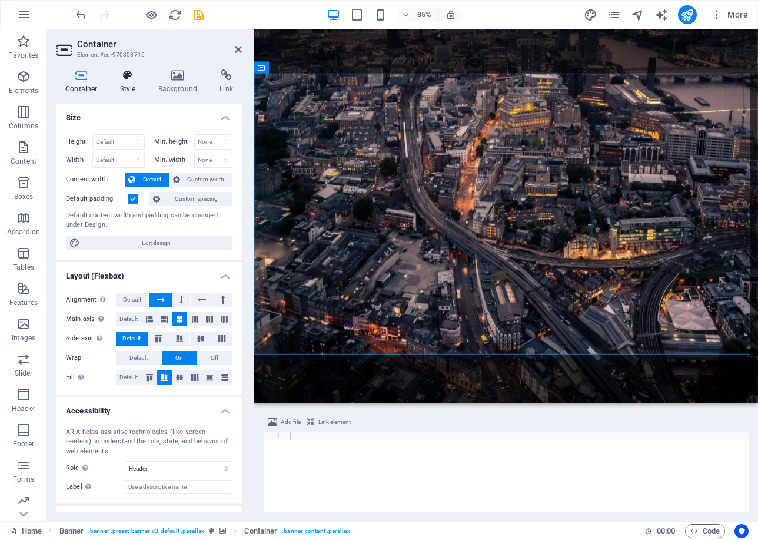
click at [122, 86] on h4 "Style" at bounding box center [130, 81] width 38 height 25
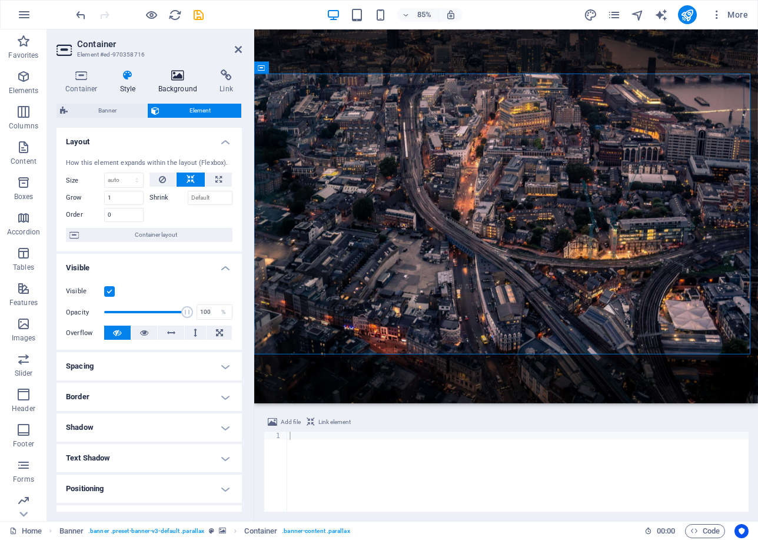
click at [180, 78] on icon at bounding box center [178, 75] width 57 height 12
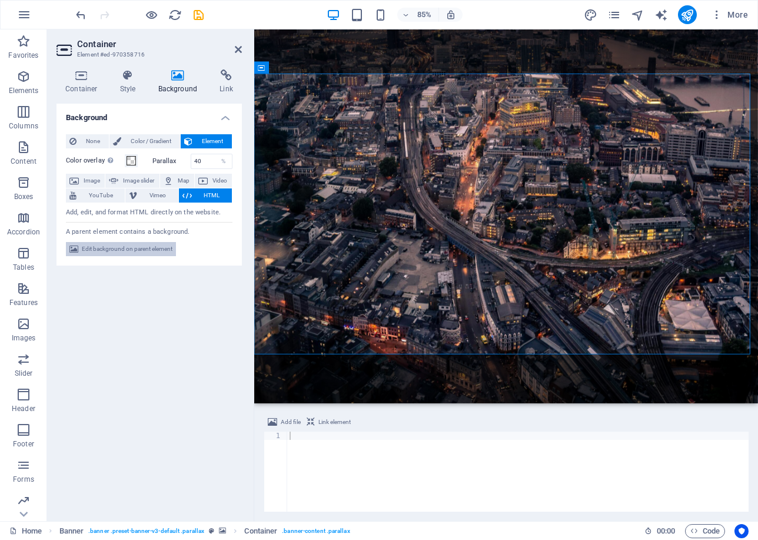
click at [153, 245] on span "Edit background on parent element" at bounding box center [127, 249] width 91 height 14
select select "%"
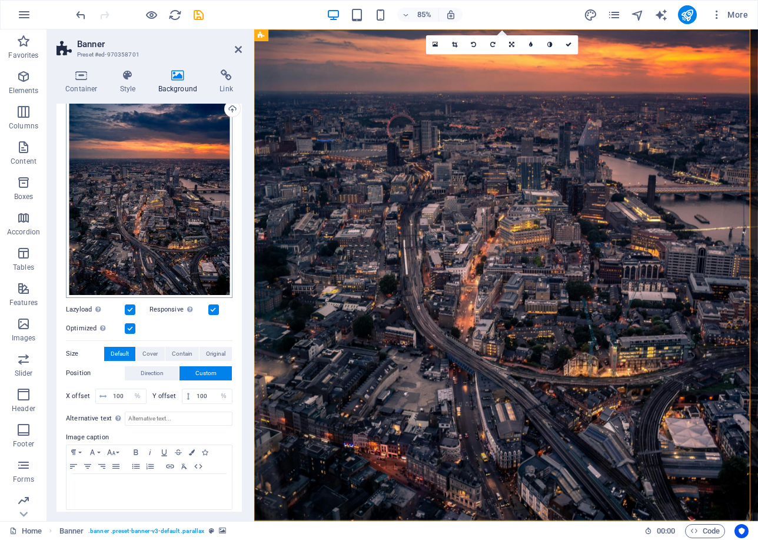
scroll to position [122, 0]
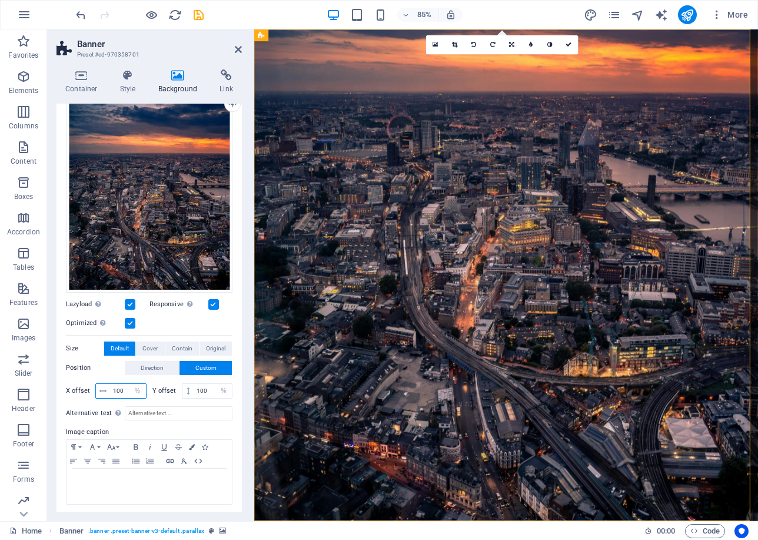
click at [127, 390] on input "100" at bounding box center [128, 391] width 36 height 14
type input "1"
type input "80"
click at [208, 389] on input "100" at bounding box center [213, 391] width 38 height 14
type input "1"
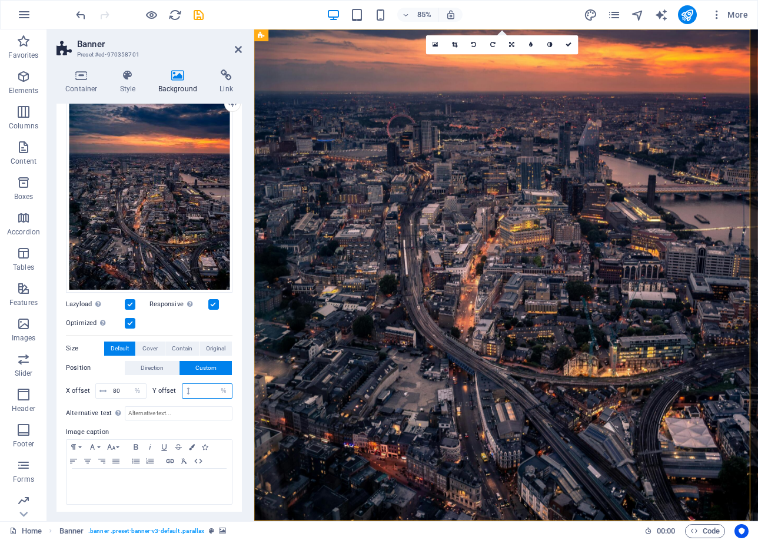
type input "9"
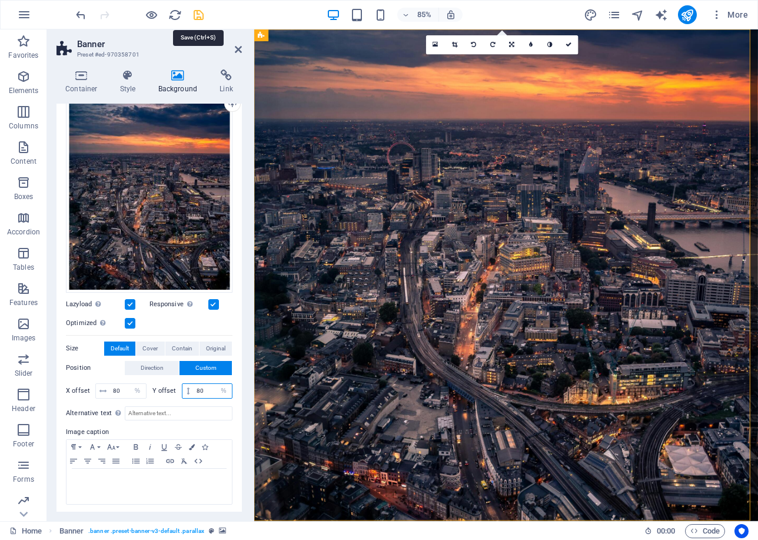
type input "80"
click at [197, 17] on icon "save" at bounding box center [199, 15] width 14 height 14
checkbox input "false"
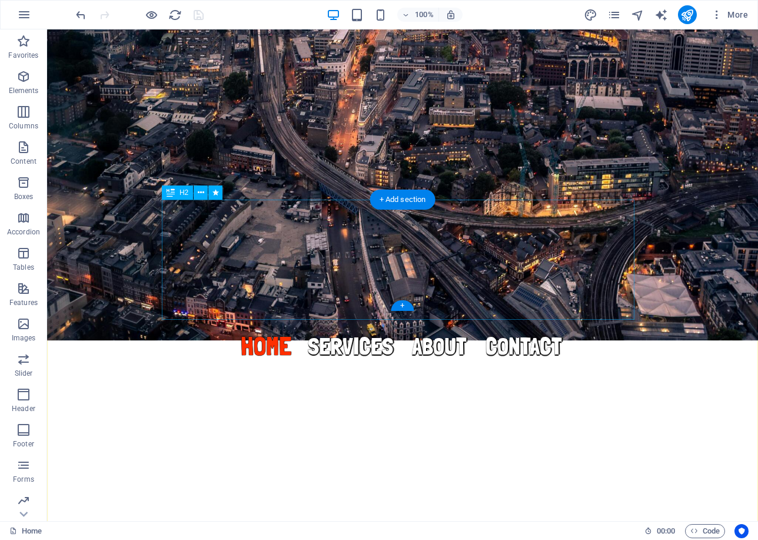
scroll to position [0, 0]
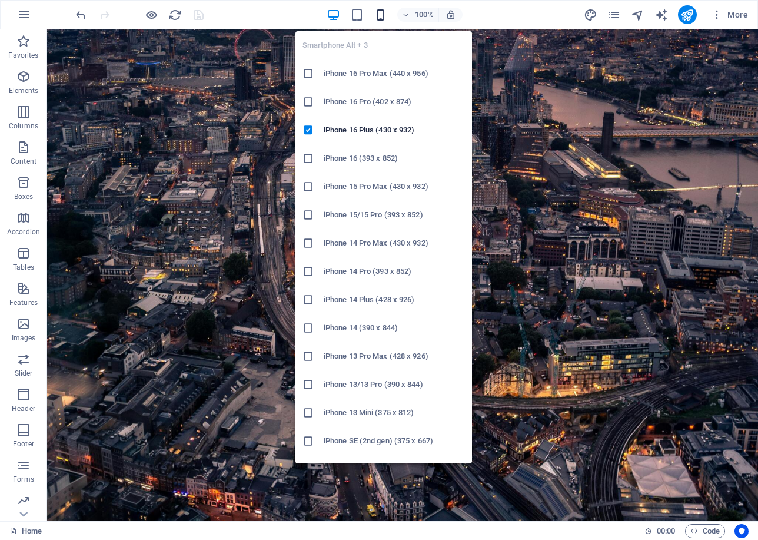
click at [382, 14] on icon "button" at bounding box center [381, 15] width 14 height 14
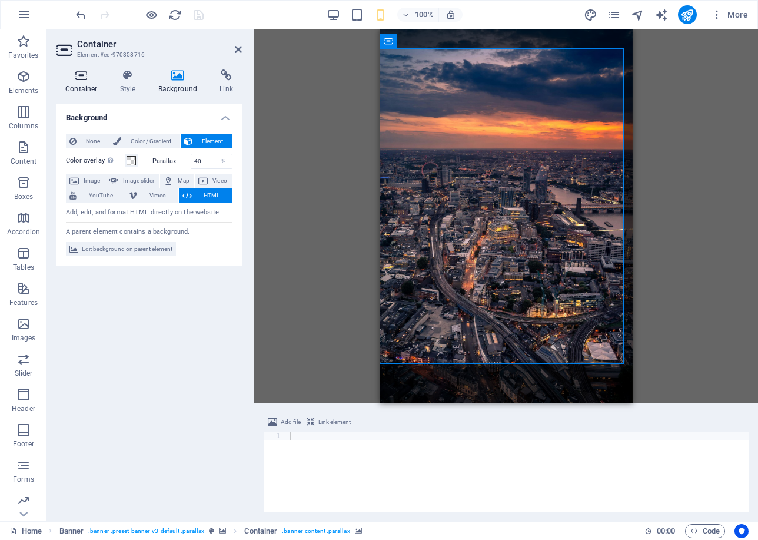
click at [82, 77] on icon at bounding box center [82, 75] width 50 height 12
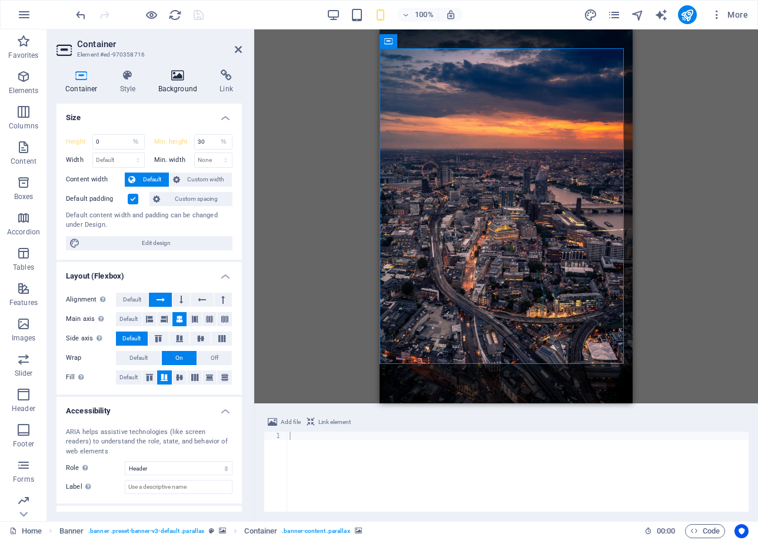
click at [177, 79] on icon at bounding box center [178, 75] width 57 height 12
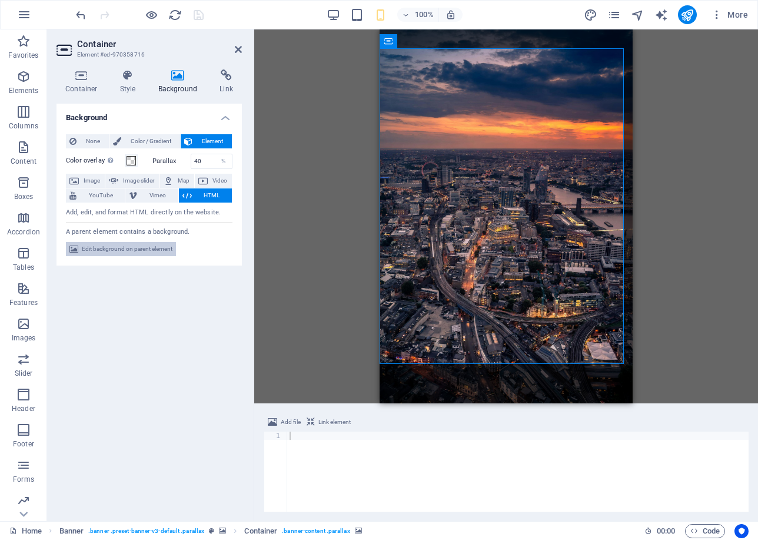
click at [165, 246] on span "Edit background on parent element" at bounding box center [127, 249] width 91 height 14
select select "%"
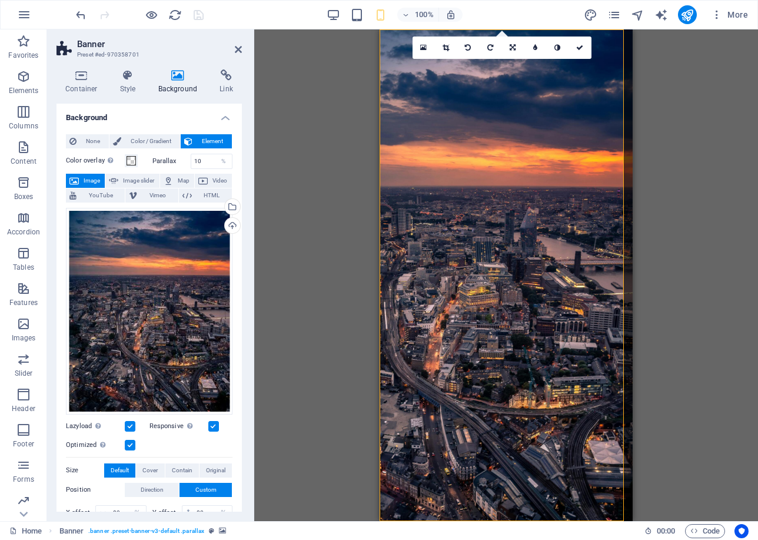
click at [582, 45] on icon at bounding box center [579, 47] width 7 height 7
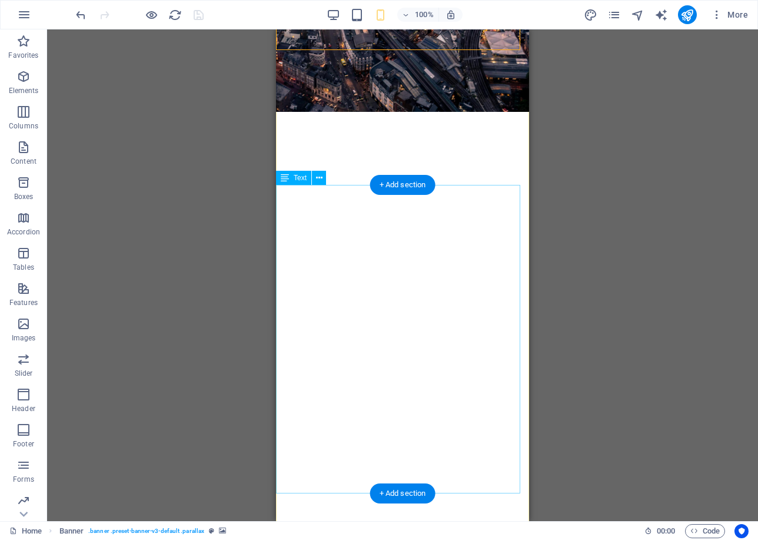
scroll to position [471, 0]
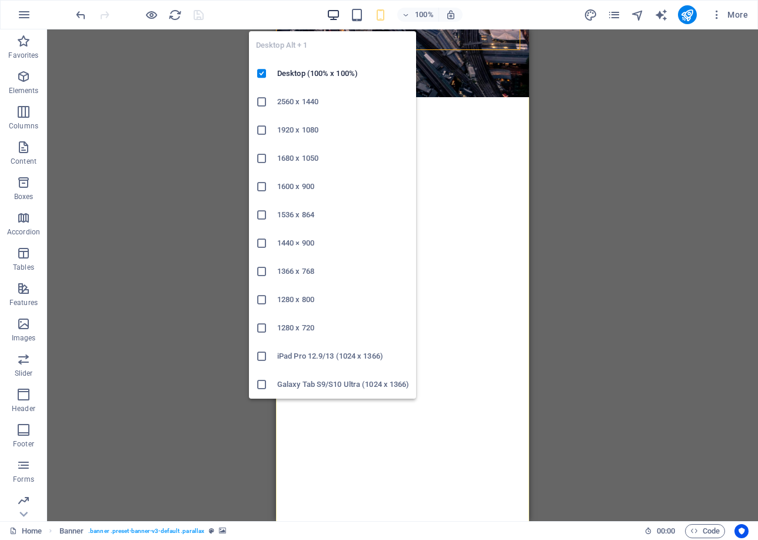
click at [336, 14] on icon "button" at bounding box center [334, 15] width 14 height 14
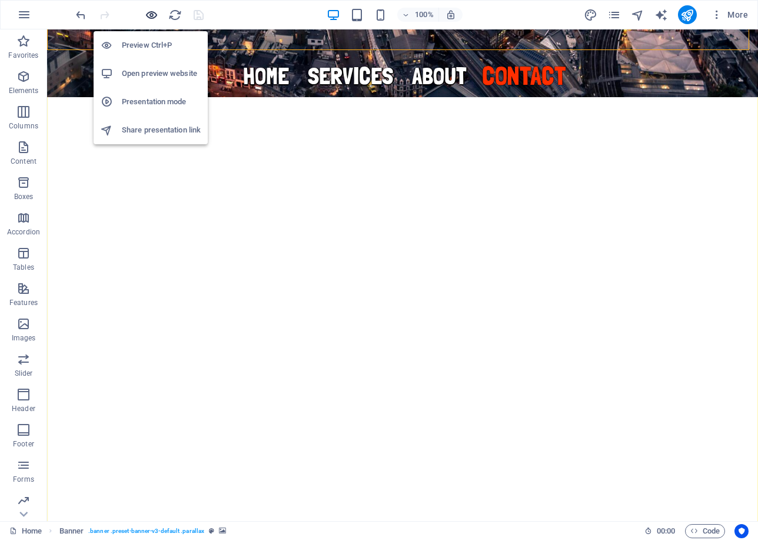
click at [152, 11] on icon "button" at bounding box center [152, 15] width 14 height 14
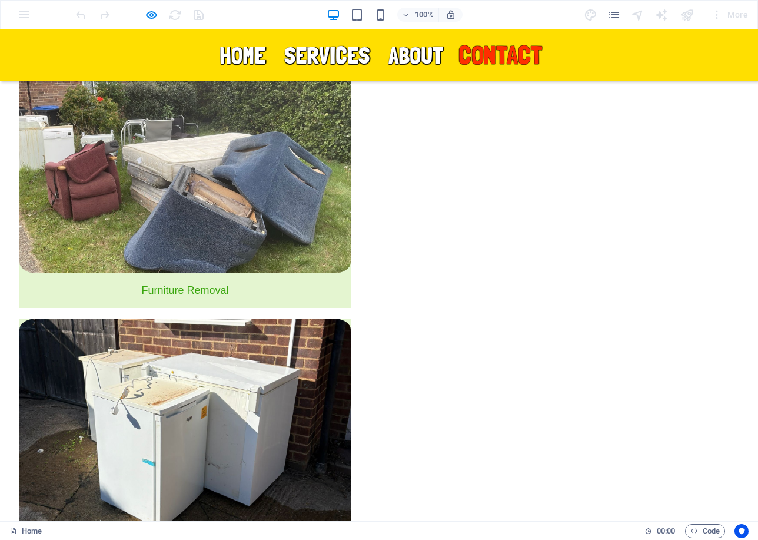
scroll to position [2473, 0]
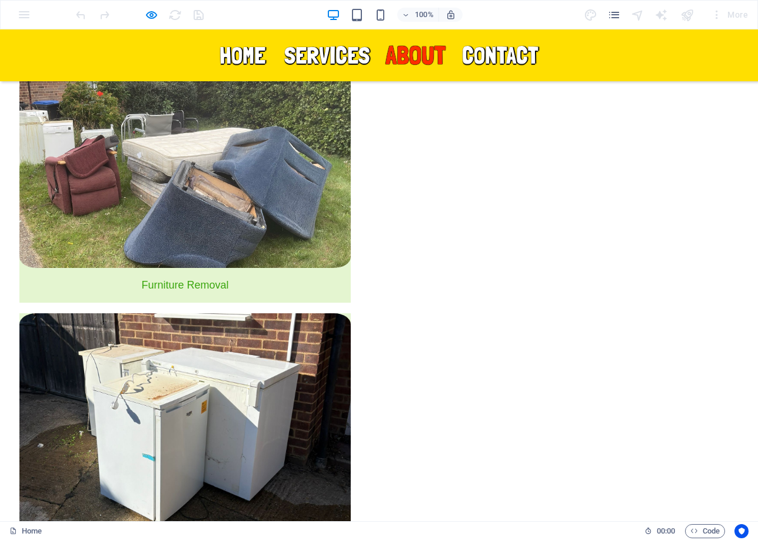
click at [409, 63] on link "ABOUT" at bounding box center [416, 55] width 60 height 26
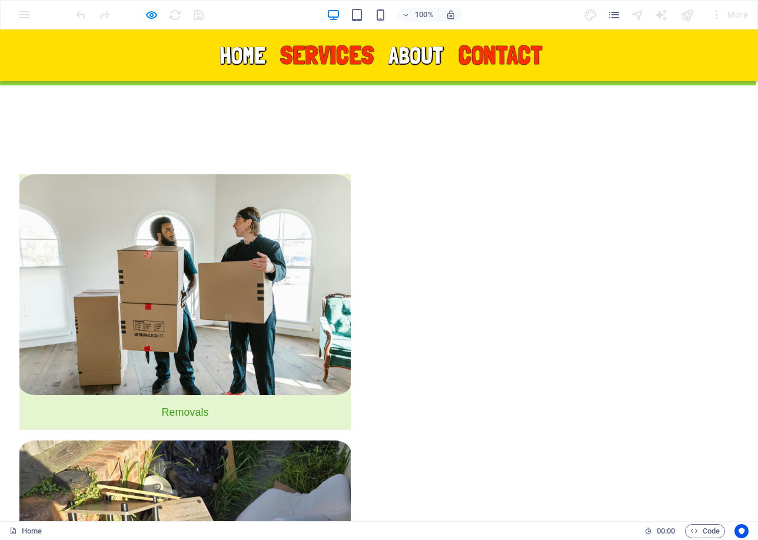
click at [331, 61] on link "SERVICES" at bounding box center [327, 55] width 94 height 26
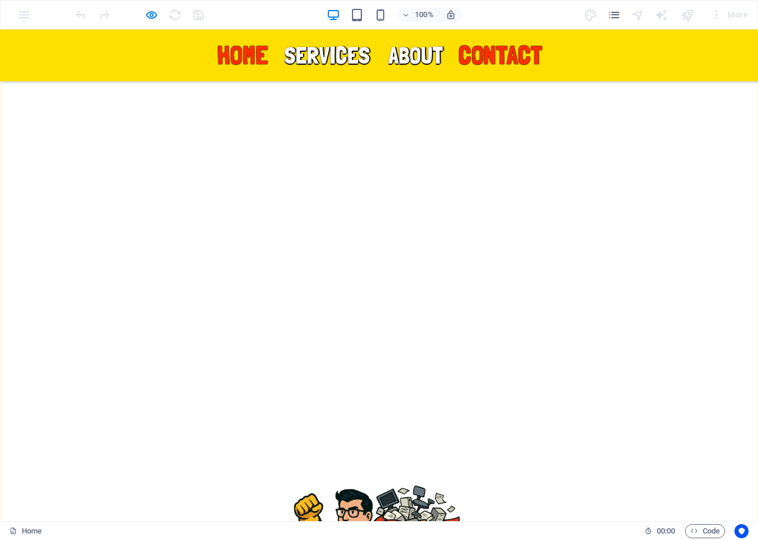
click at [239, 62] on link "Home" at bounding box center [242, 55] width 51 height 26
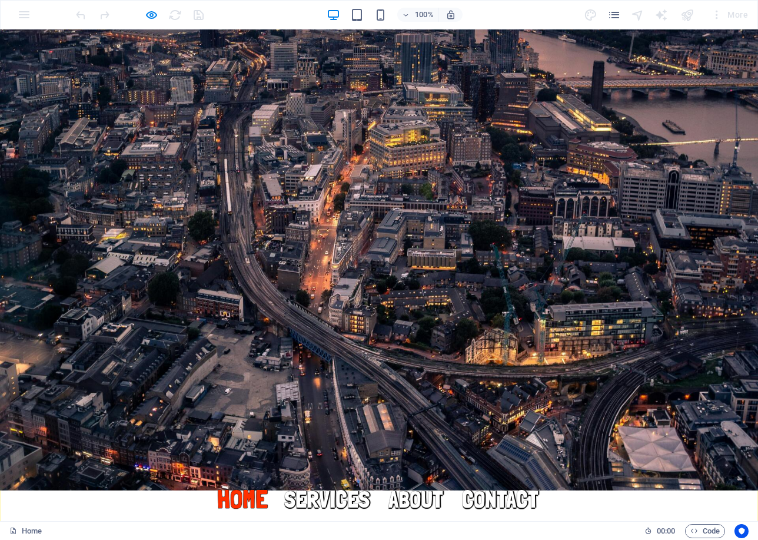
scroll to position [0, 0]
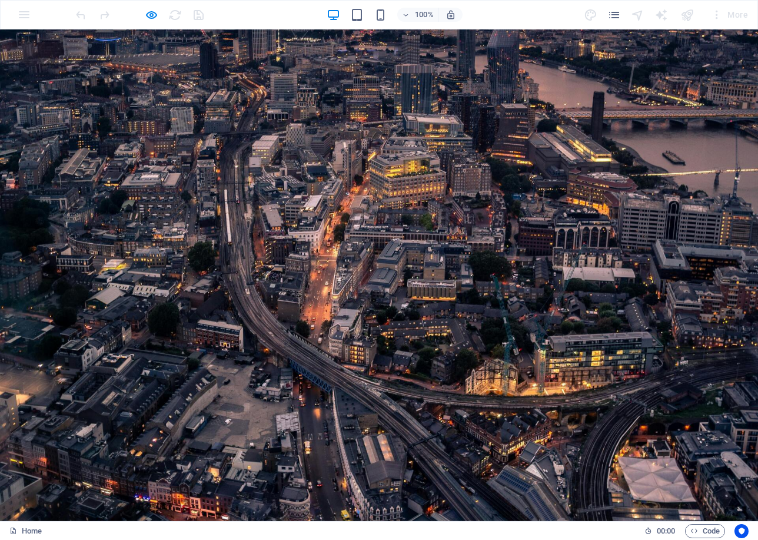
click at [477, 534] on link "Contact" at bounding box center [501, 547] width 84 height 26
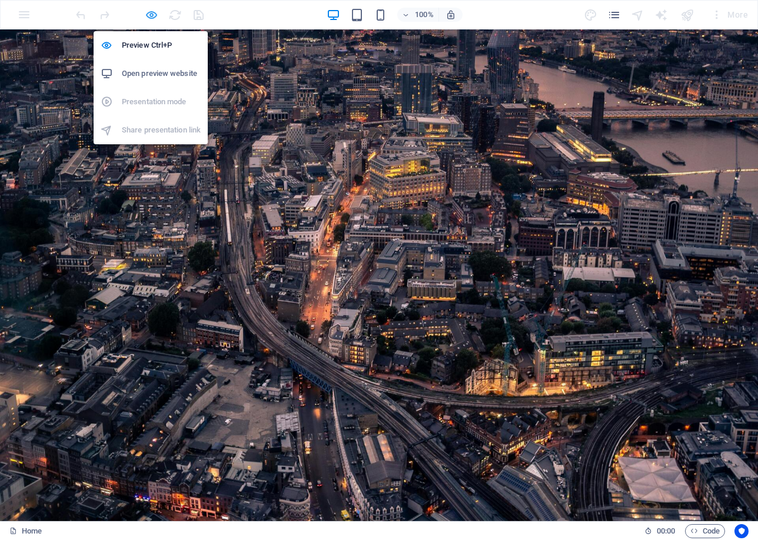
click at [153, 15] on icon "button" at bounding box center [152, 15] width 14 height 14
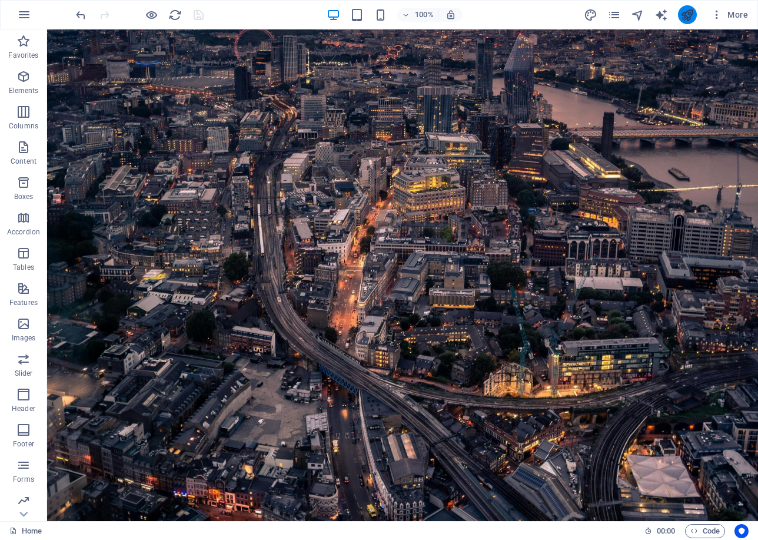
click at [679, 14] on button "publish" at bounding box center [687, 14] width 19 height 19
click at [688, 9] on icon "publish" at bounding box center [688, 15] width 14 height 14
